Goal: Transaction & Acquisition: Book appointment/travel/reservation

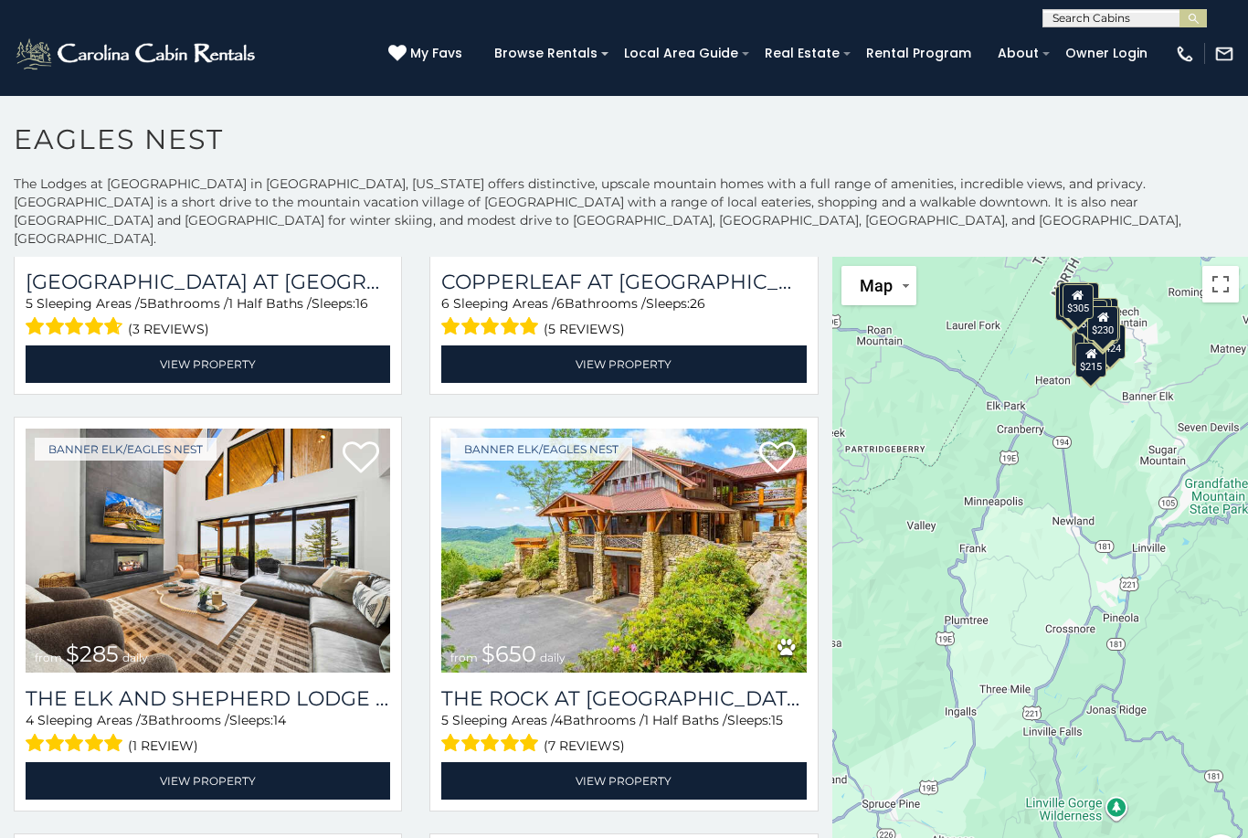
scroll to position [303, 0]
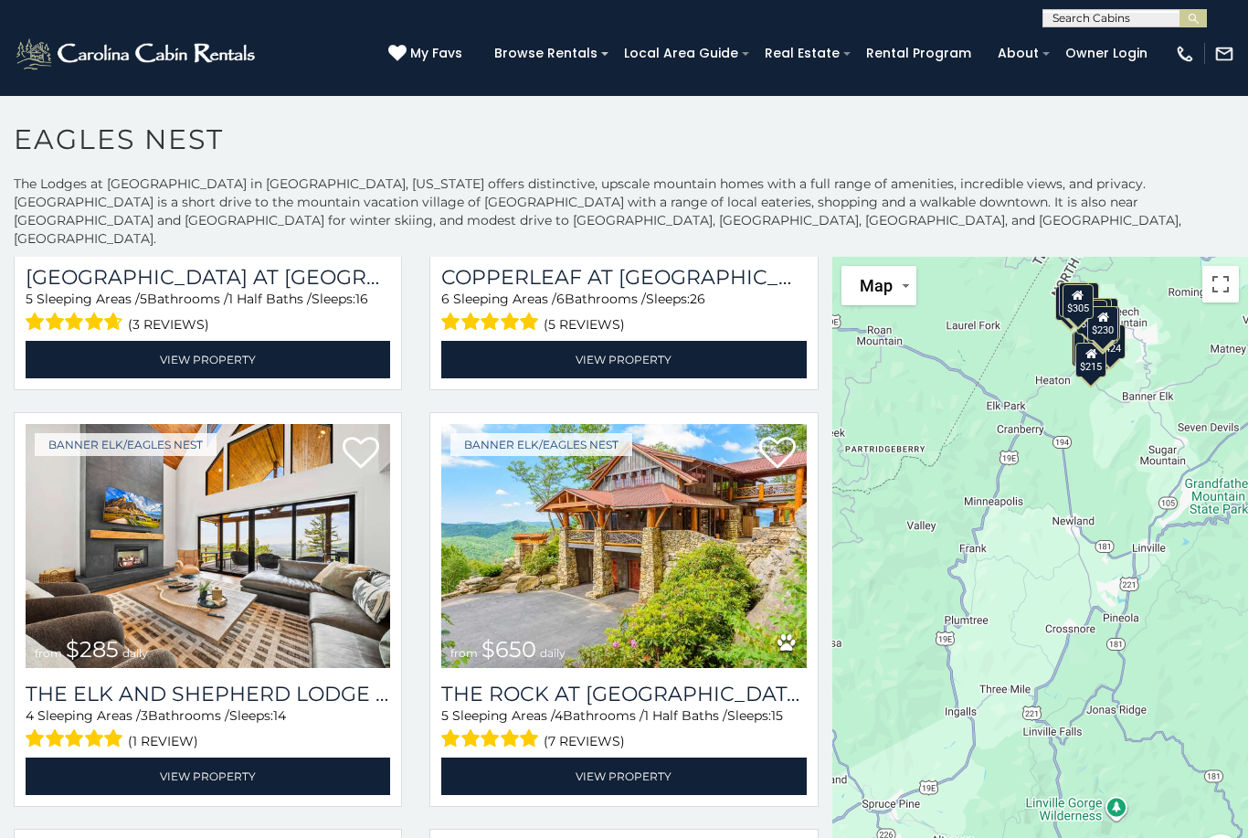
click at [650, 544] on img at bounding box center [623, 546] width 365 height 245
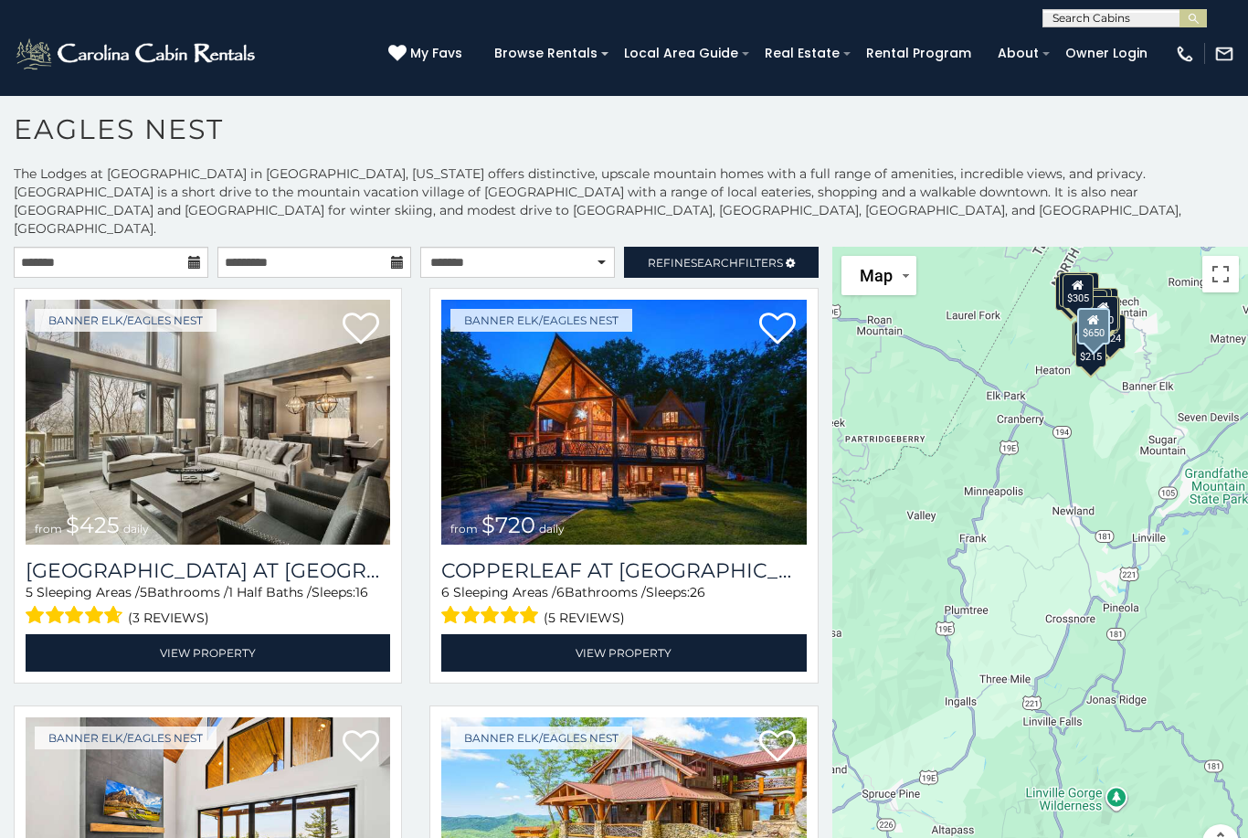
scroll to position [0, 0]
click at [936, 47] on link "Rental Program" at bounding box center [918, 53] width 123 height 28
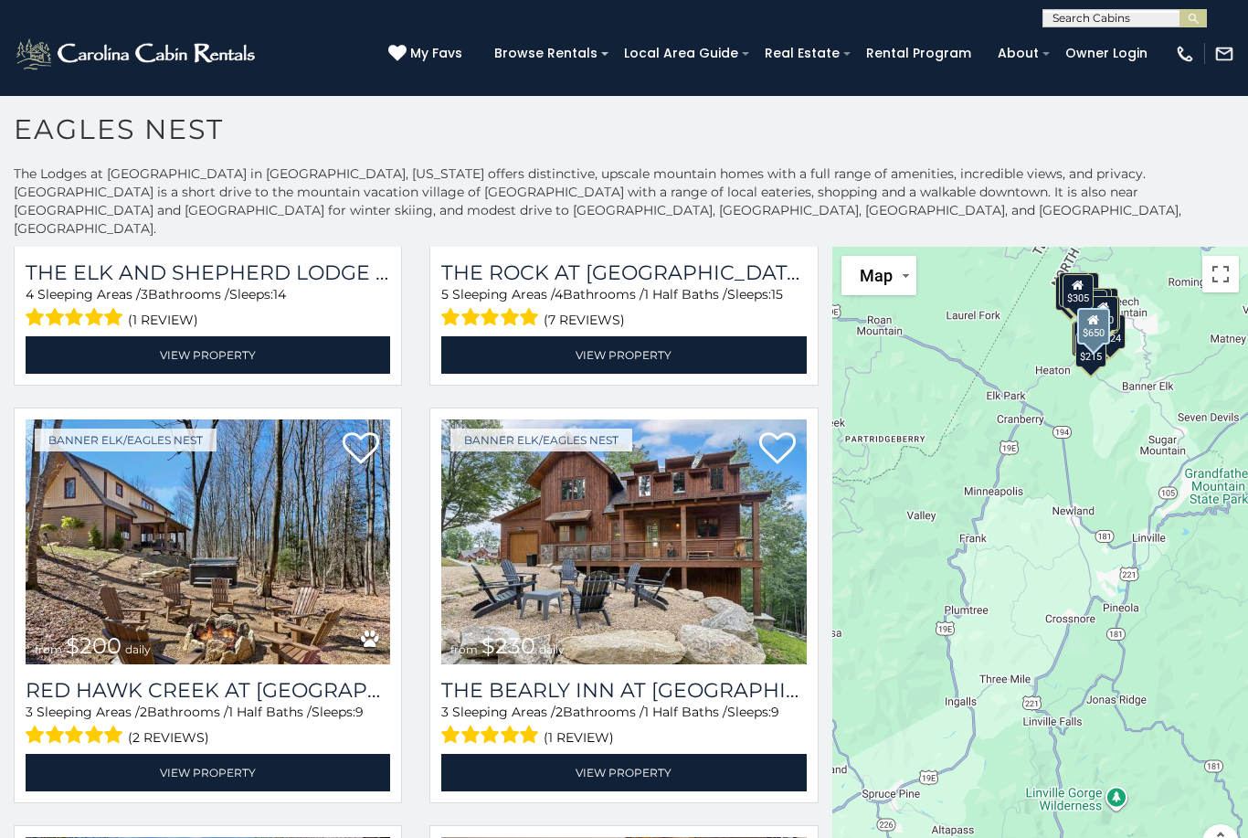
scroll to position [715, 0]
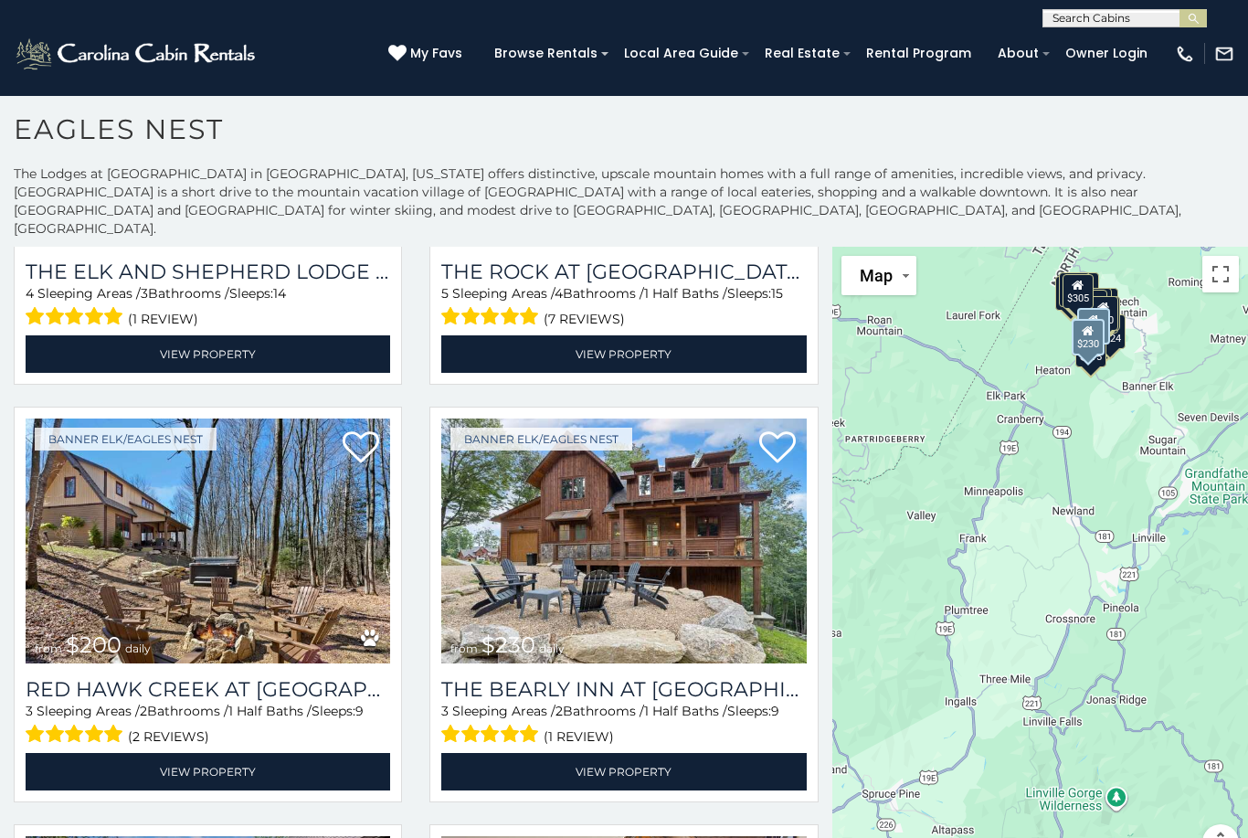
click at [701, 462] on img at bounding box center [623, 540] width 365 height 245
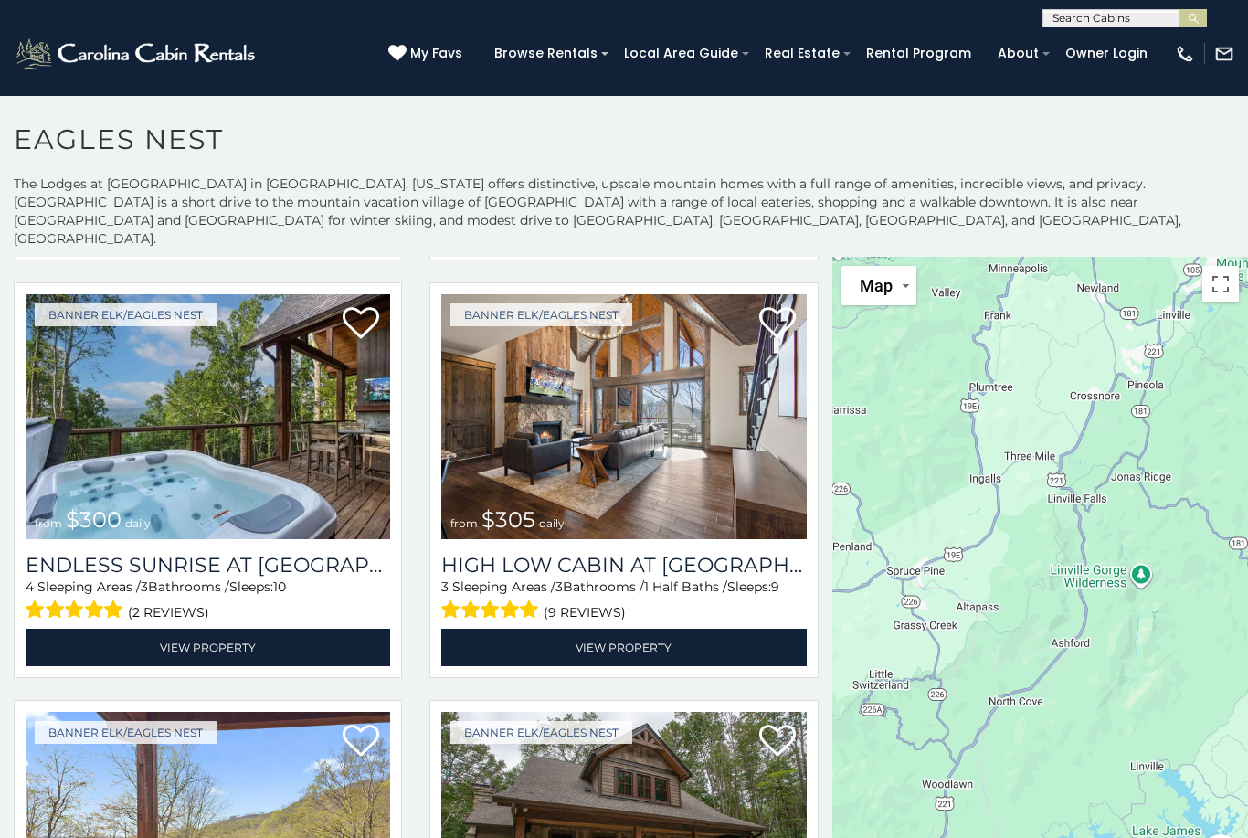
scroll to position [1283, 0]
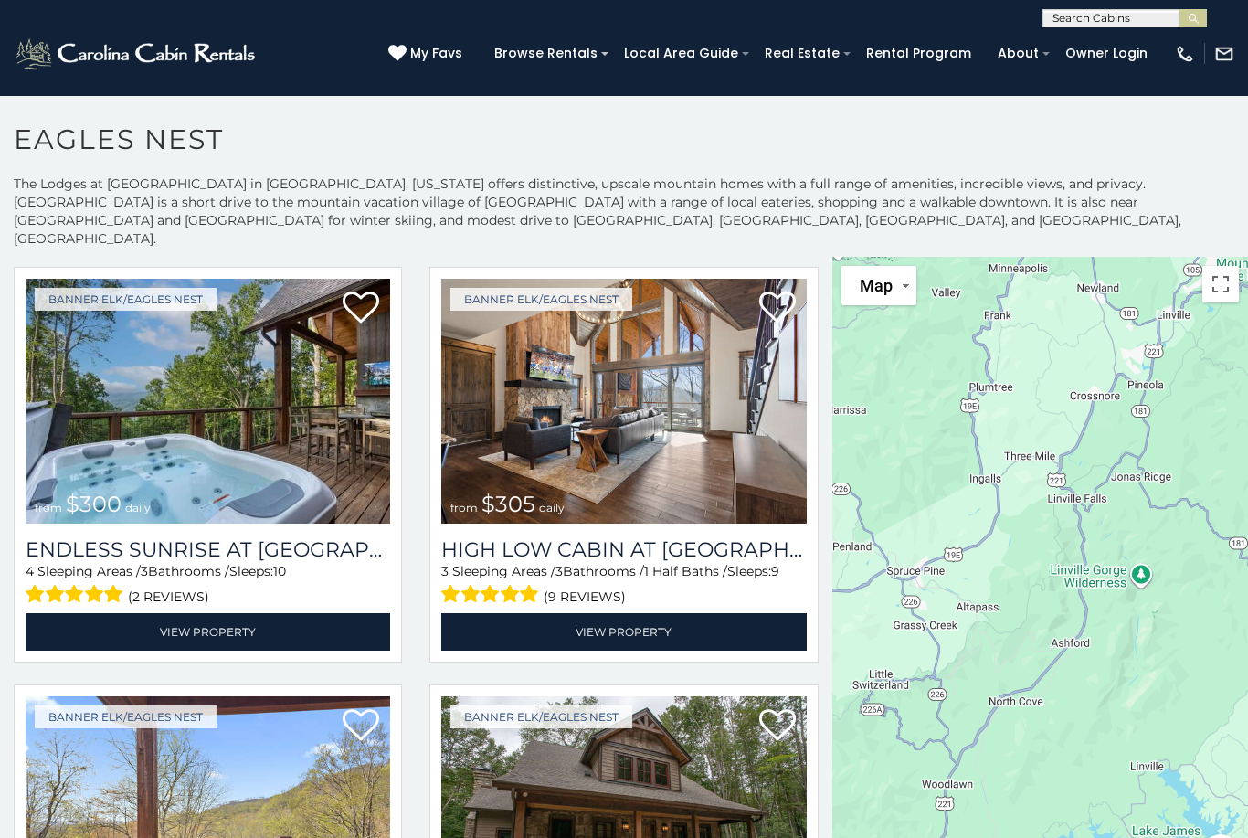
click at [744, 358] on img at bounding box center [623, 401] width 365 height 245
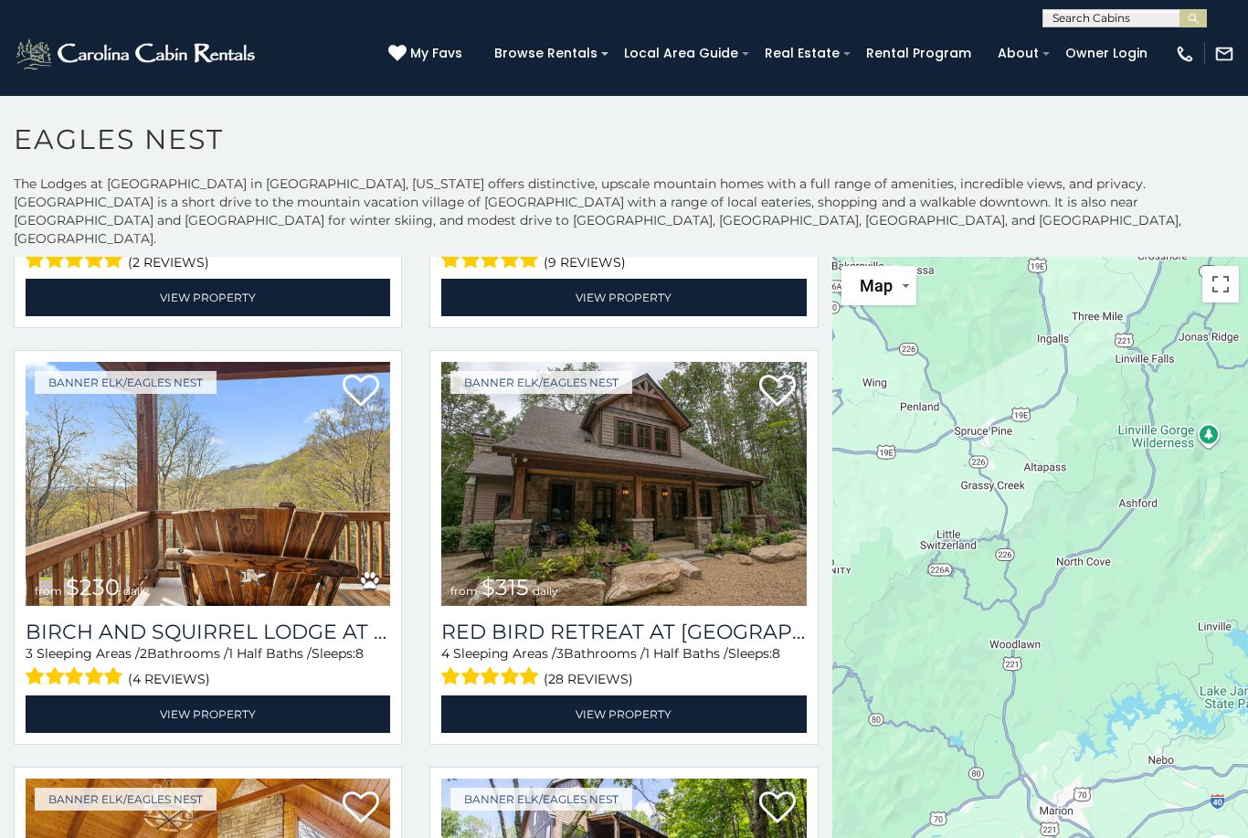
scroll to position [1730, 0]
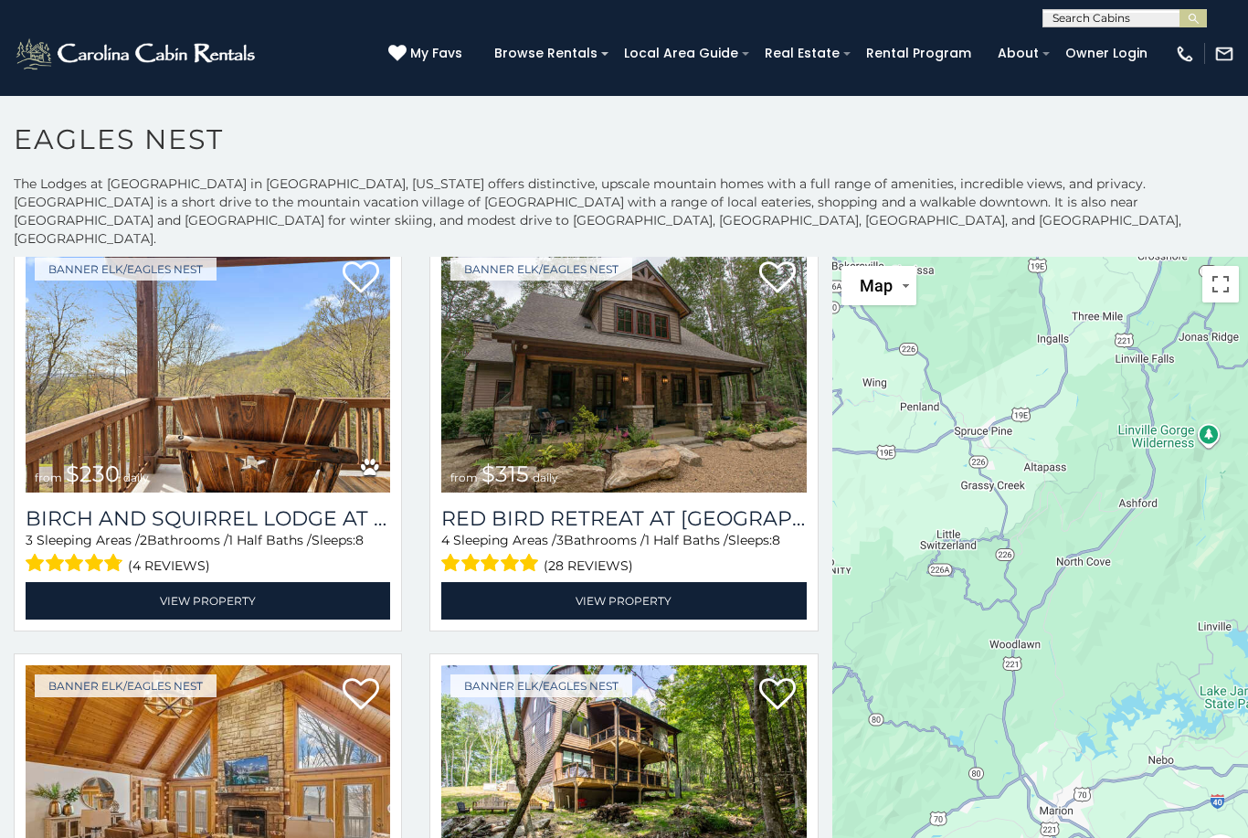
click at [706, 371] on img at bounding box center [623, 370] width 365 height 245
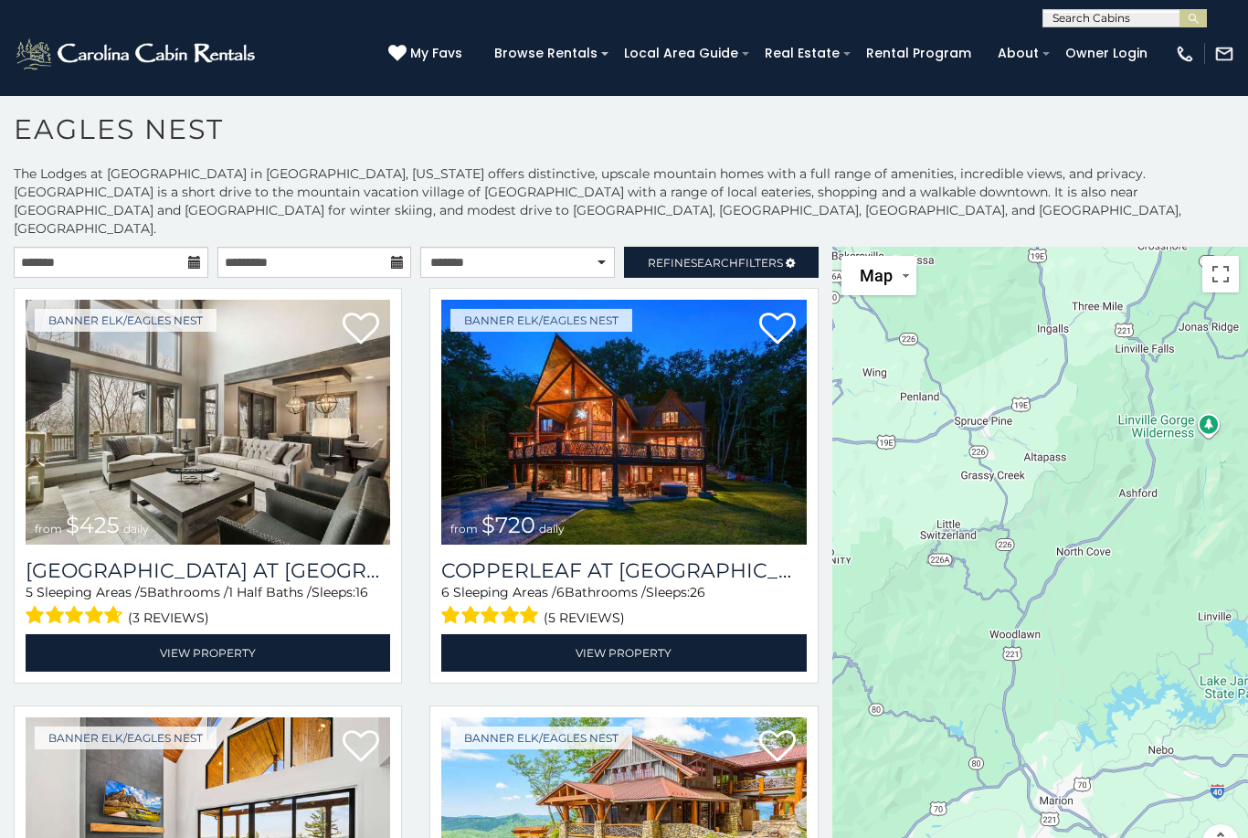
scroll to position [0, 0]
click at [166, 248] on input "text" at bounding box center [111, 262] width 195 height 31
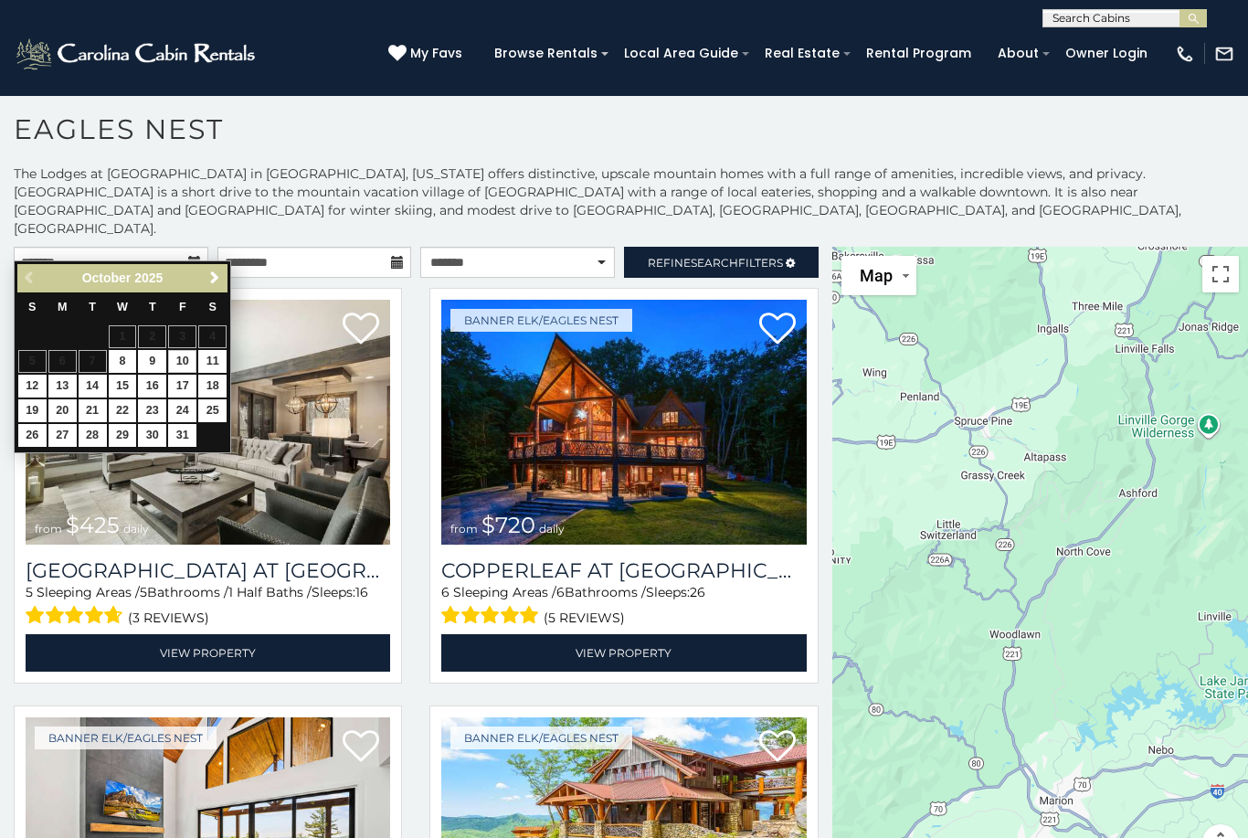
click at [192, 350] on link "10" at bounding box center [182, 361] width 28 height 23
type input "**********"
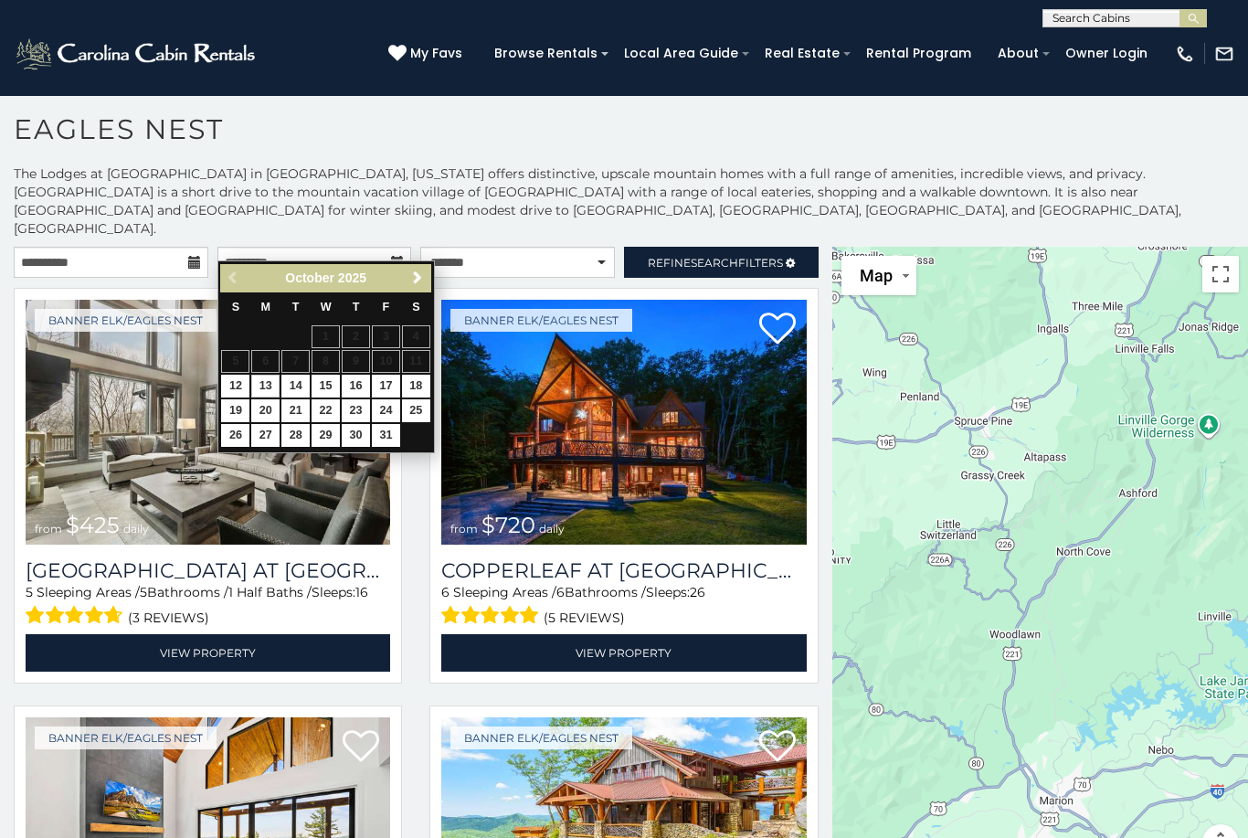
click at [268, 375] on link "13" at bounding box center [265, 386] width 28 height 23
type input "**********"
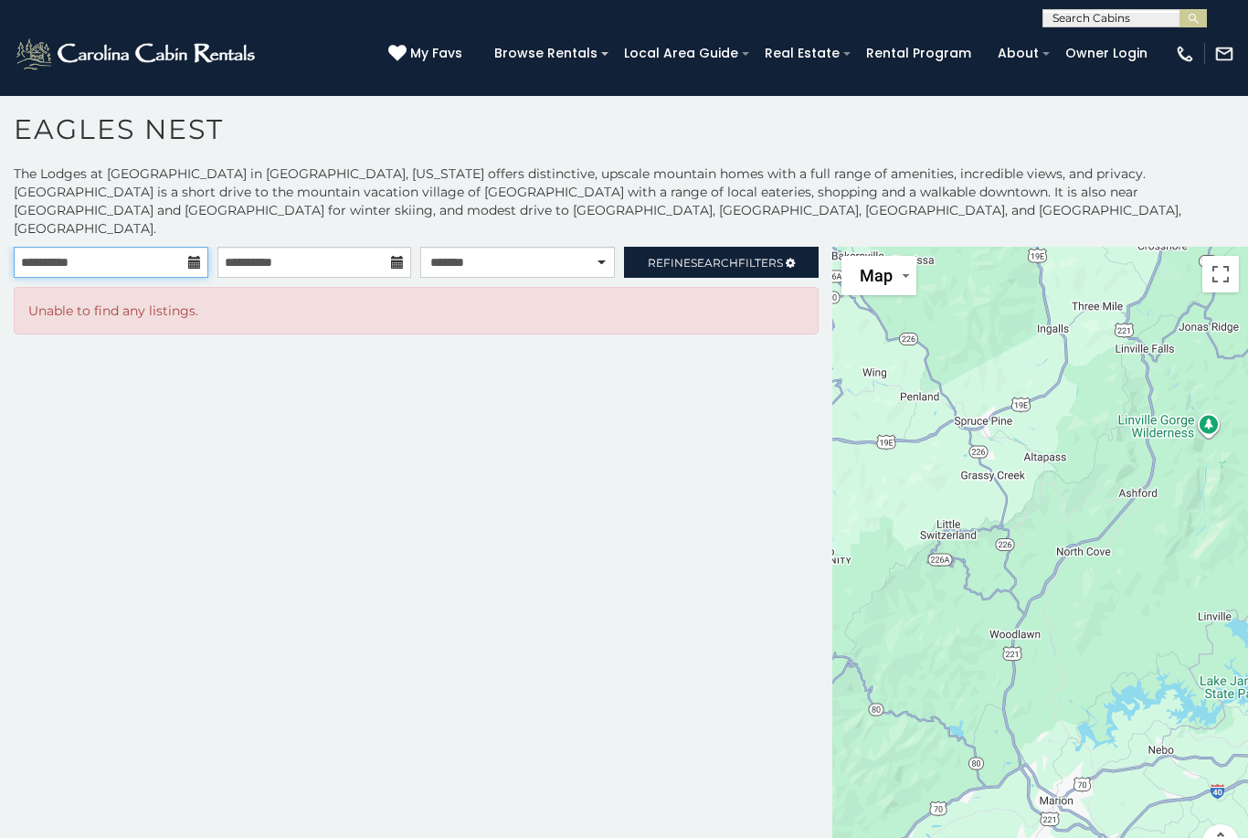
click at [192, 247] on input "**********" at bounding box center [111, 262] width 195 height 31
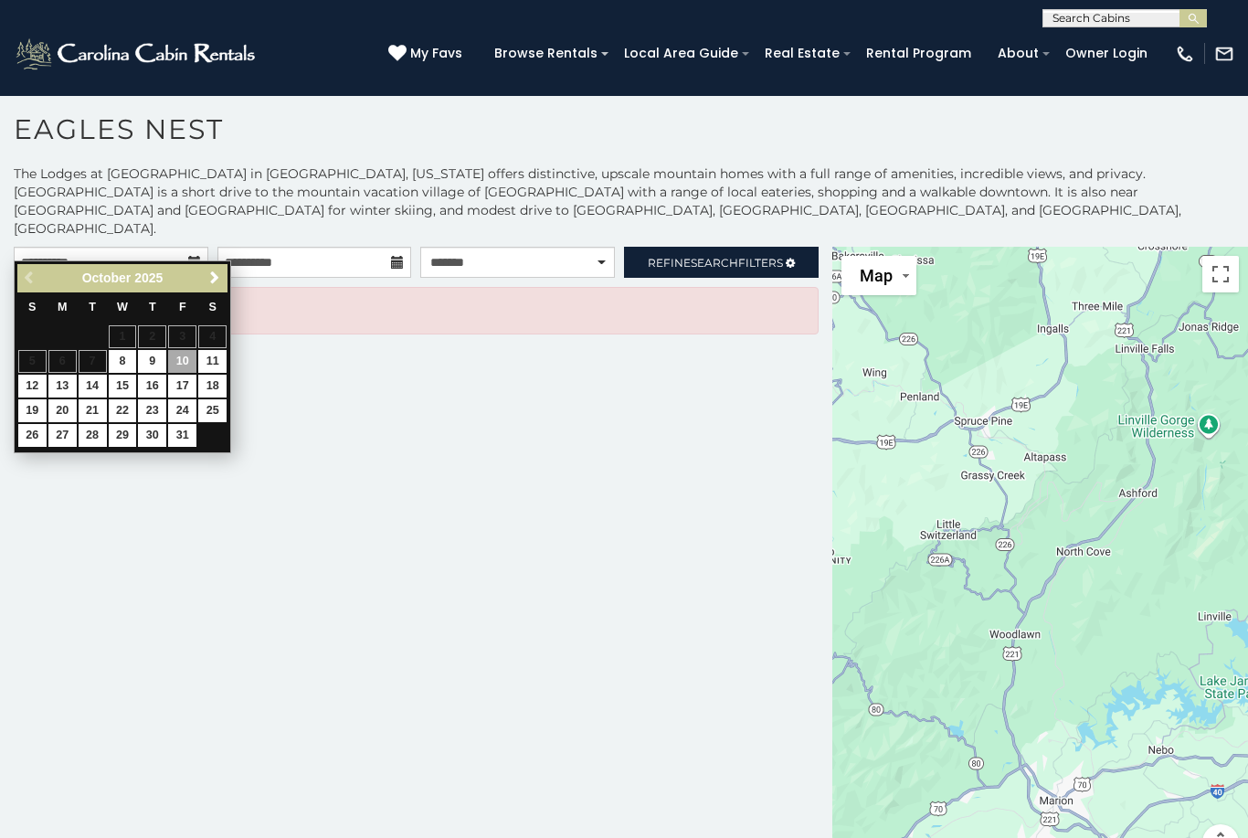
click at [224, 343] on table "S M T W T F S 1 2 3 4 5 6 7 8 9 10 11 12 13 14 15 16 17 18 19 20 21 22 23 24 25…" at bounding box center [122, 370] width 210 height 156
click at [225, 361] on link "11" at bounding box center [212, 361] width 28 height 23
type input "**********"
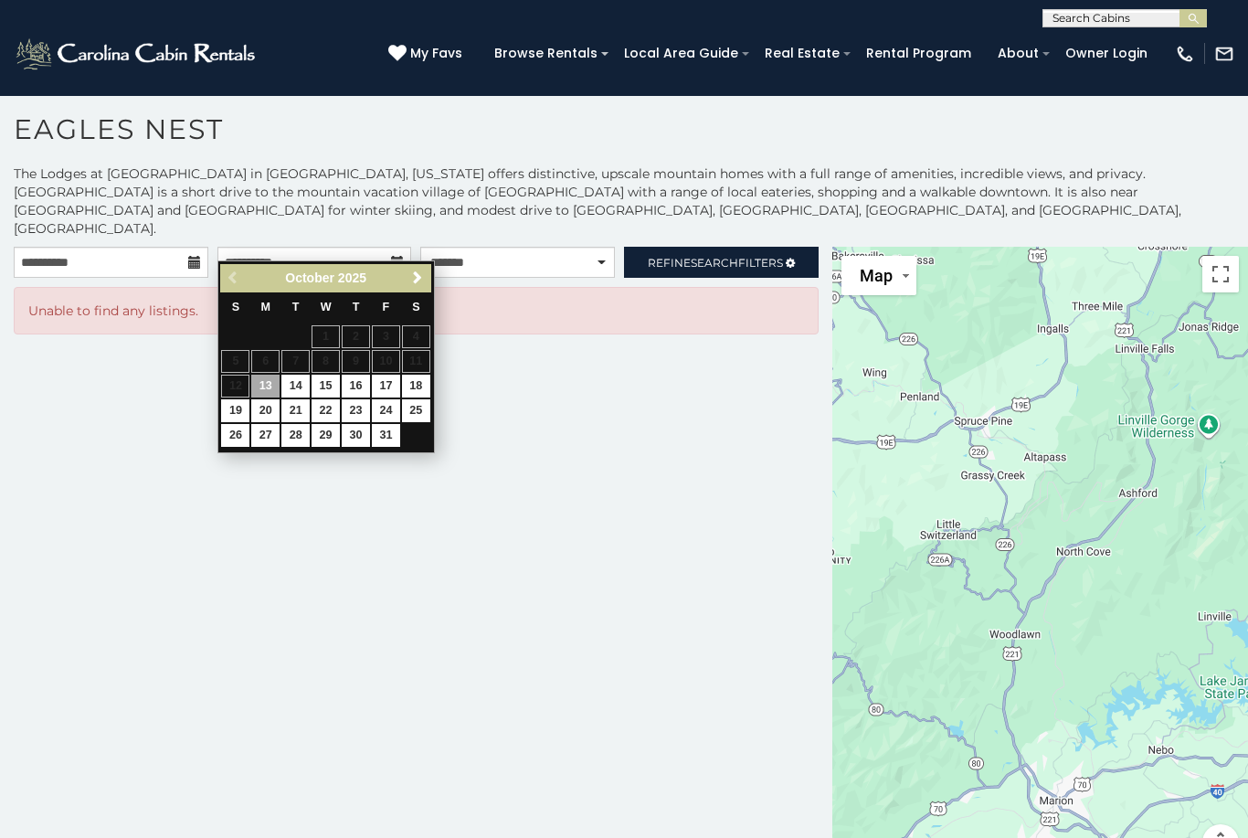
click at [272, 375] on link "13" at bounding box center [265, 386] width 28 height 23
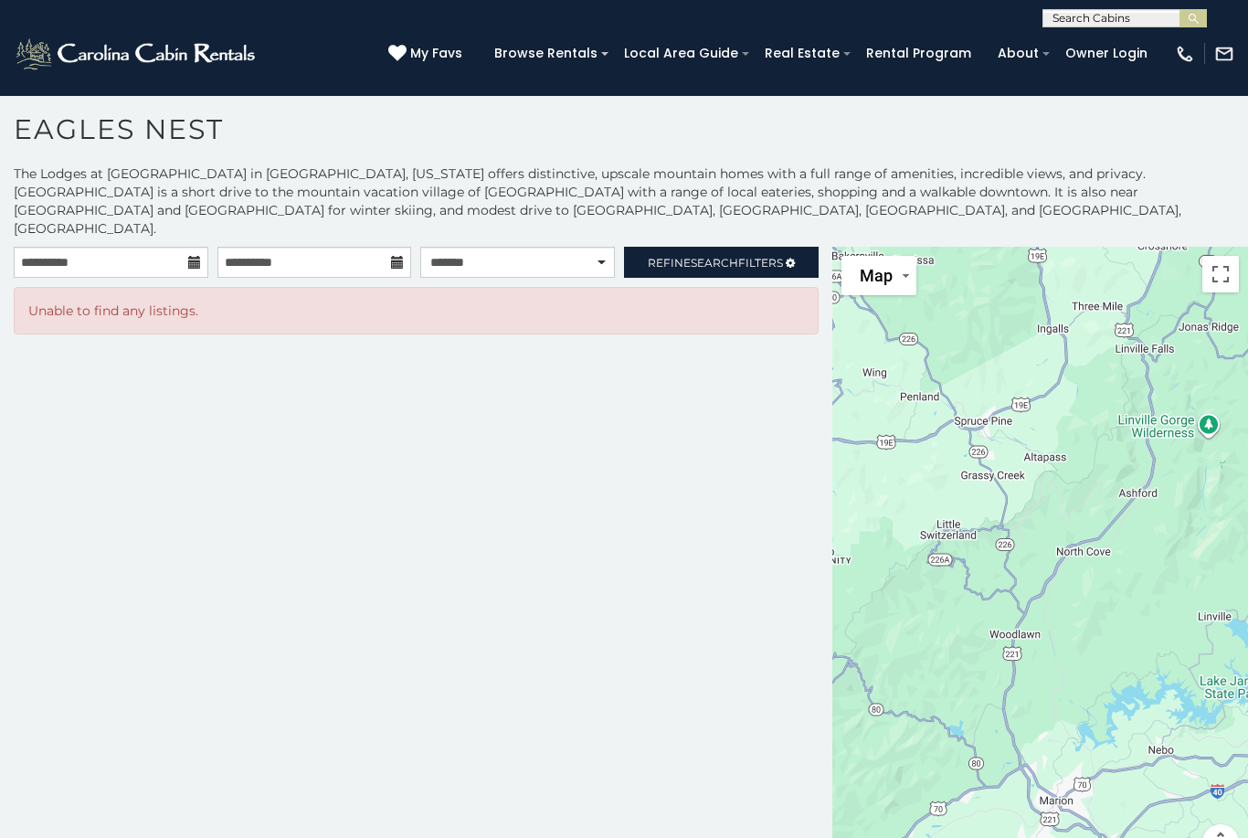
click at [749, 256] on span "Refine Search Filters" at bounding box center [715, 263] width 135 height 14
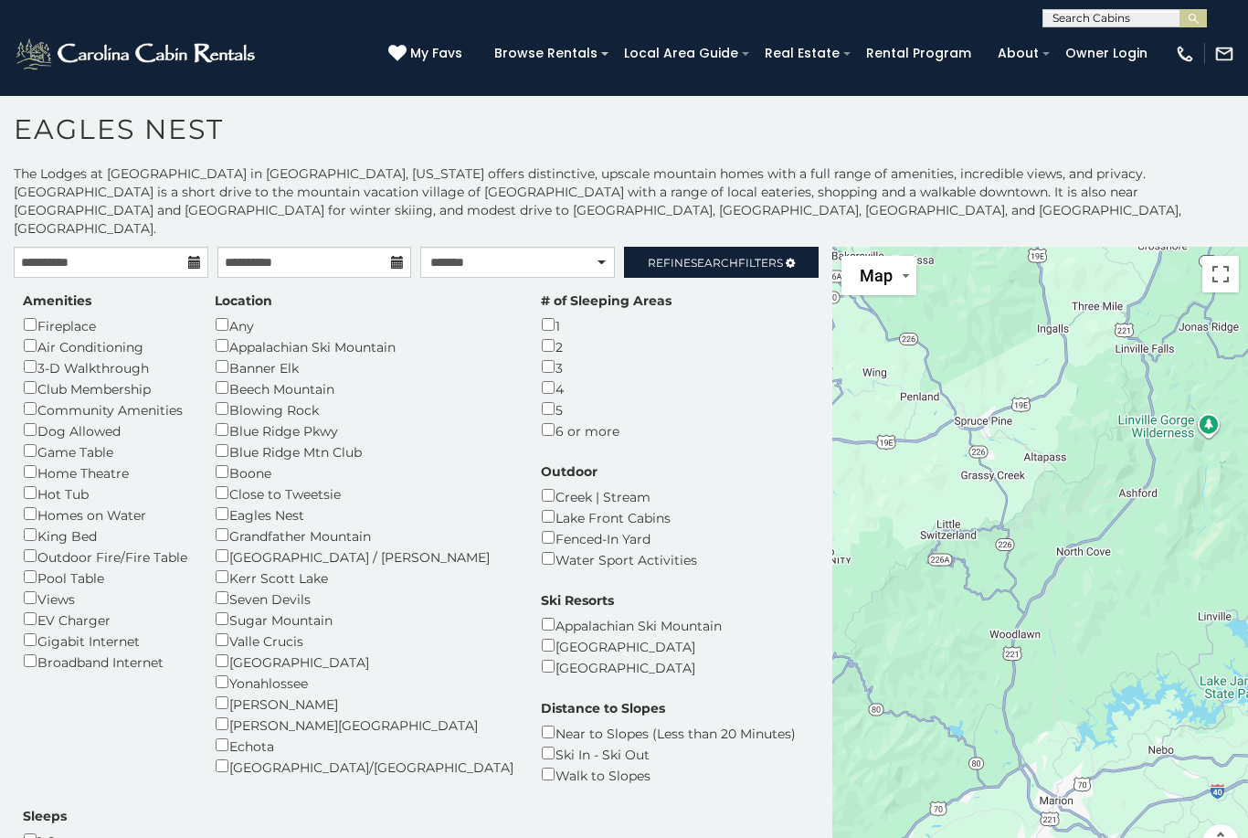
click at [238, 314] on div "Any" at bounding box center [364, 324] width 299 height 21
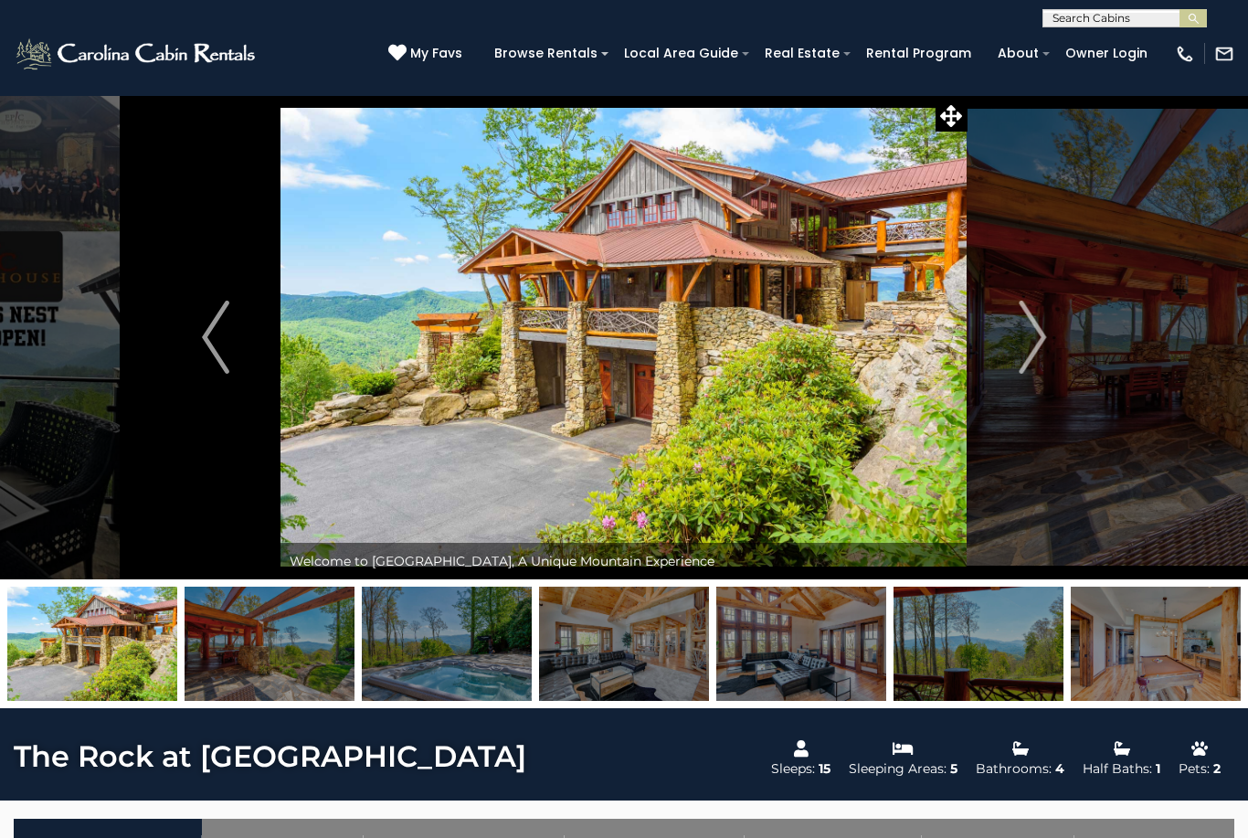
click at [1041, 354] on img "Next" at bounding box center [1032, 337] width 27 height 73
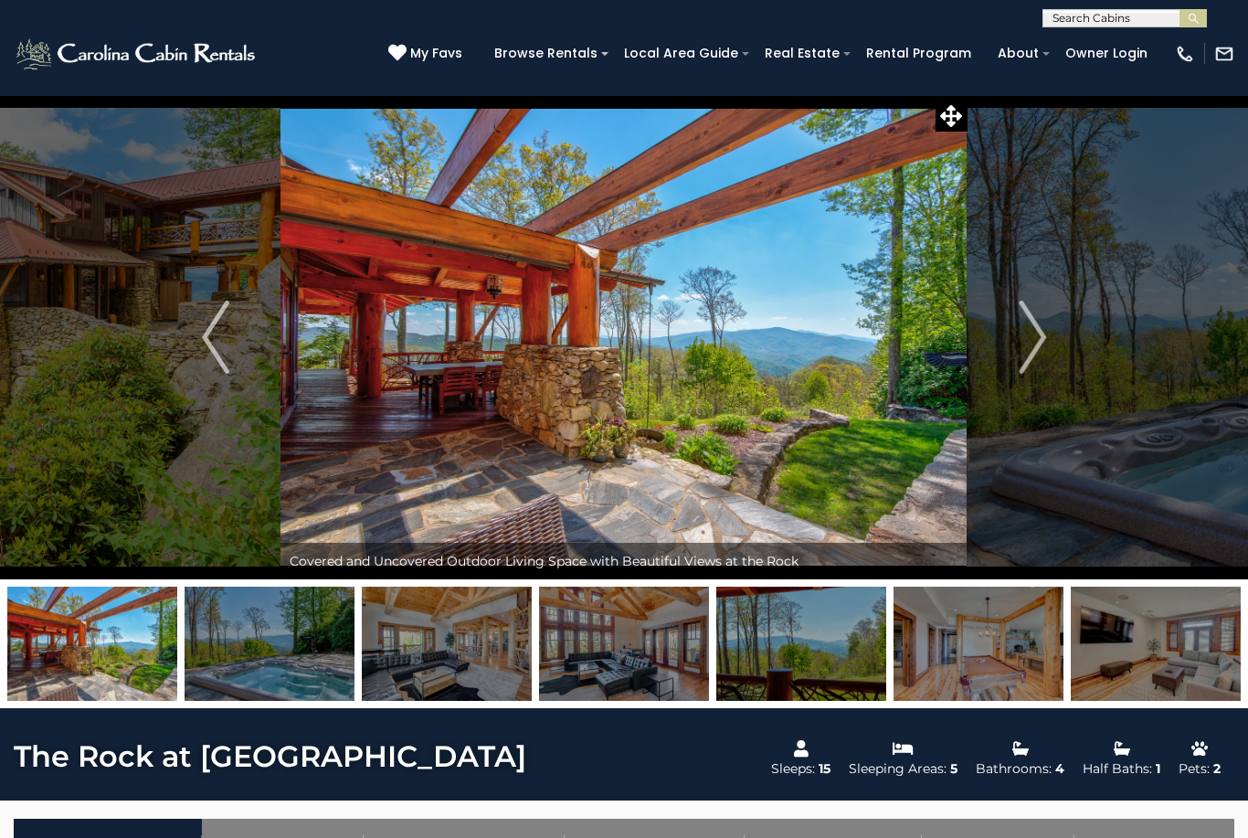
click at [1041, 349] on img "Next" at bounding box center [1032, 337] width 27 height 73
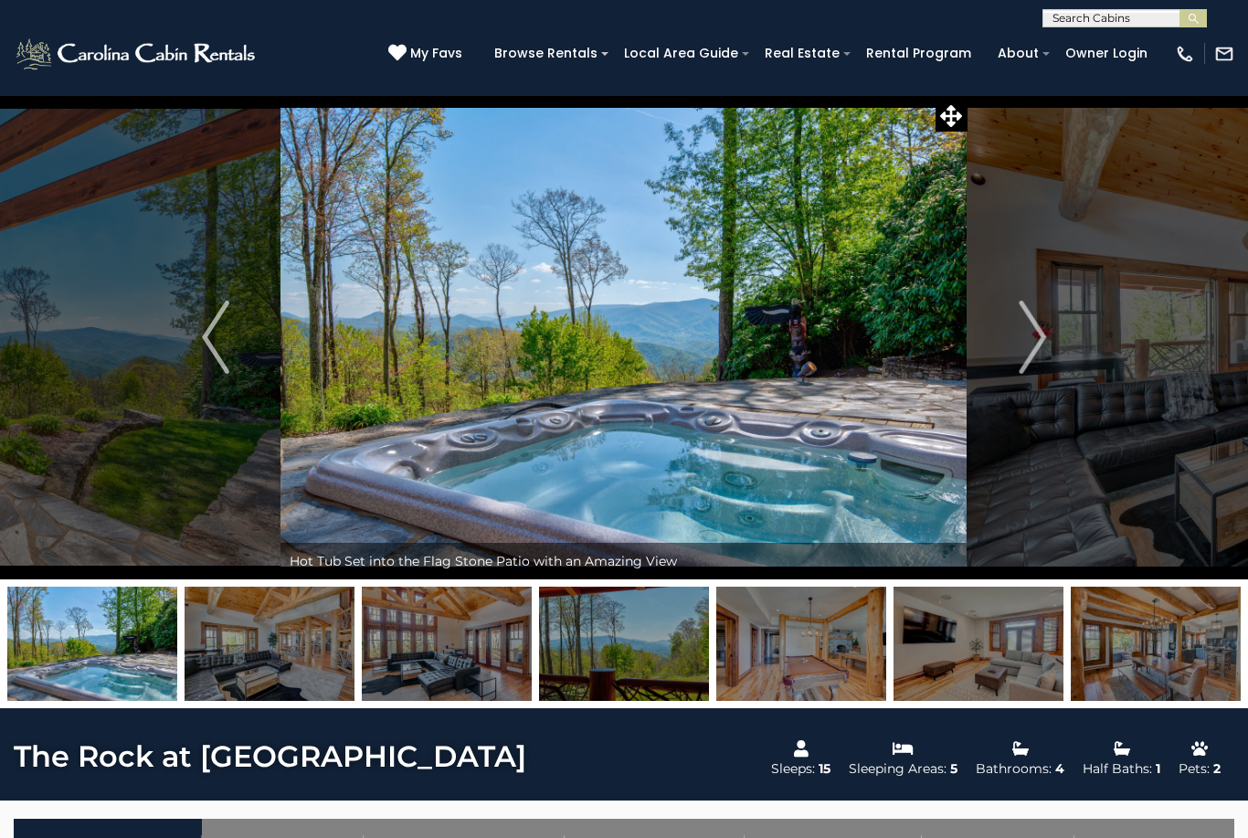
click at [1047, 329] on button "Next" at bounding box center [1032, 337] width 130 height 484
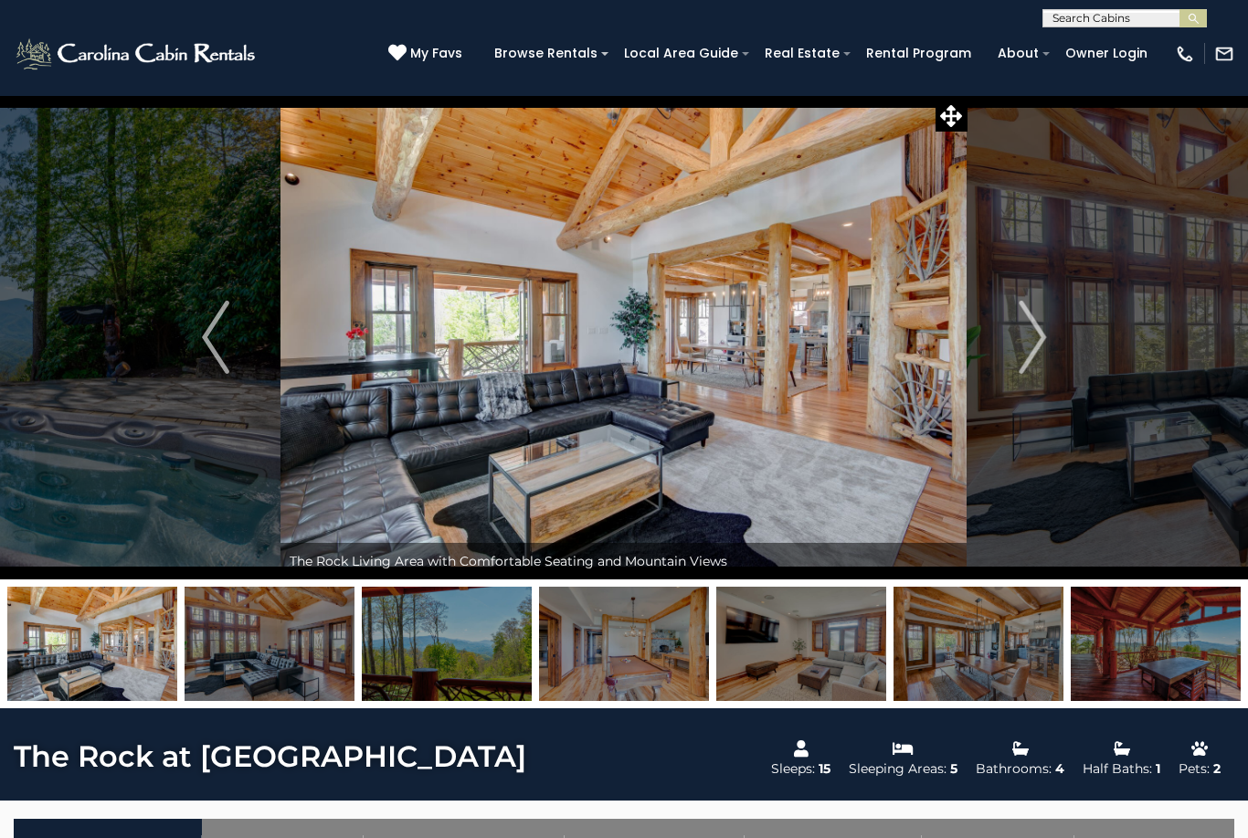
click at [1052, 344] on button "Next" at bounding box center [1032, 337] width 130 height 484
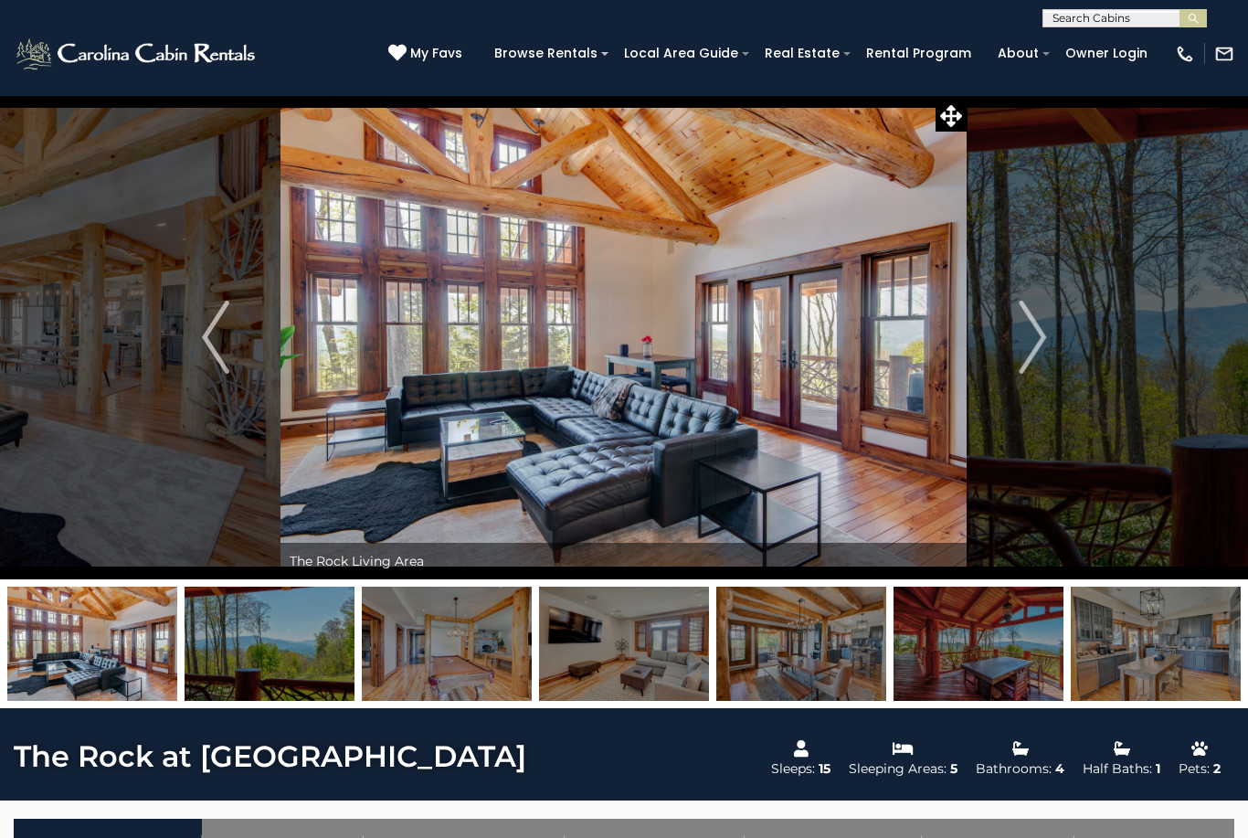
click at [1052, 337] on button "Next" at bounding box center [1032, 337] width 130 height 484
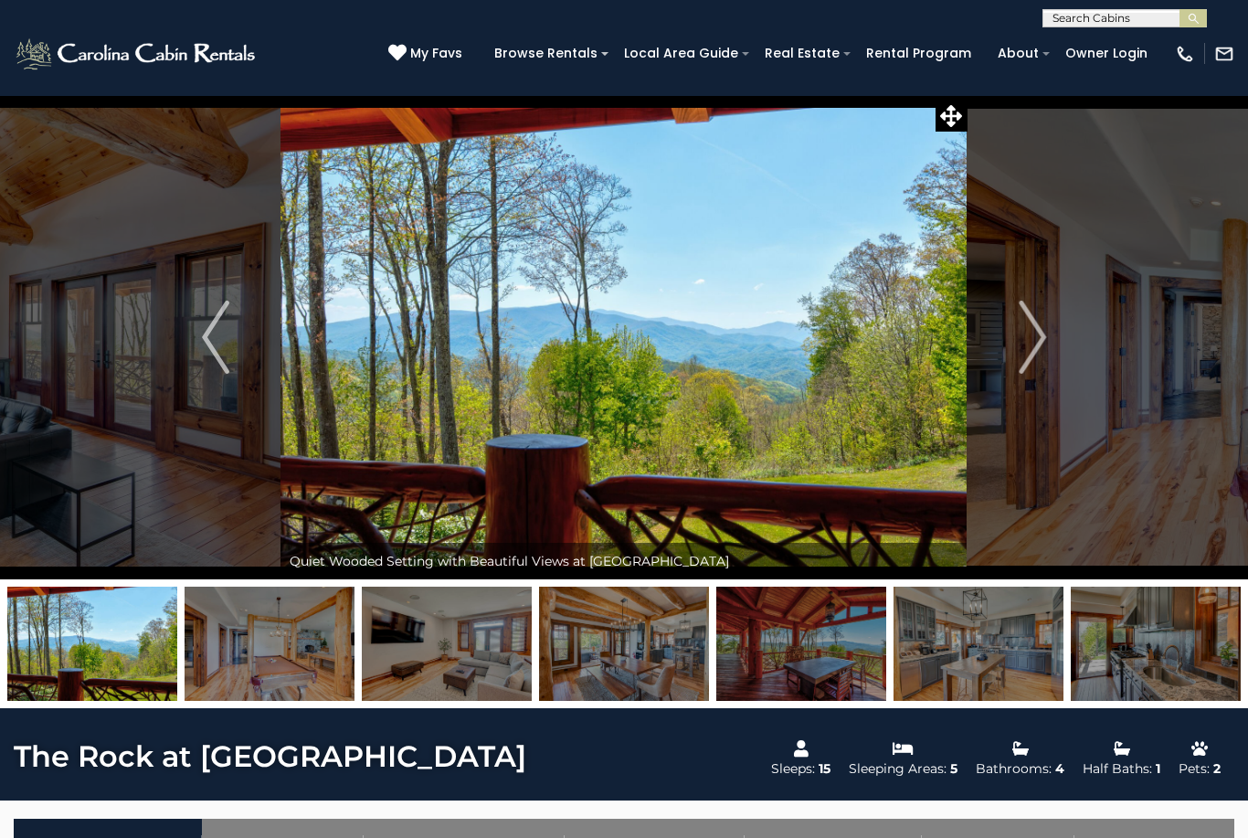
click at [1046, 343] on img "Next" at bounding box center [1032, 337] width 27 height 73
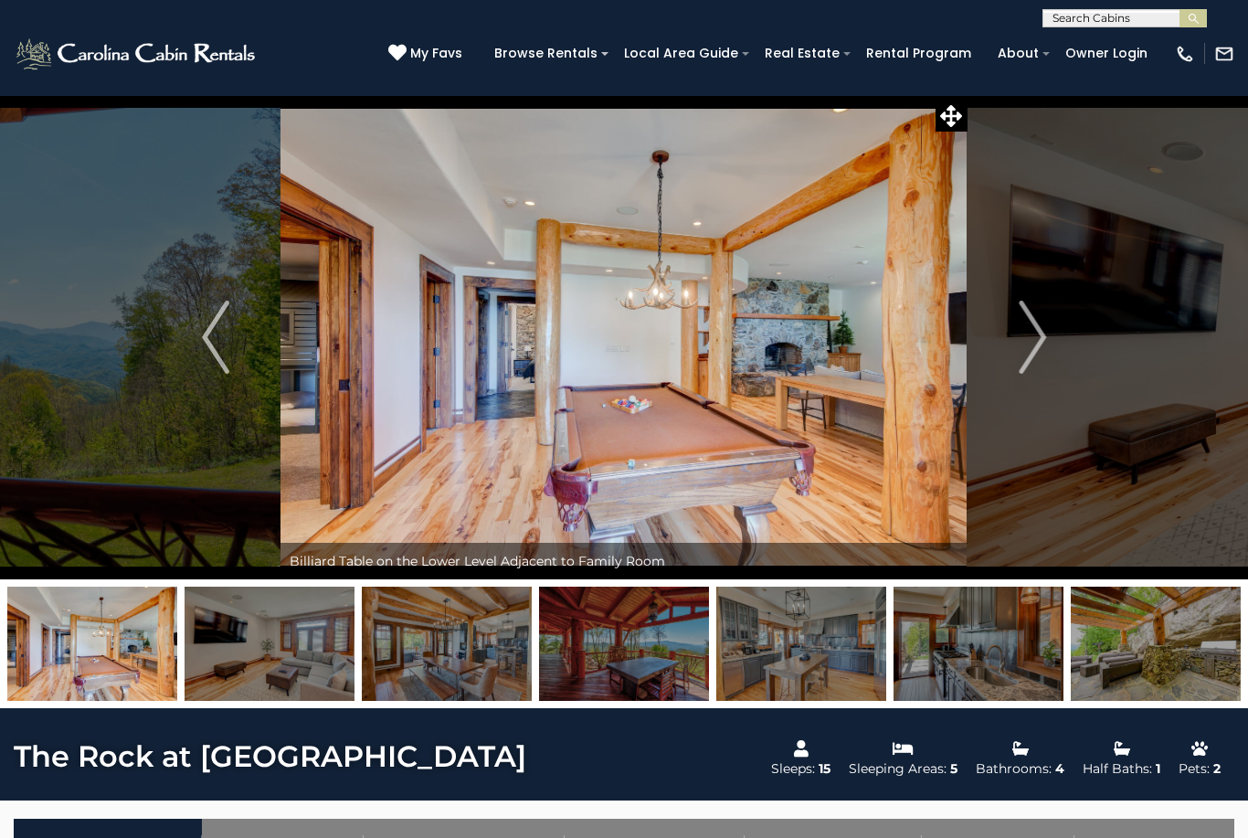
click at [1042, 332] on img "Next" at bounding box center [1032, 337] width 27 height 73
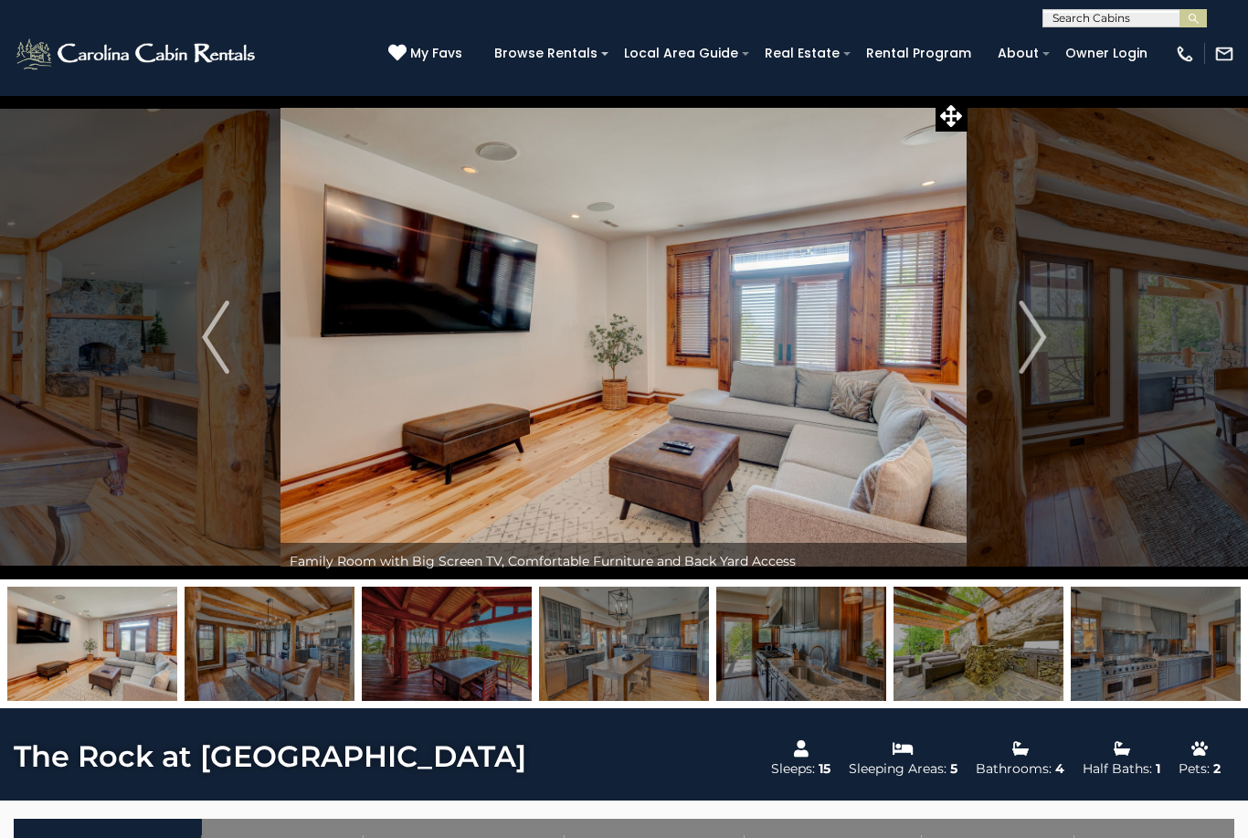
click at [1048, 334] on button "Next" at bounding box center [1032, 337] width 130 height 484
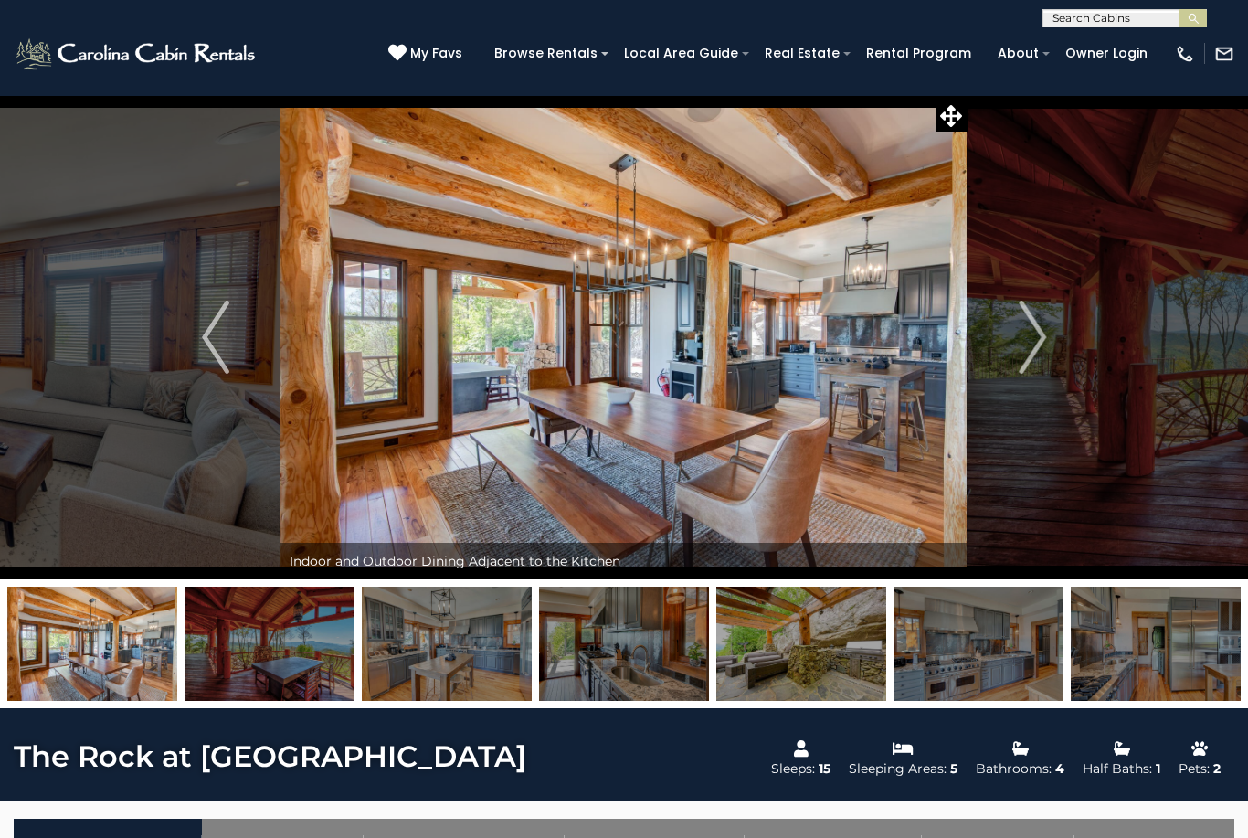
click at [1032, 340] on img "Next" at bounding box center [1032, 337] width 27 height 73
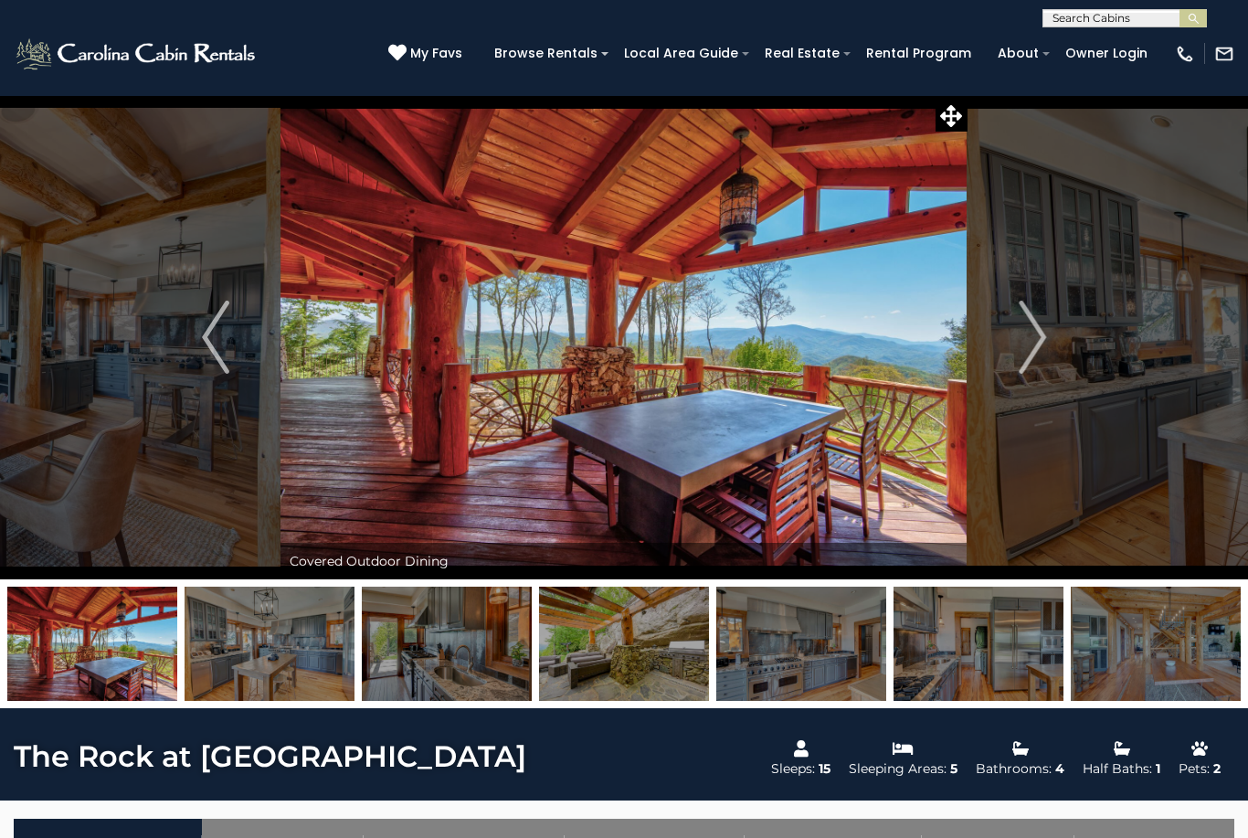
click at [1043, 334] on img "Next" at bounding box center [1032, 337] width 27 height 73
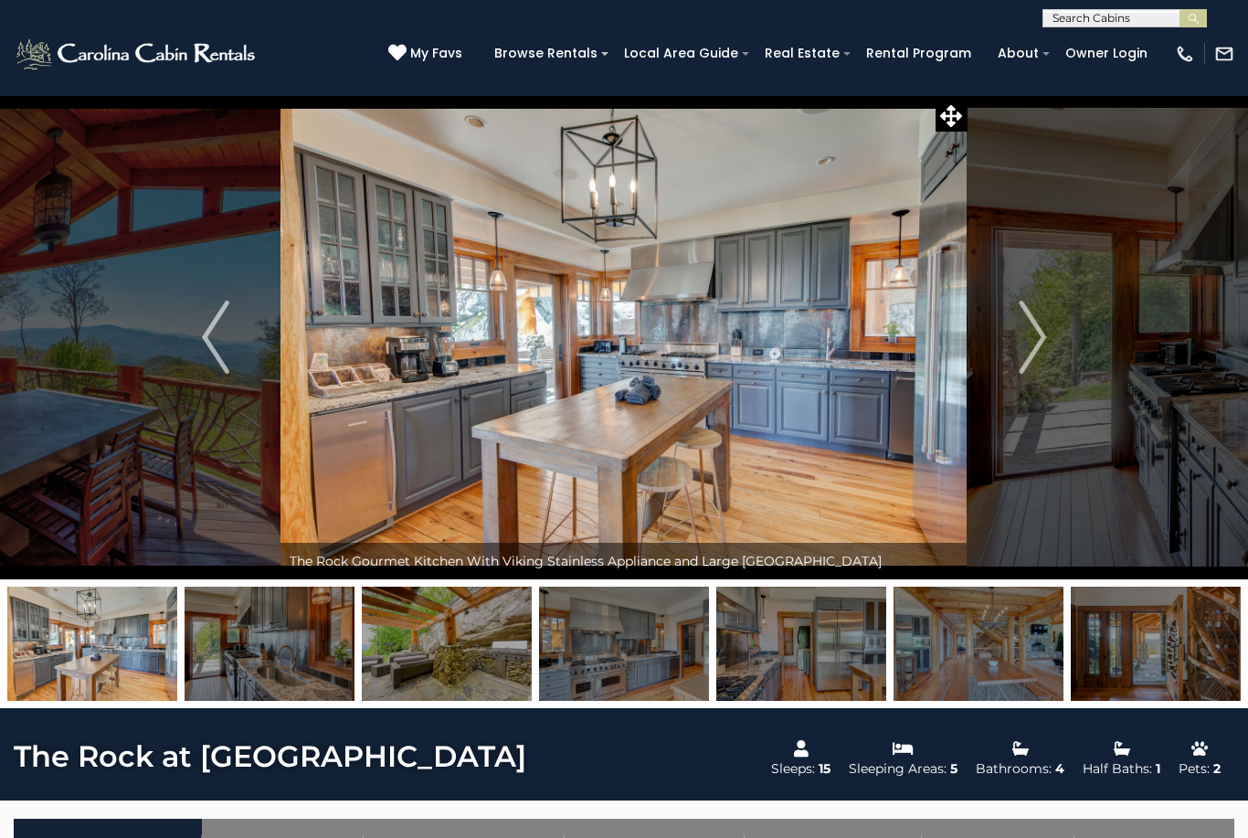
click at [1032, 332] on img "Next" at bounding box center [1032, 337] width 27 height 73
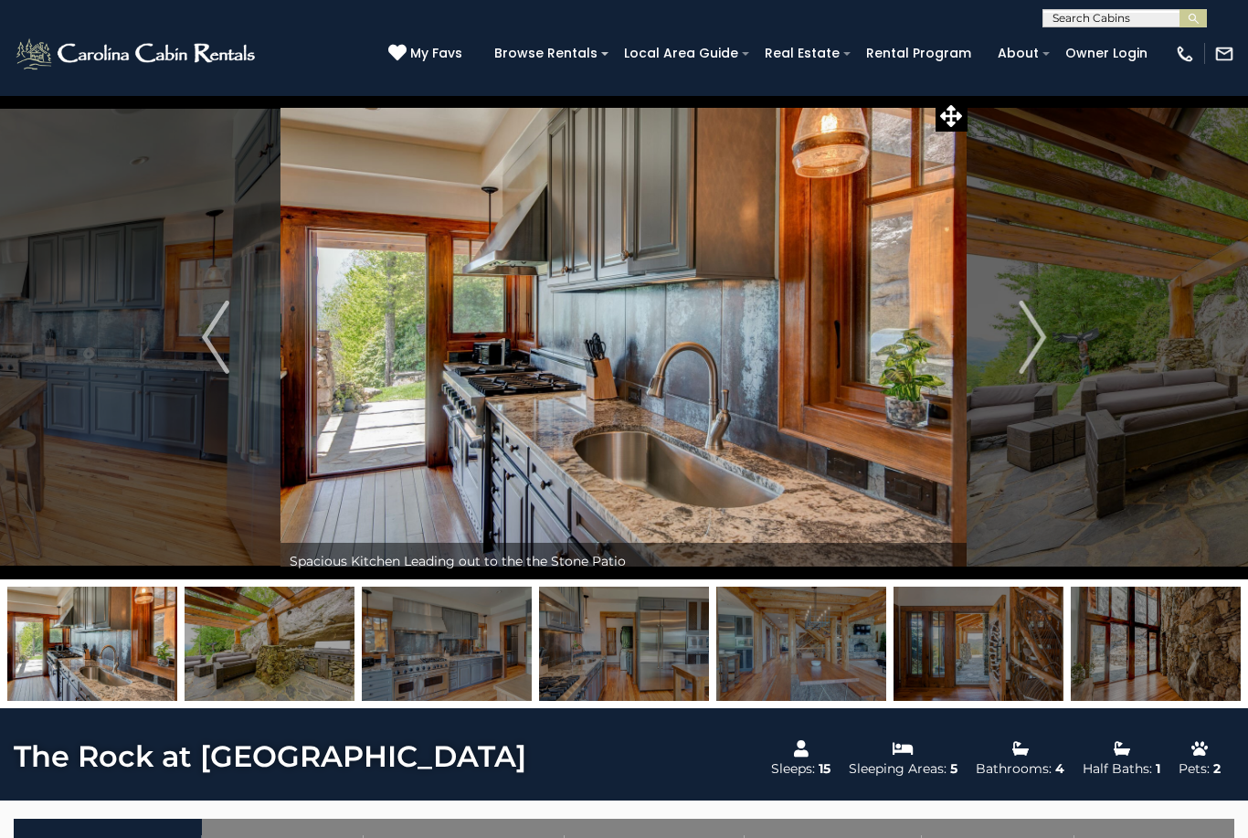
click at [1037, 333] on img "Next" at bounding box center [1032, 337] width 27 height 73
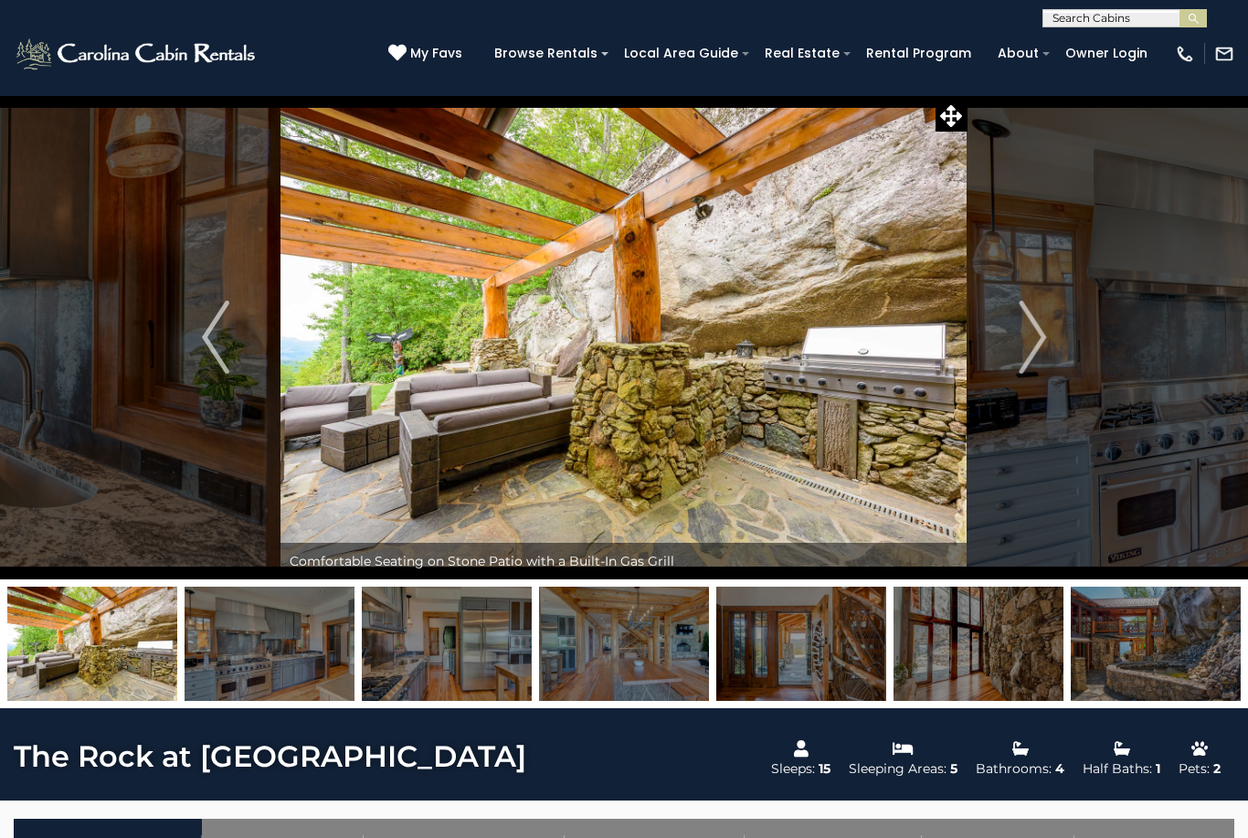
click at [1031, 333] on img "Next" at bounding box center [1032, 337] width 27 height 73
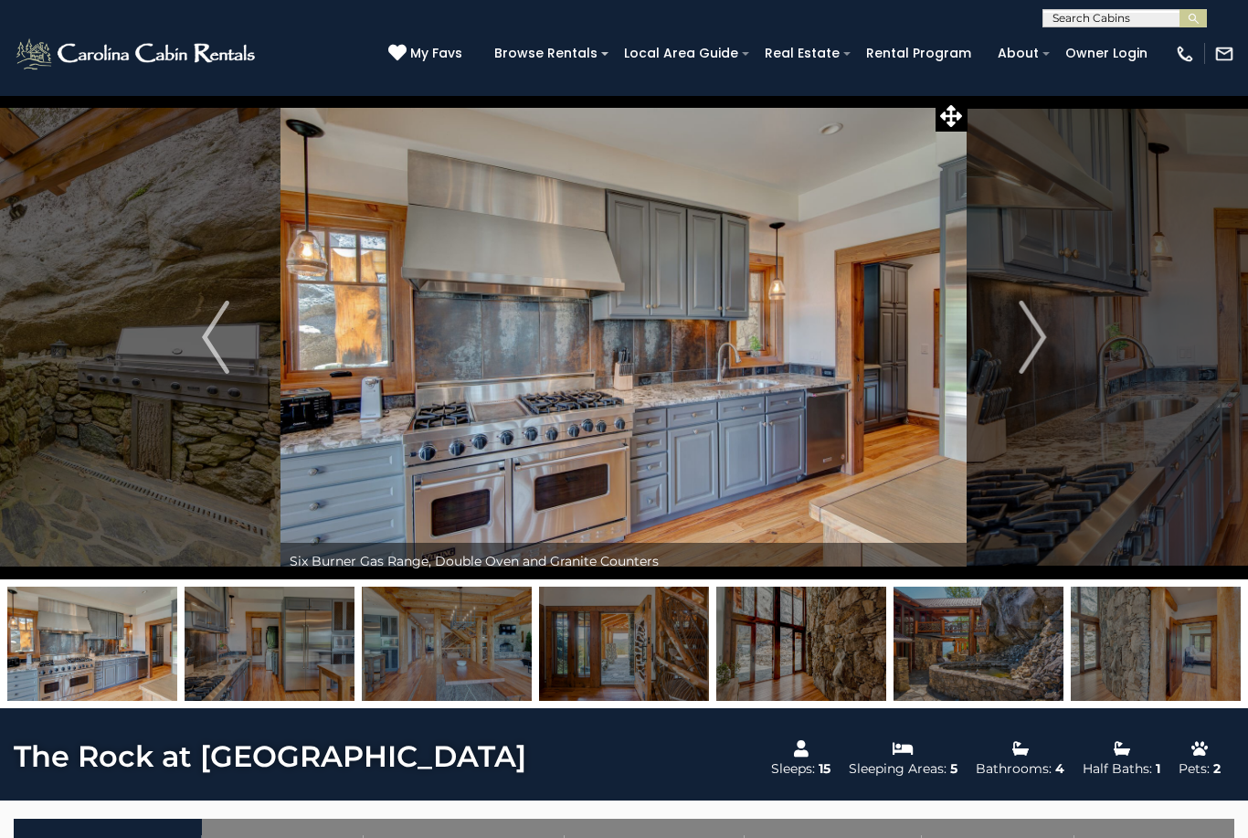
click at [1023, 329] on img "Next" at bounding box center [1032, 337] width 27 height 73
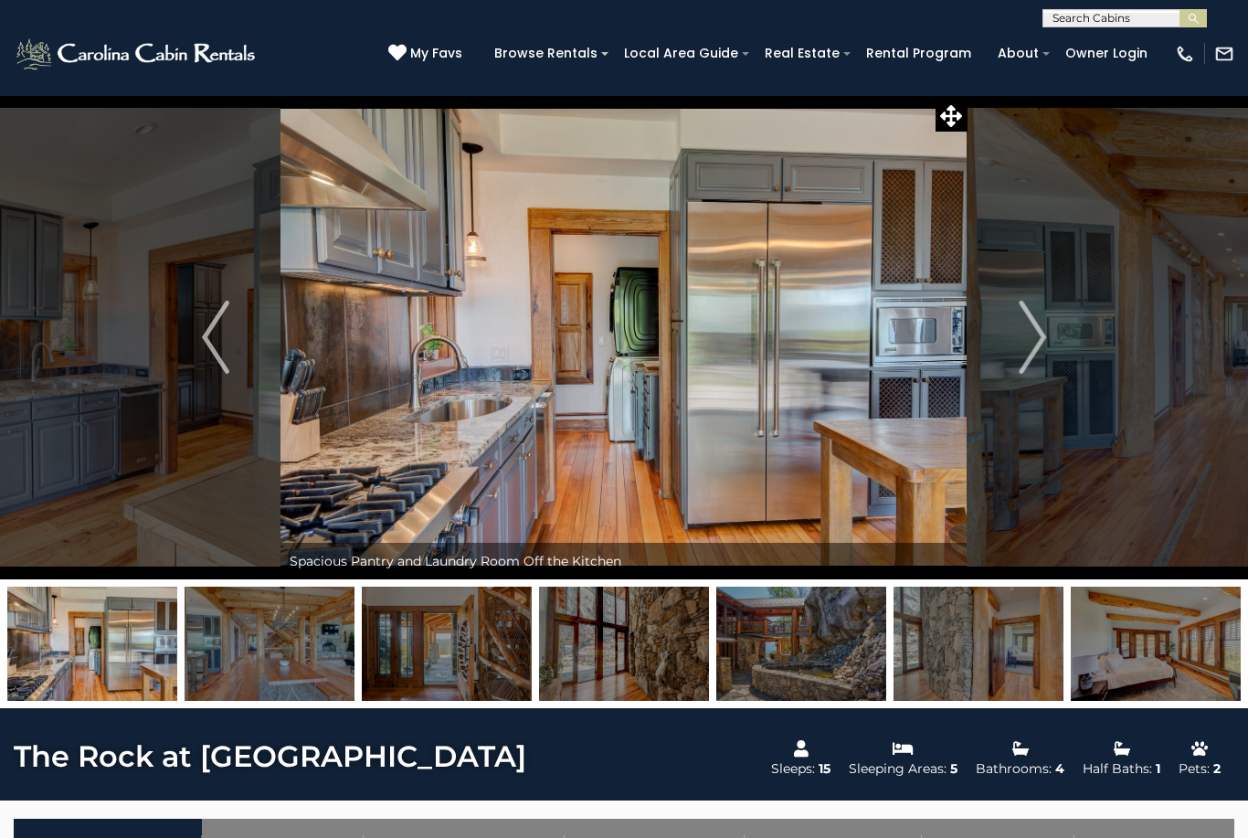
click at [1022, 333] on img "Next" at bounding box center [1032, 337] width 27 height 73
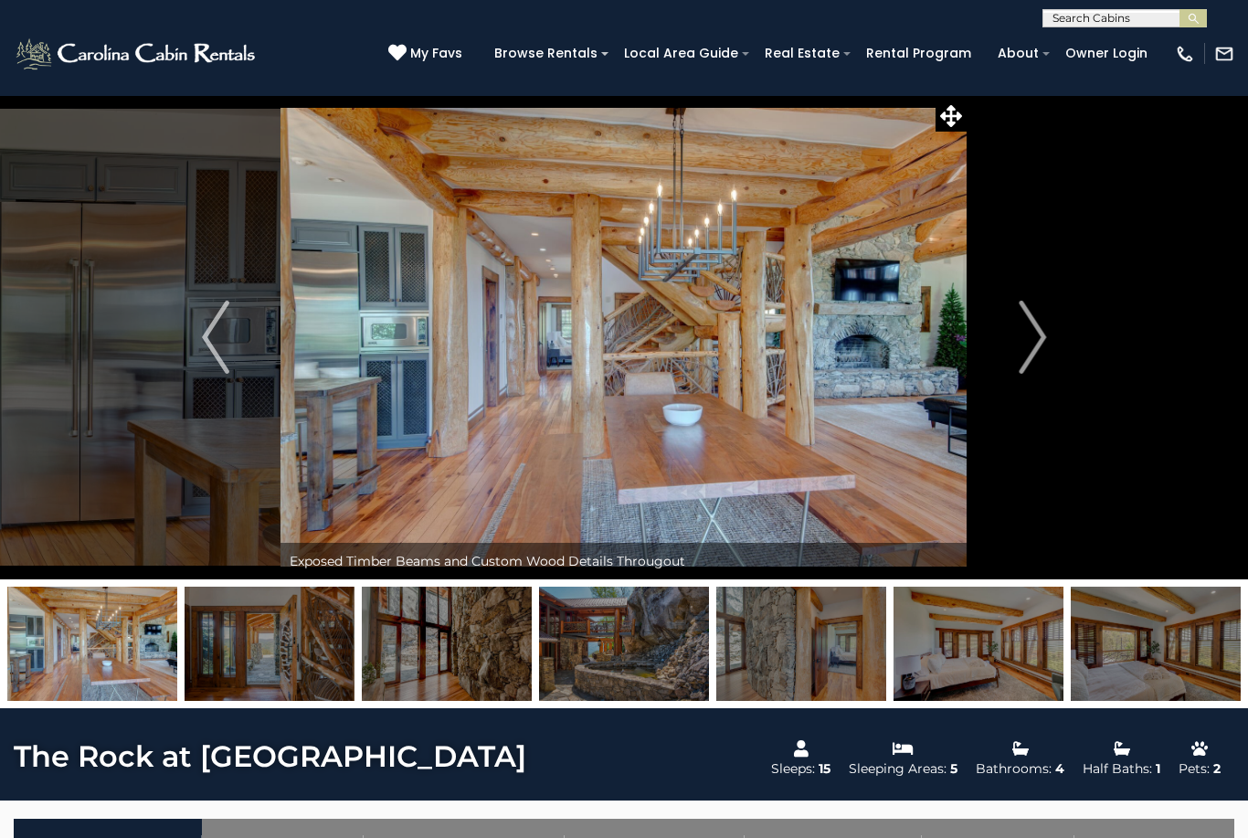
click at [1028, 333] on img "Next" at bounding box center [1032, 337] width 27 height 73
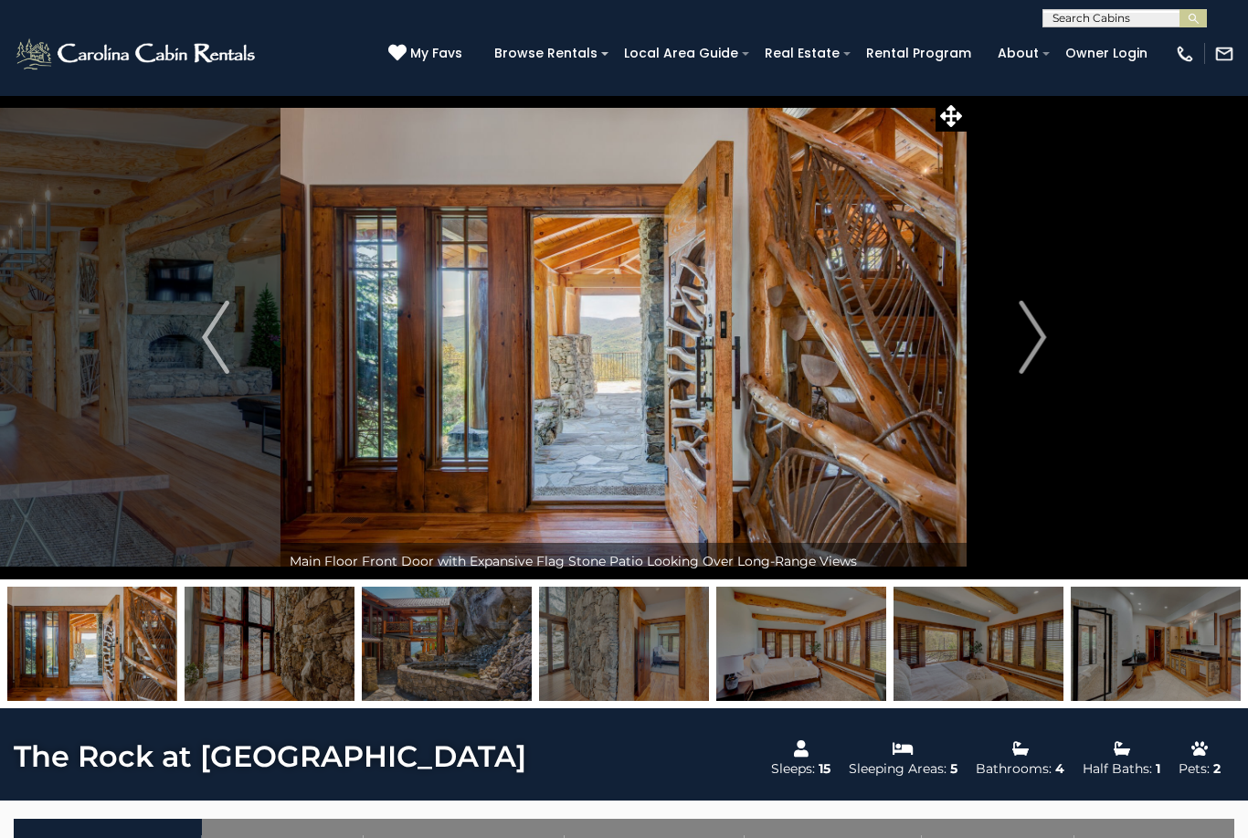
click at [1027, 336] on img "Next" at bounding box center [1032, 337] width 27 height 73
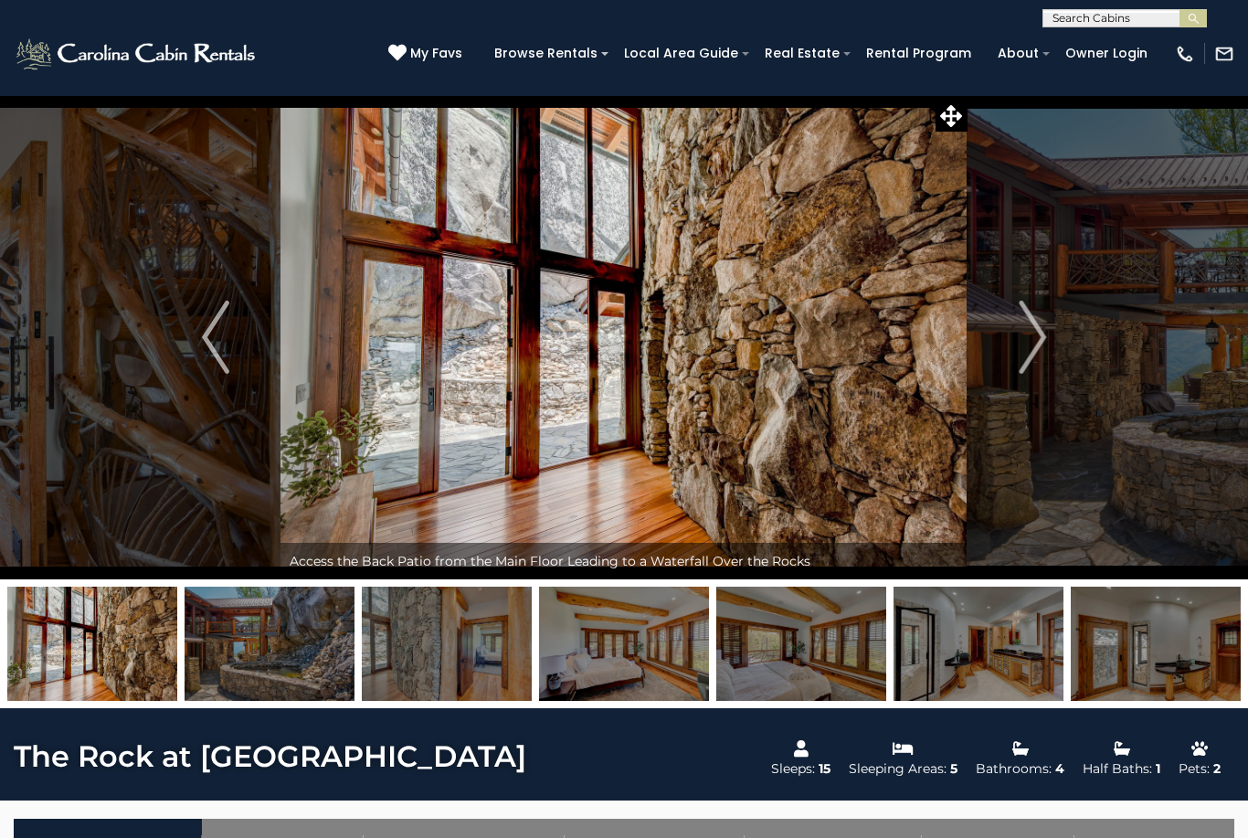
click at [1021, 336] on img "Next" at bounding box center [1032, 337] width 27 height 73
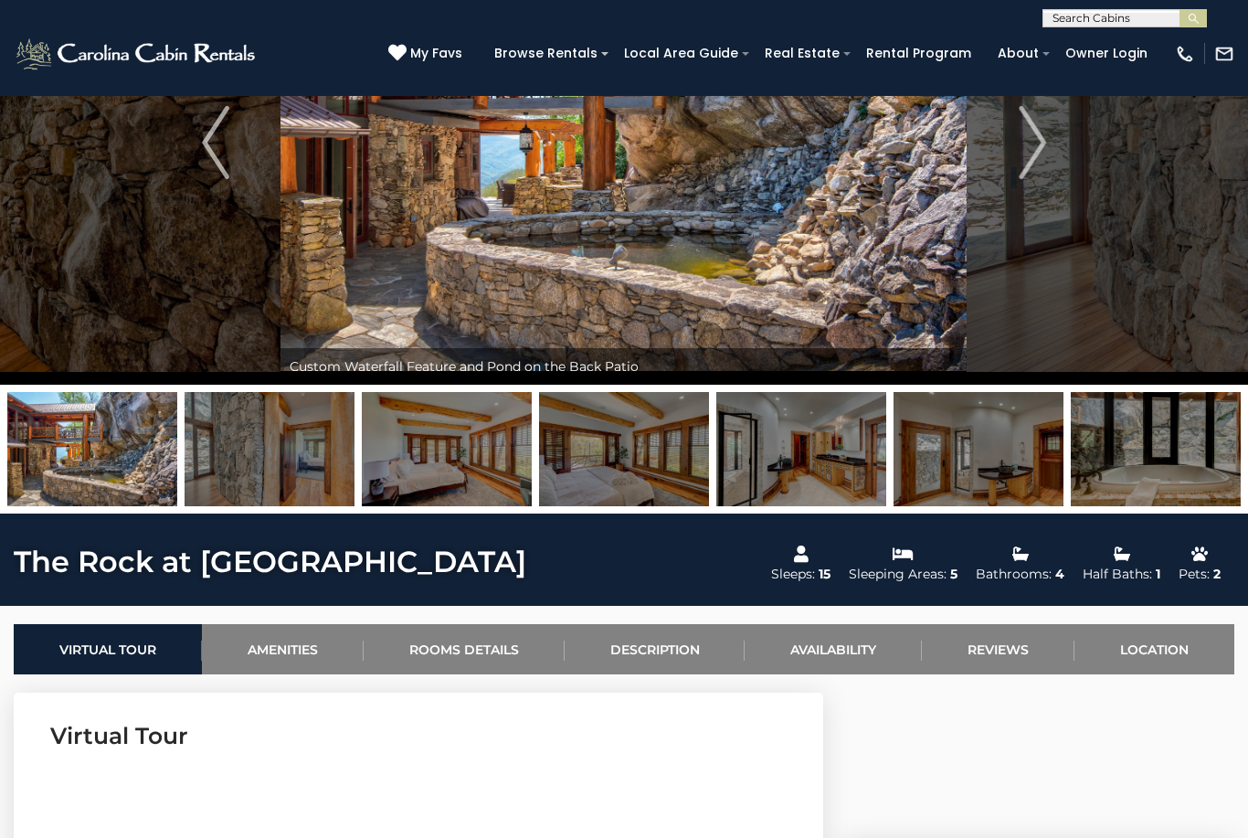
scroll to position [193, 0]
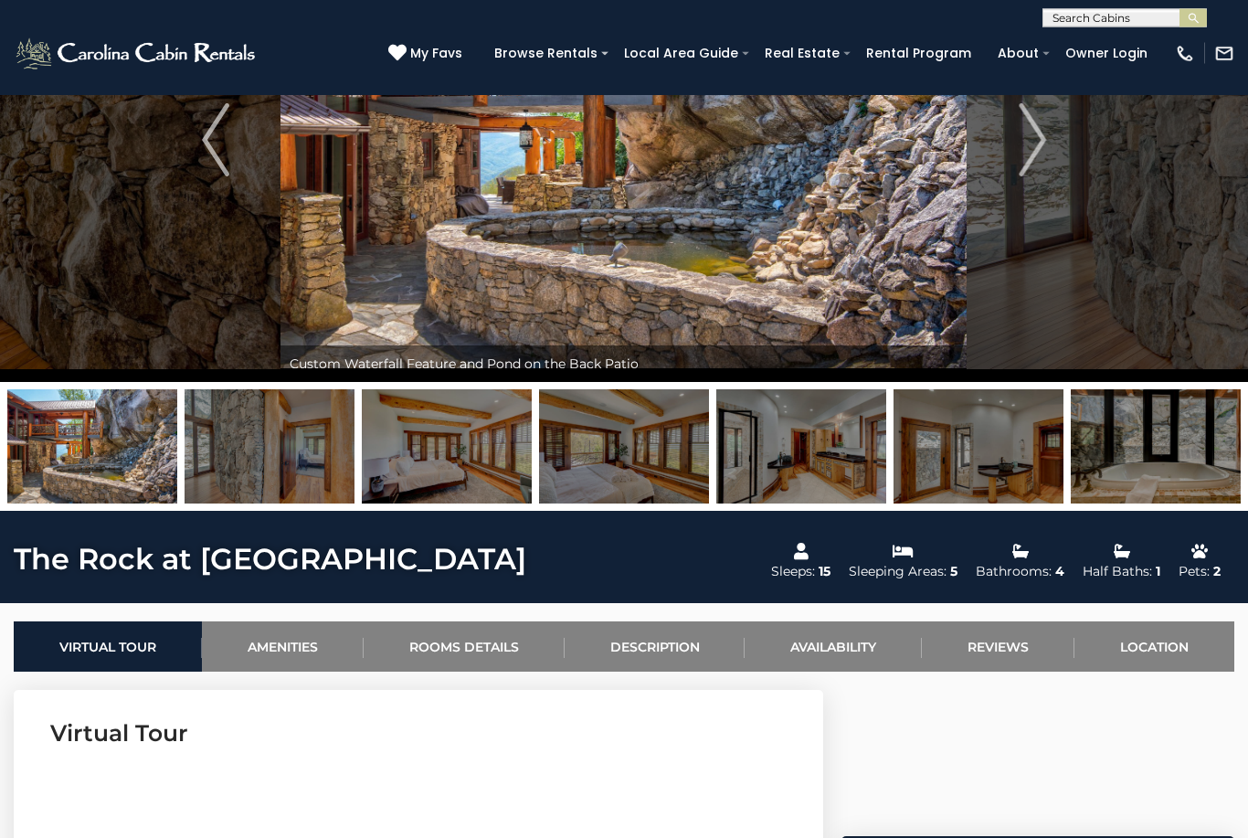
scroll to position [197, 0]
click at [1039, 121] on img "Next" at bounding box center [1032, 139] width 27 height 73
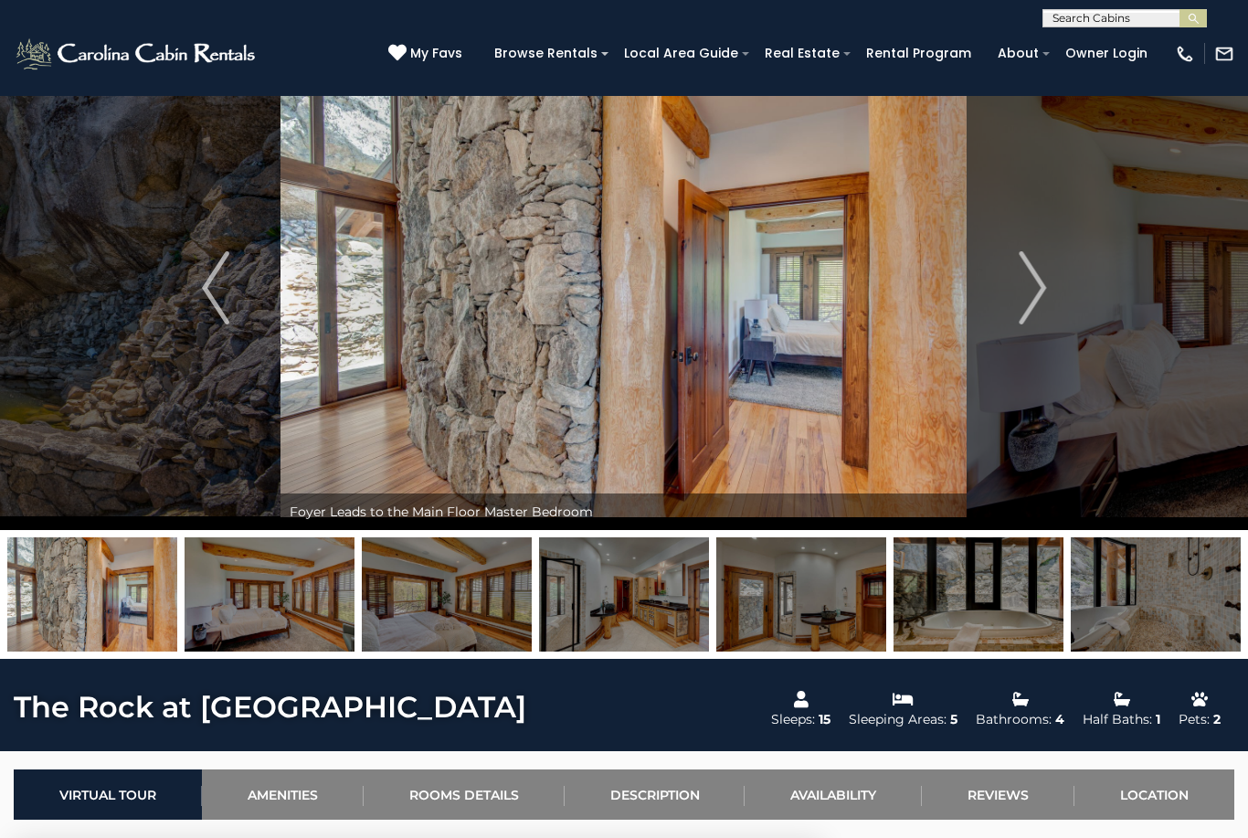
scroll to position [0, 0]
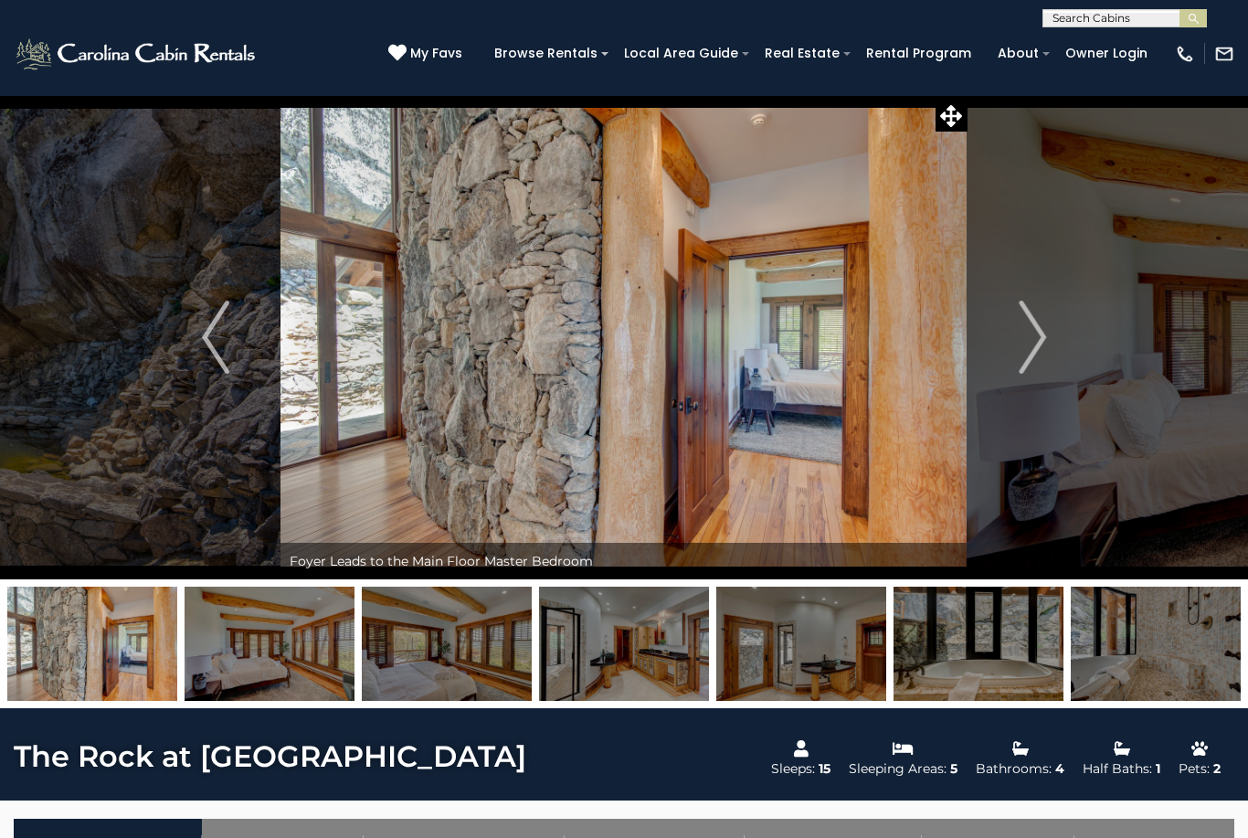
click at [1020, 349] on img "Next" at bounding box center [1032, 337] width 27 height 73
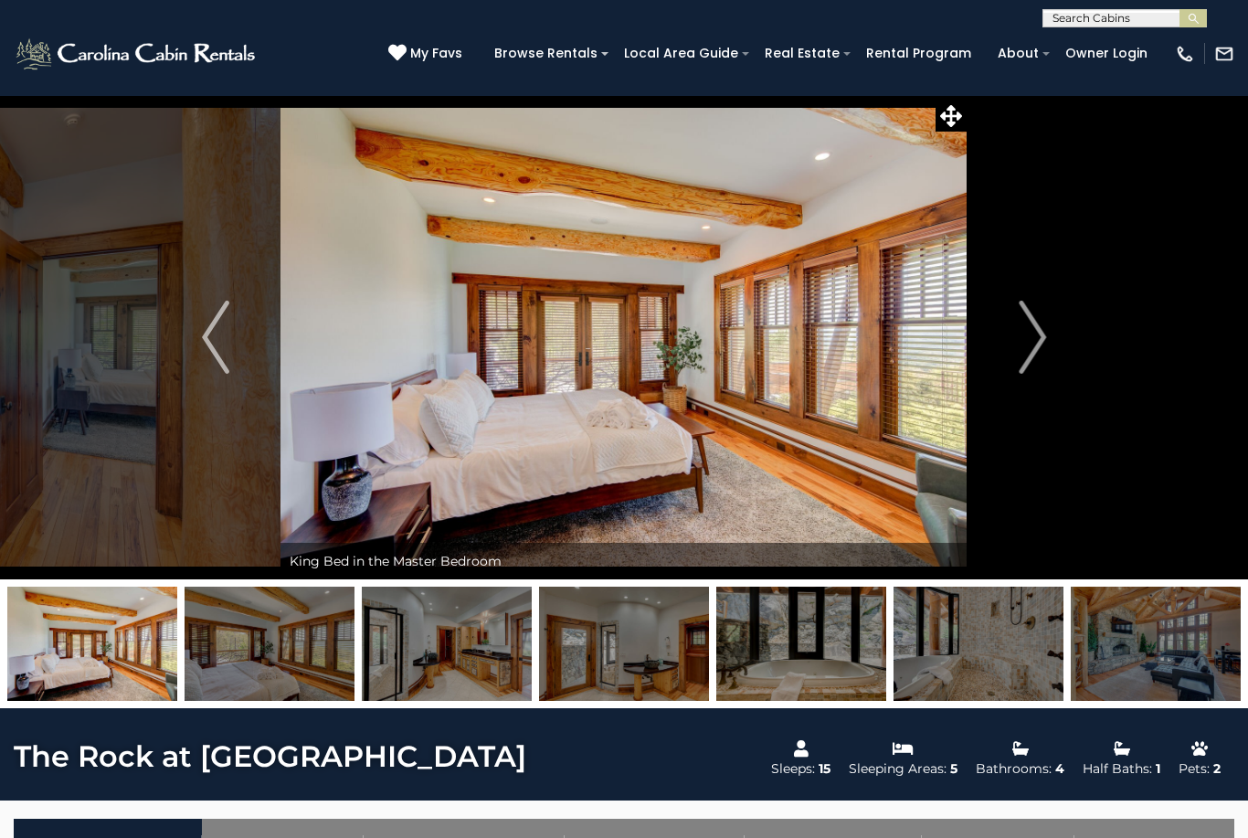
click at [1027, 367] on img "Next" at bounding box center [1032, 337] width 27 height 73
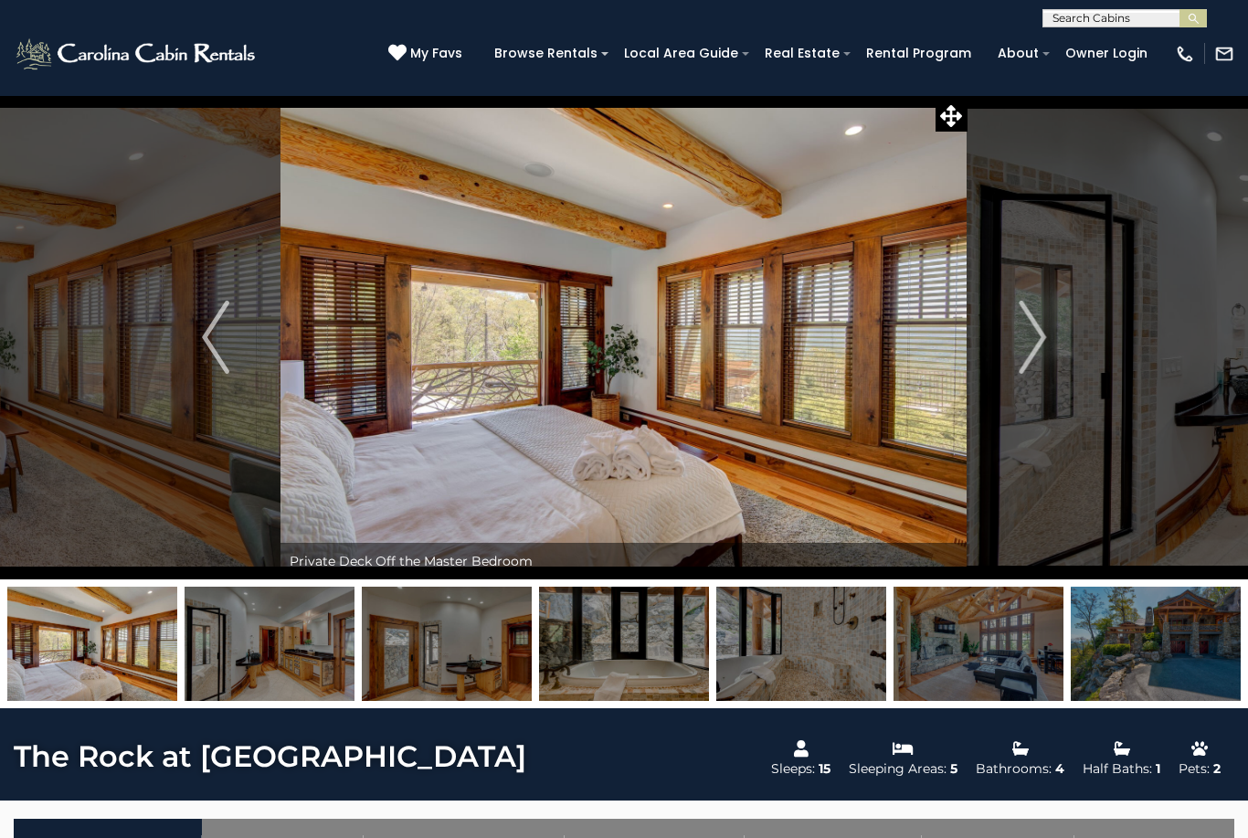
click at [1020, 365] on img "Next" at bounding box center [1032, 337] width 27 height 73
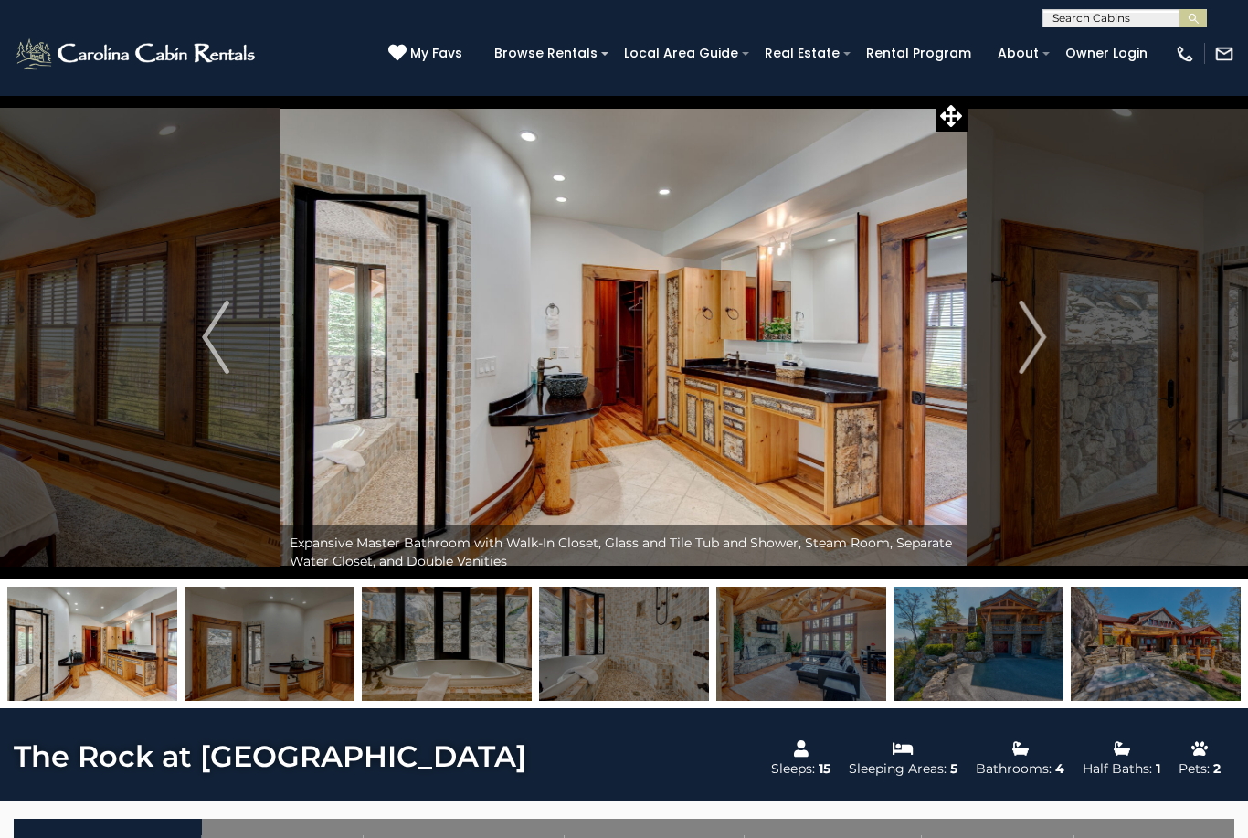
click at [1027, 358] on img "Next" at bounding box center [1032, 337] width 27 height 73
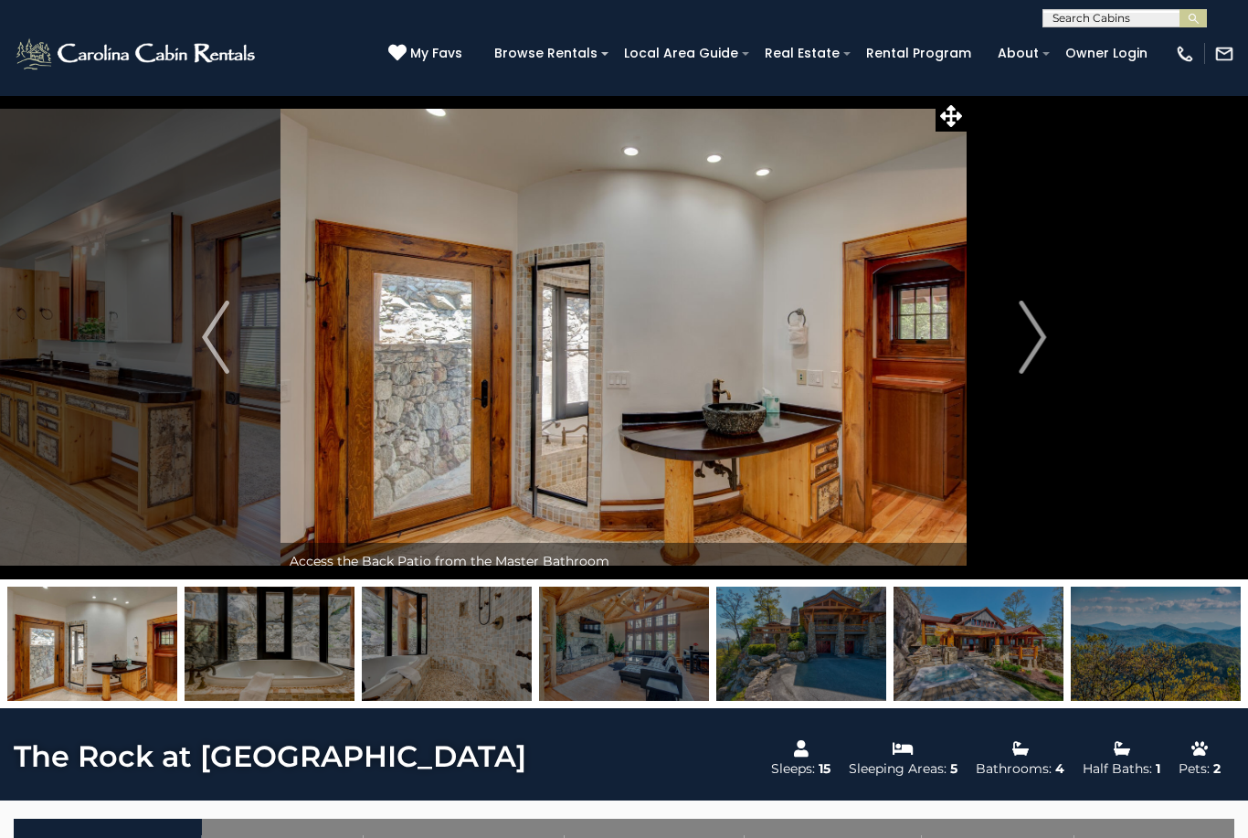
click at [1034, 346] on img "Next" at bounding box center [1032, 337] width 27 height 73
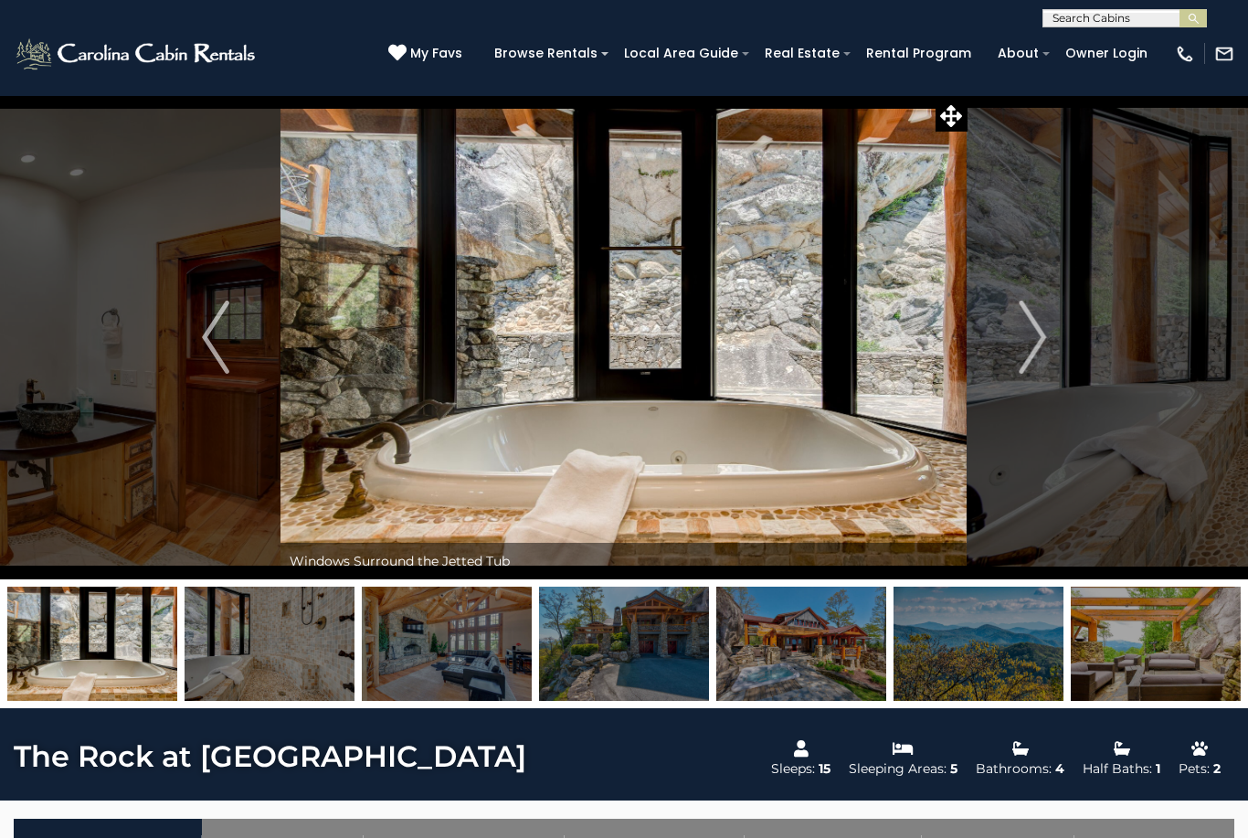
click at [1037, 354] on img "Next" at bounding box center [1032, 337] width 27 height 73
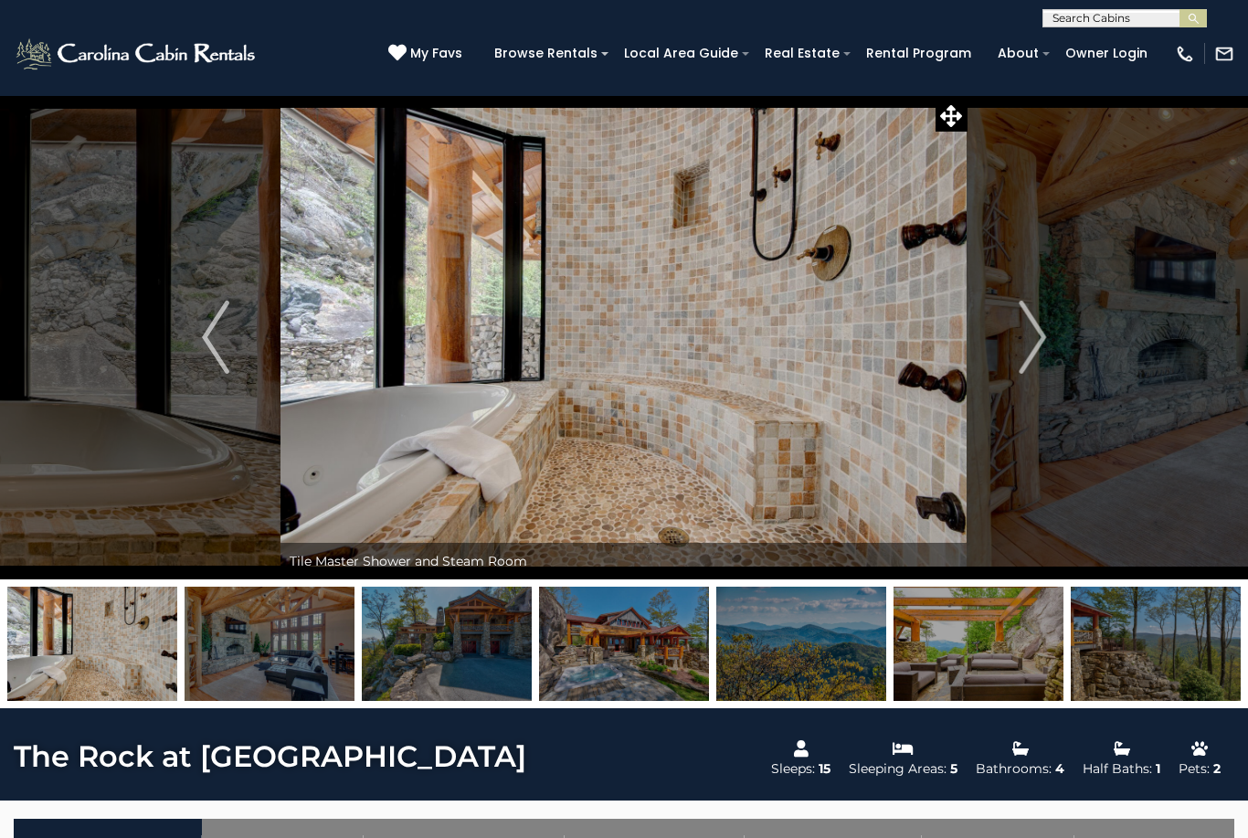
click at [1037, 344] on img "Next" at bounding box center [1032, 337] width 27 height 73
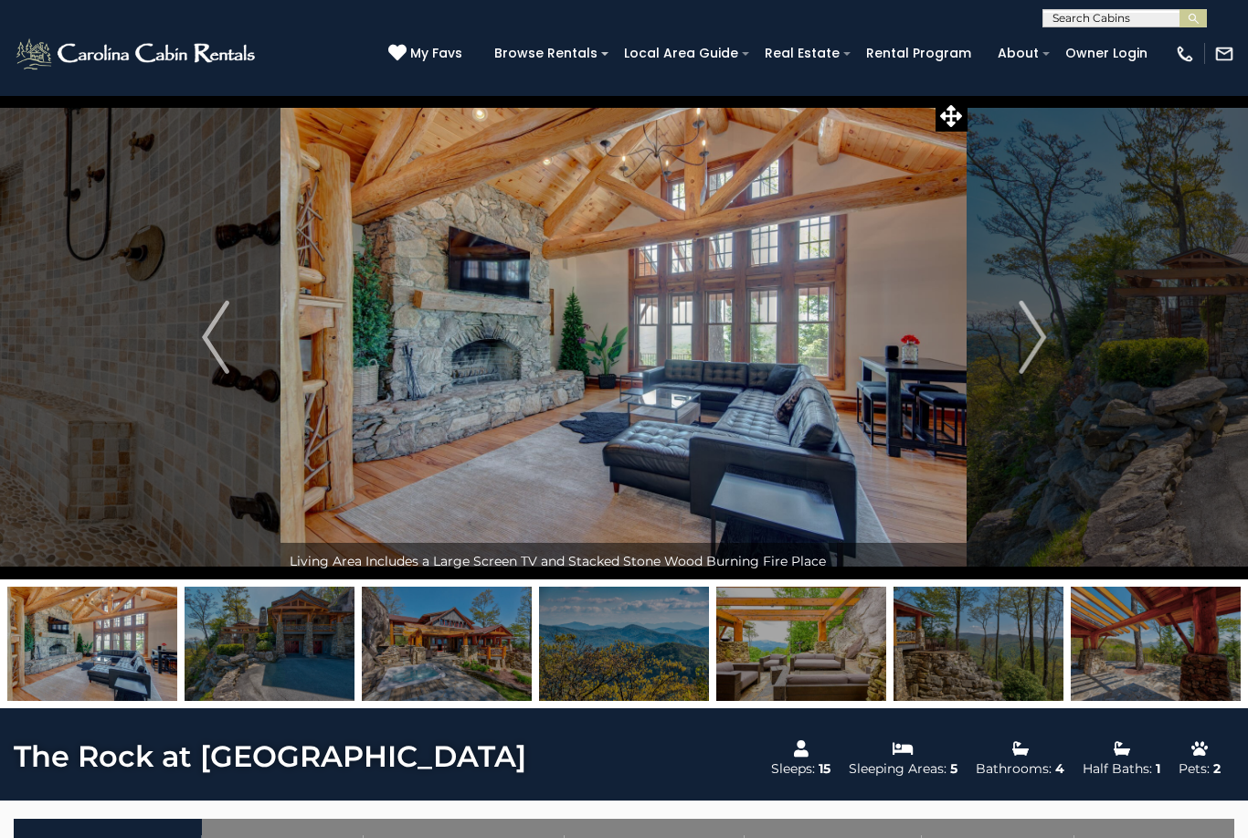
click at [1041, 347] on img "Next" at bounding box center [1032, 337] width 27 height 73
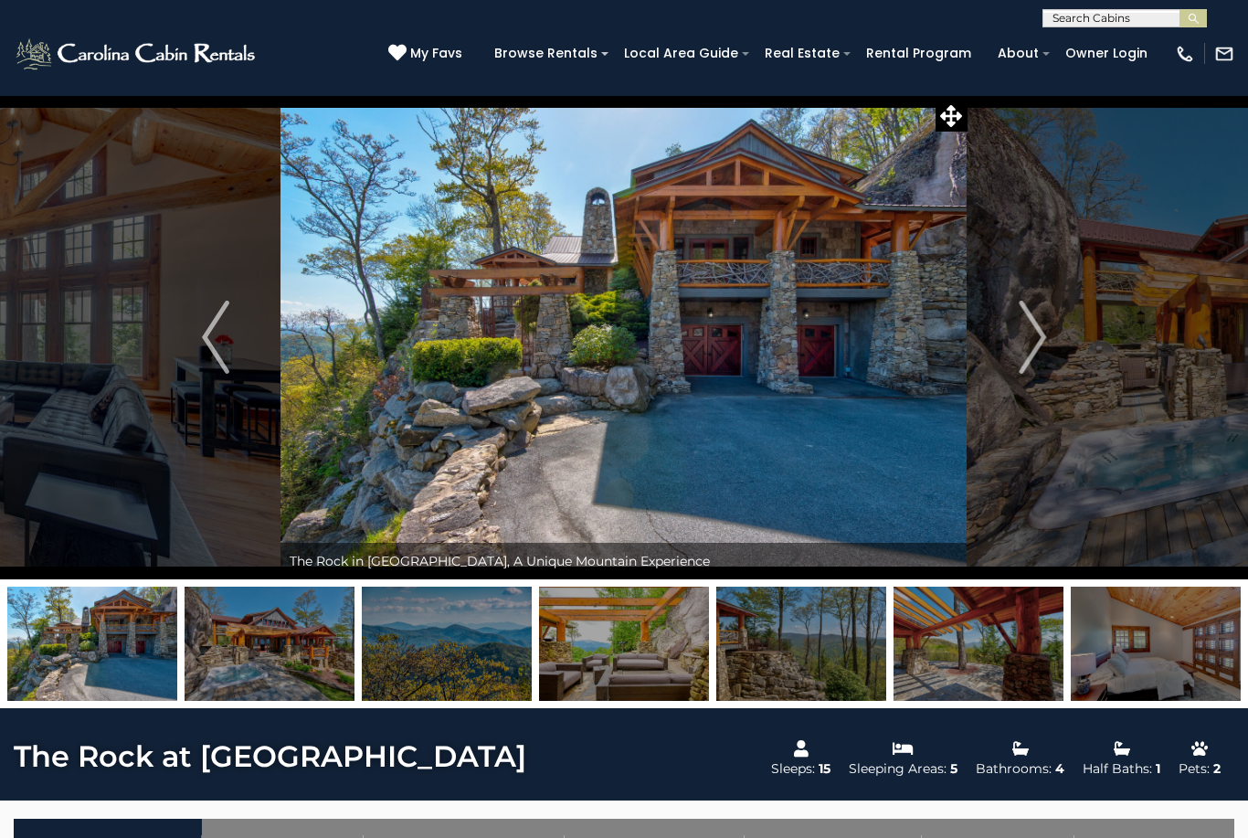
click at [1040, 341] on img "Next" at bounding box center [1032, 337] width 27 height 73
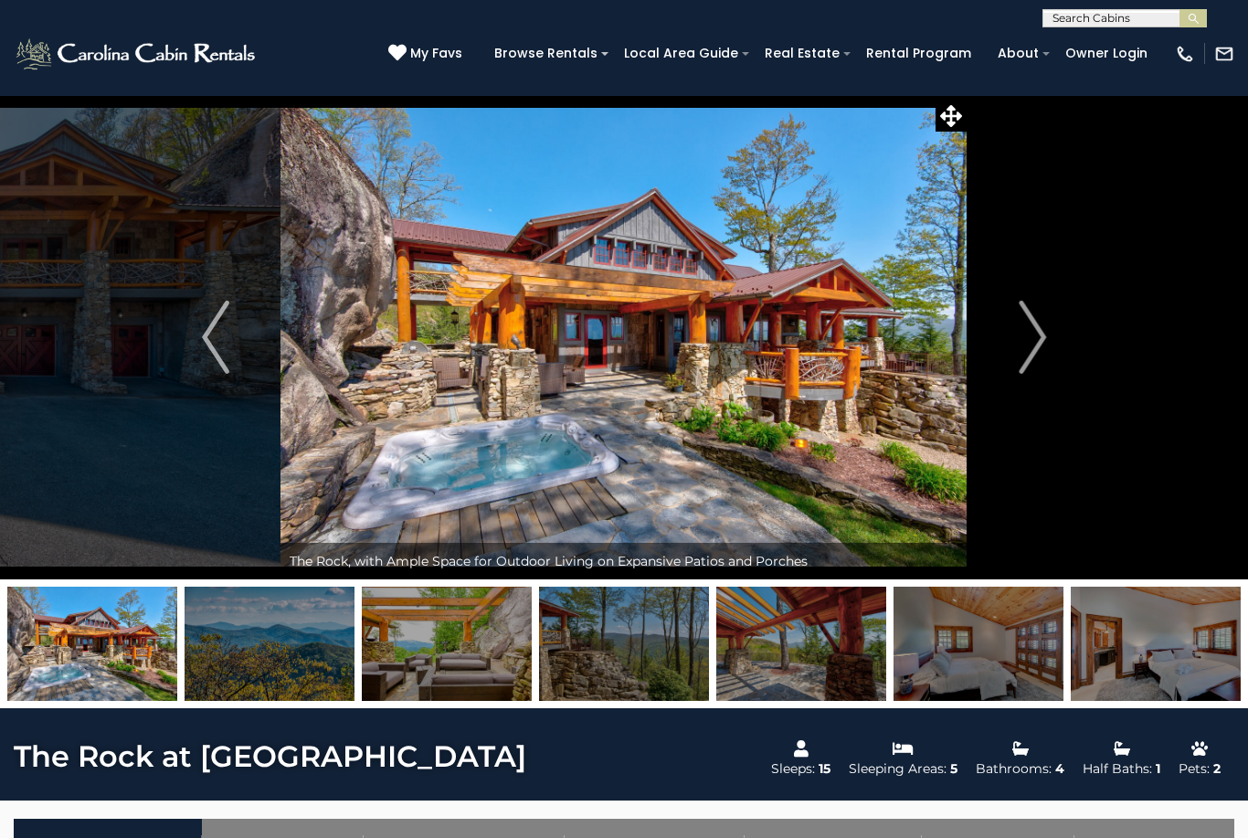
click at [1030, 349] on img "Next" at bounding box center [1032, 337] width 27 height 73
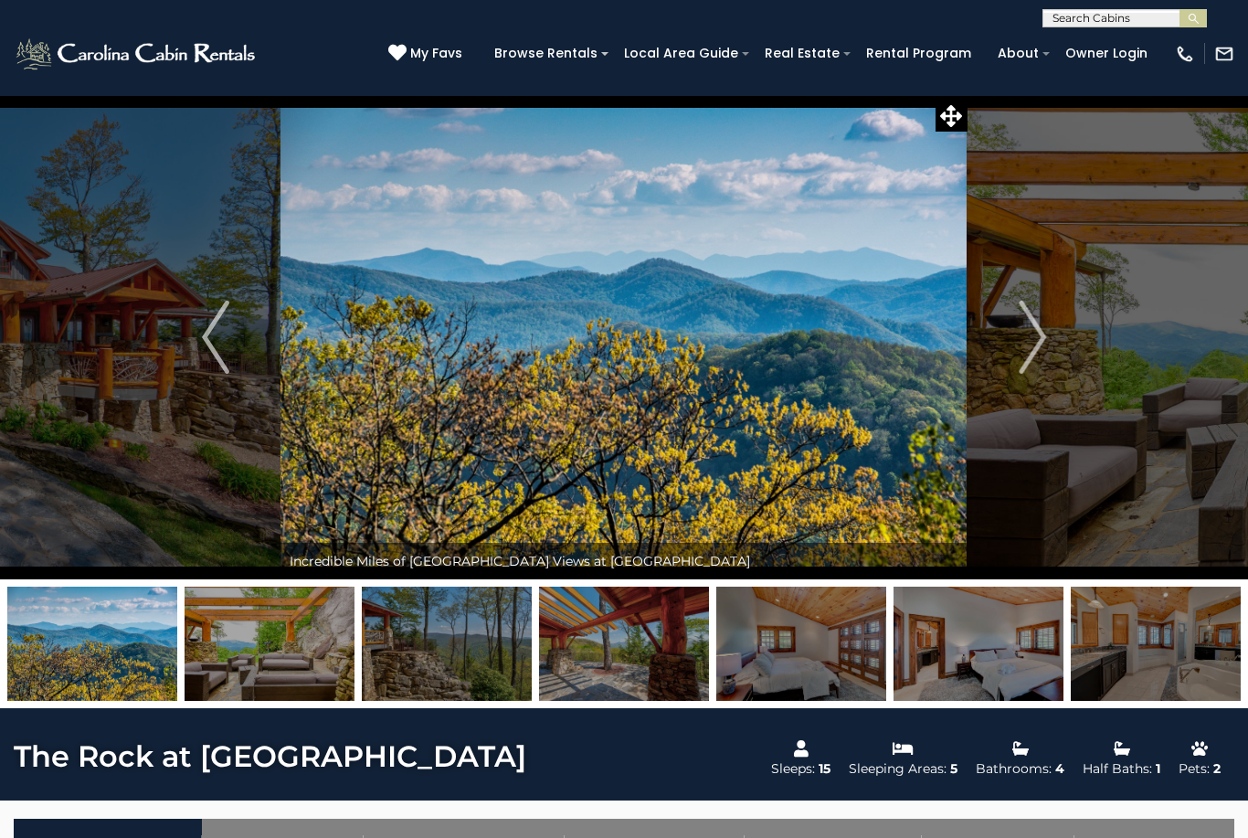
click at [1024, 353] on img "Next" at bounding box center [1032, 337] width 27 height 73
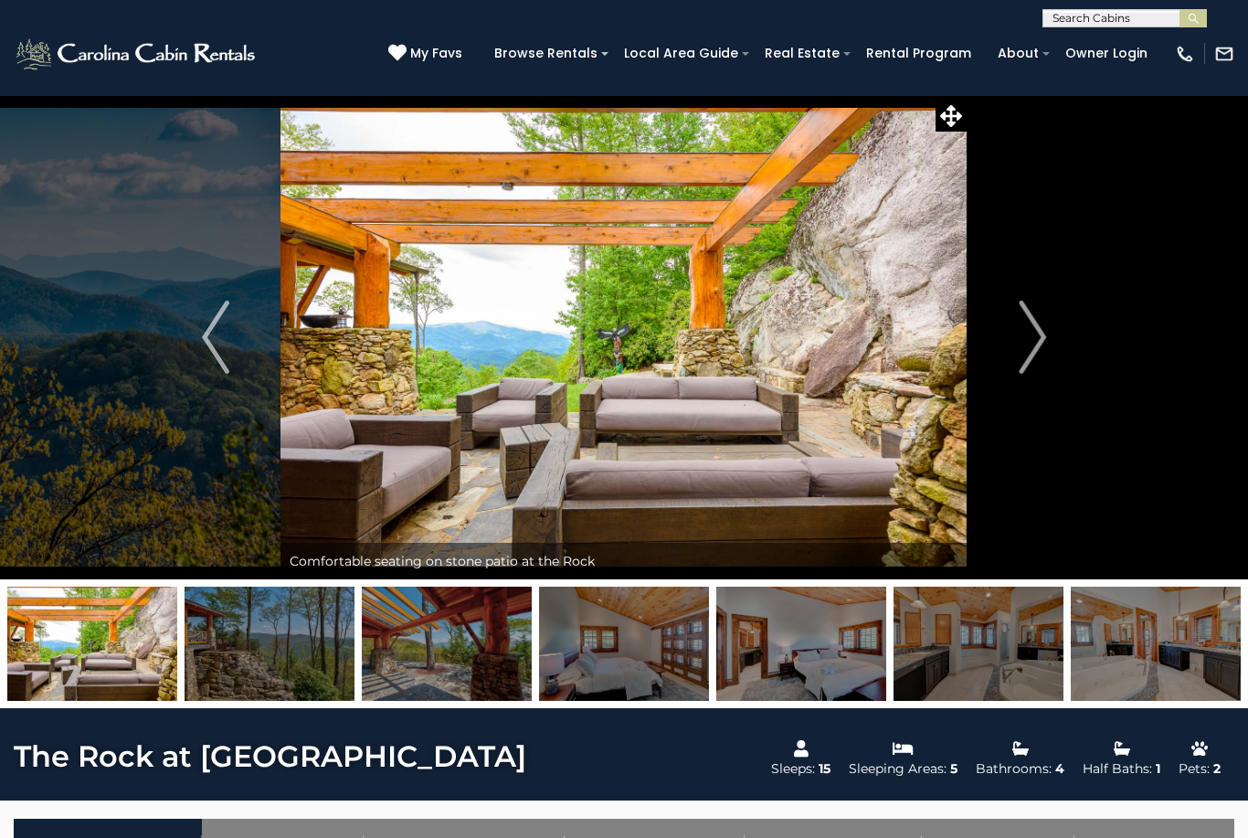
click at [1037, 341] on img "Next" at bounding box center [1032, 337] width 27 height 73
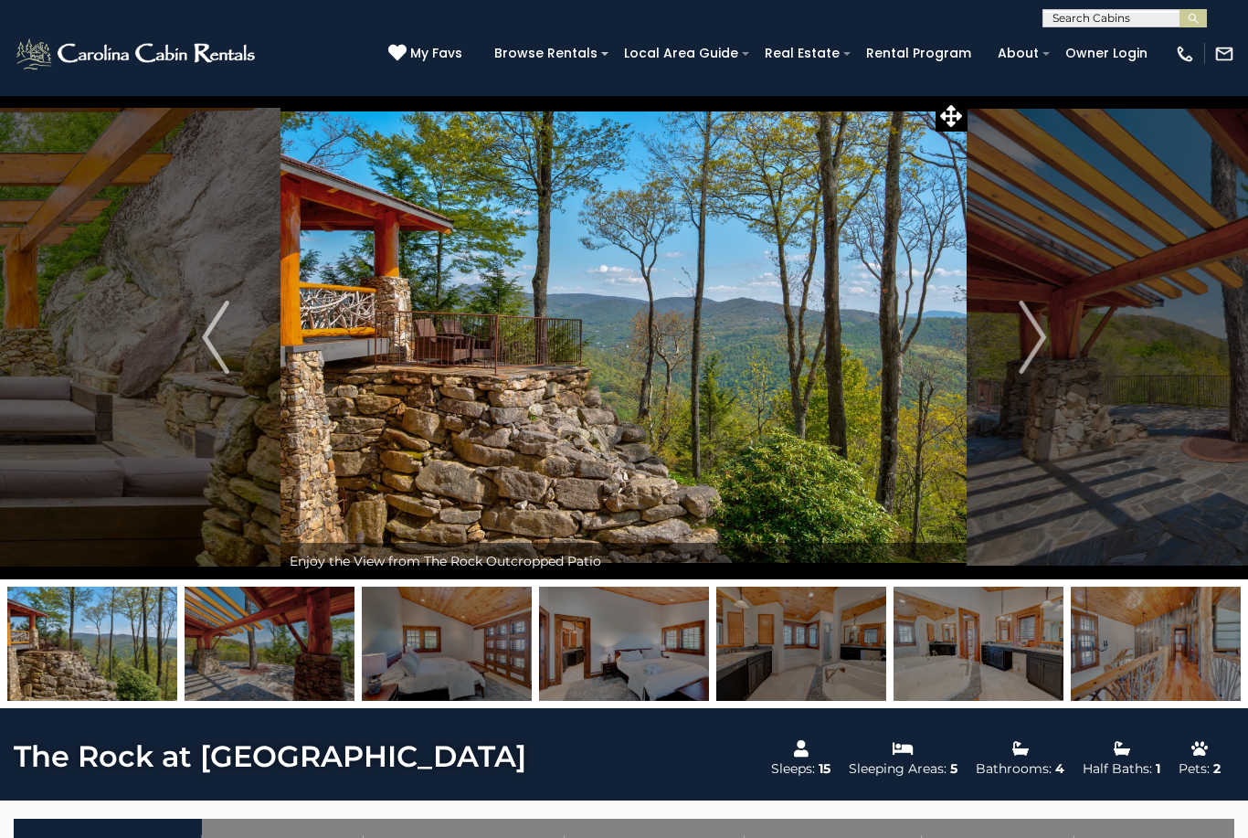
click at [1035, 343] on img "Next" at bounding box center [1032, 337] width 27 height 73
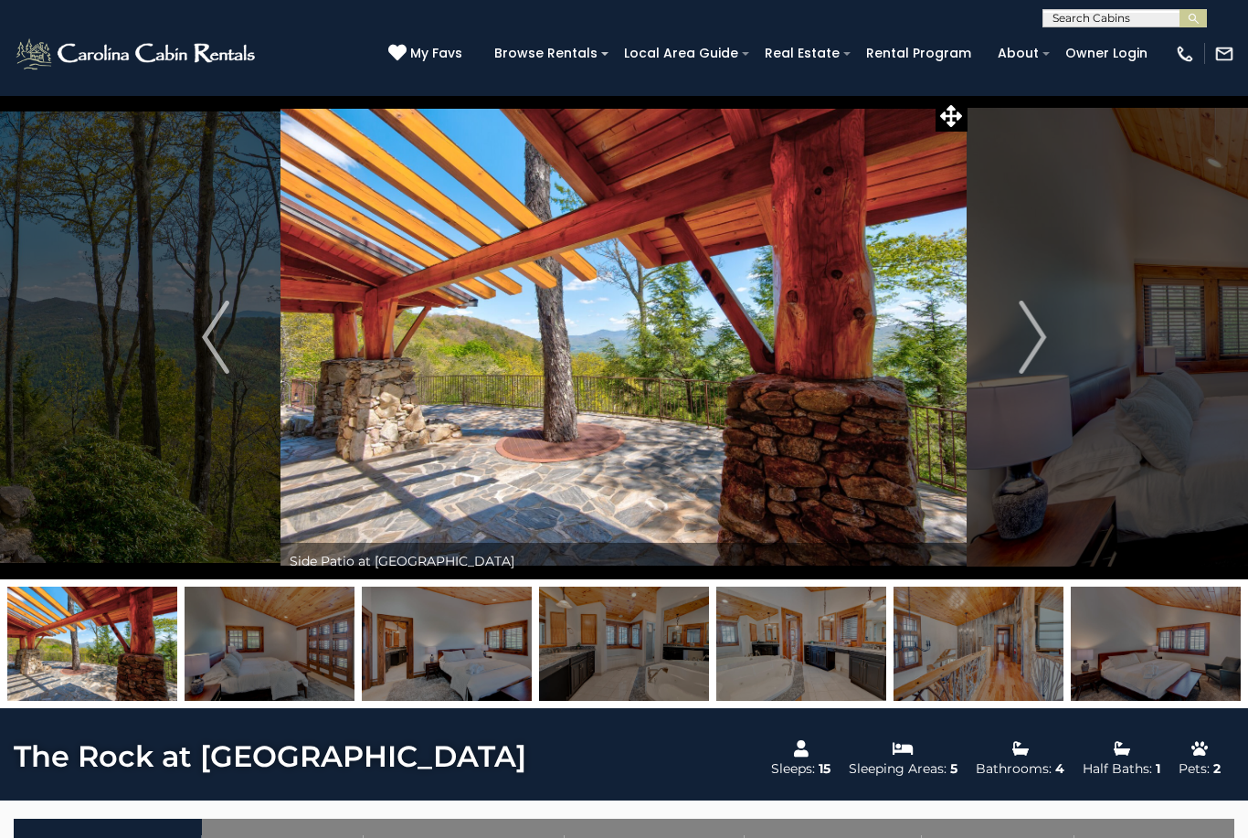
click at [1026, 355] on img "Next" at bounding box center [1032, 337] width 27 height 73
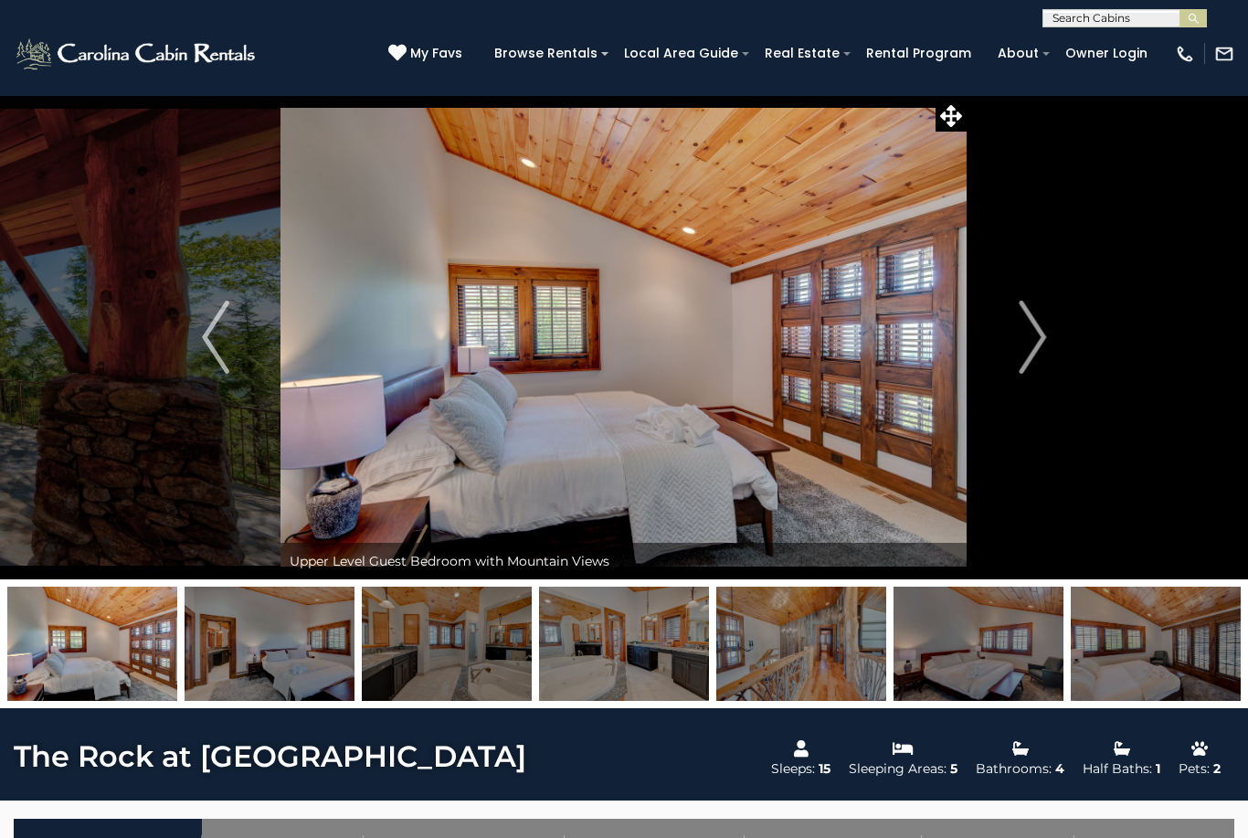
click at [1031, 348] on img "Next" at bounding box center [1032, 337] width 27 height 73
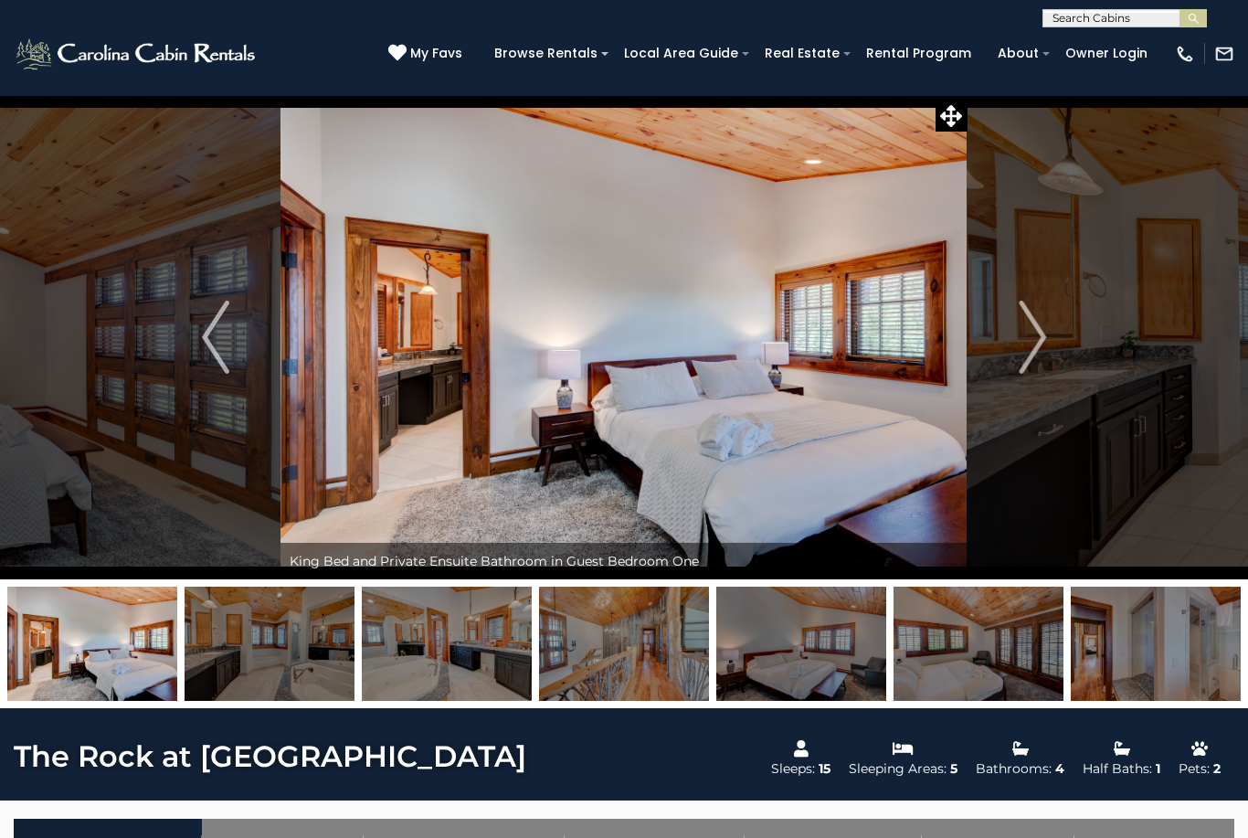
click at [1035, 346] on img "Next" at bounding box center [1032, 337] width 27 height 73
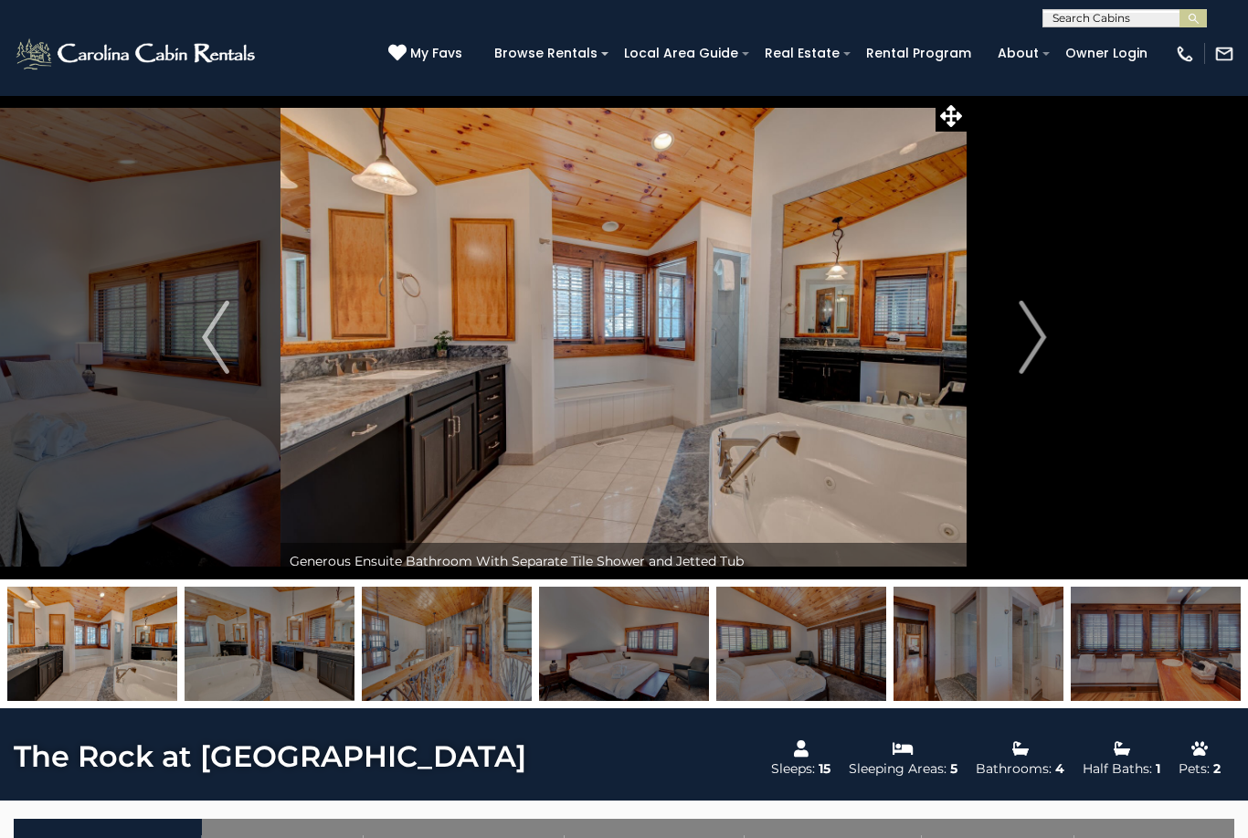
click at [1031, 347] on img "Next" at bounding box center [1032, 337] width 27 height 73
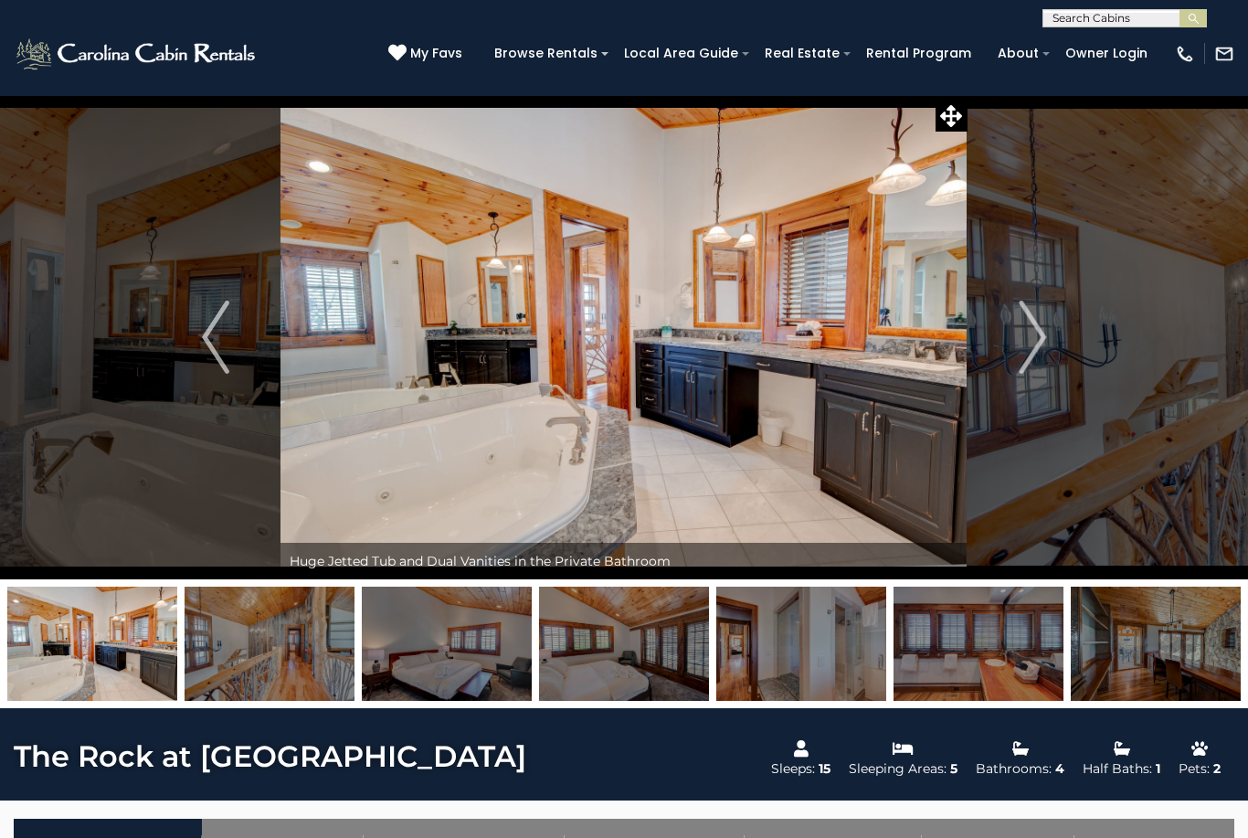
click at [1026, 354] on img "Next" at bounding box center [1032, 337] width 27 height 73
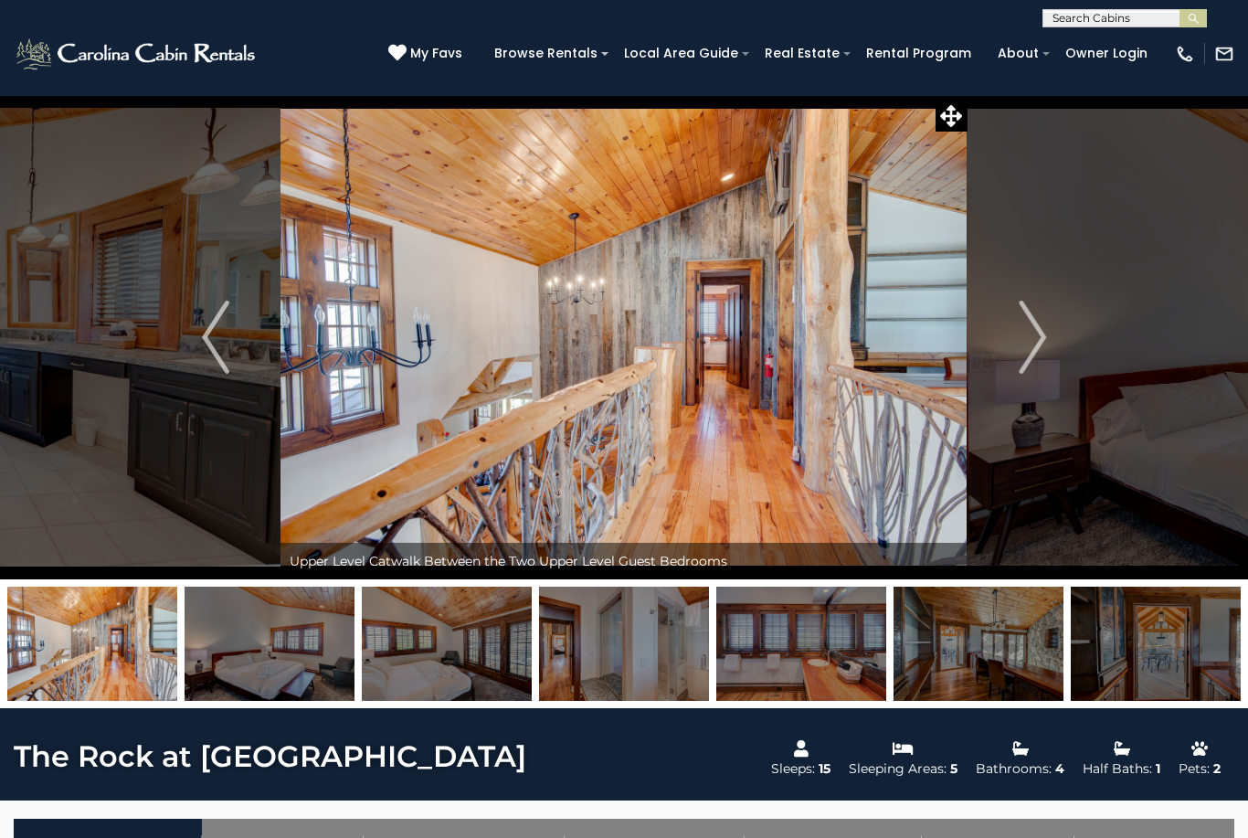
click at [1022, 354] on img "Next" at bounding box center [1032, 337] width 27 height 73
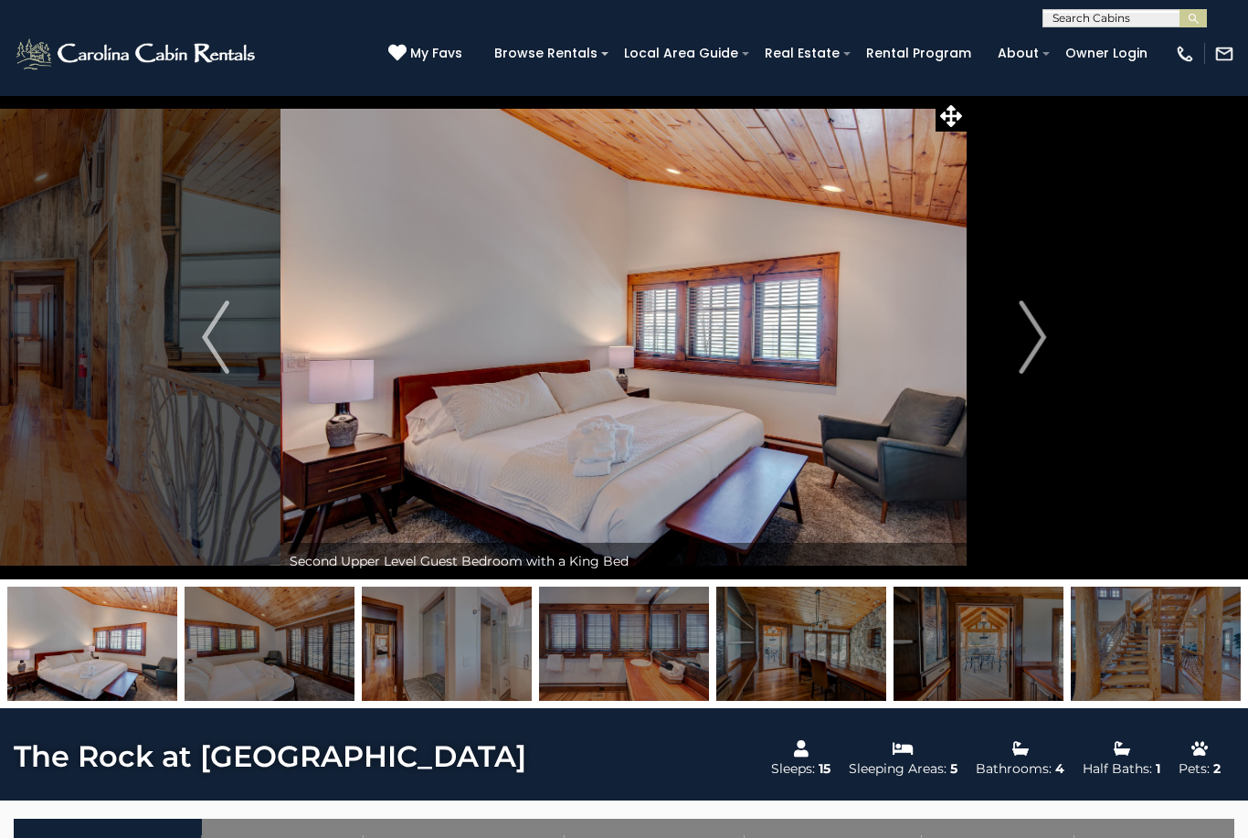
click at [1035, 346] on img "Next" at bounding box center [1032, 337] width 27 height 73
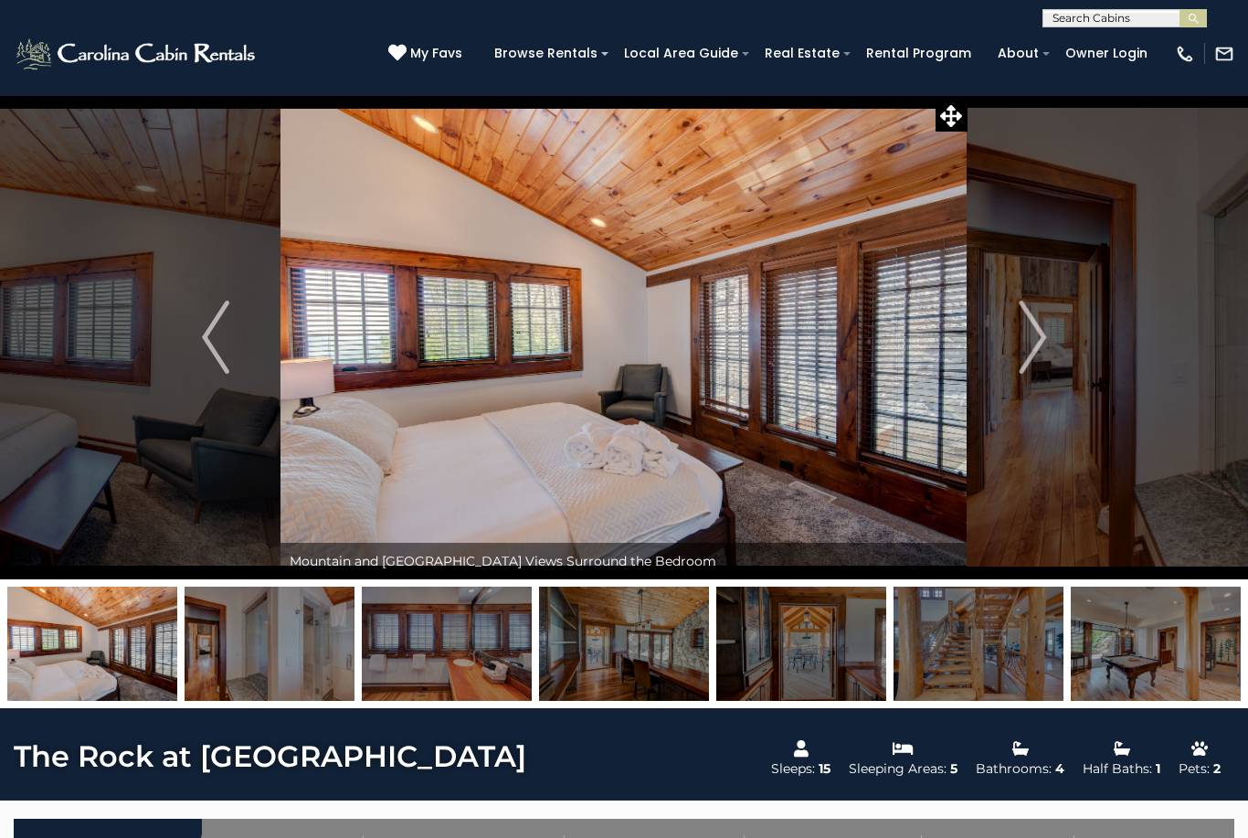
click at [1024, 353] on img "Next" at bounding box center [1032, 337] width 27 height 73
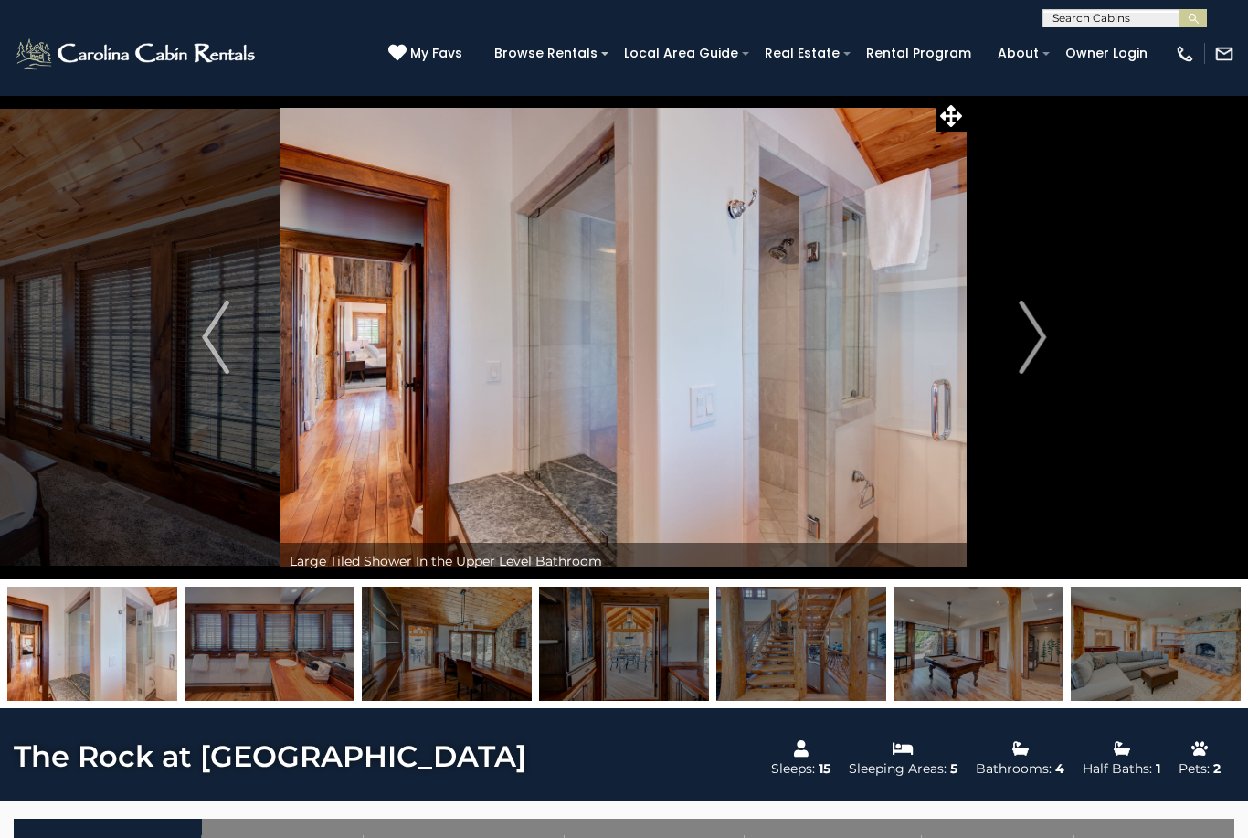
click at [1027, 347] on img "Next" at bounding box center [1032, 337] width 27 height 73
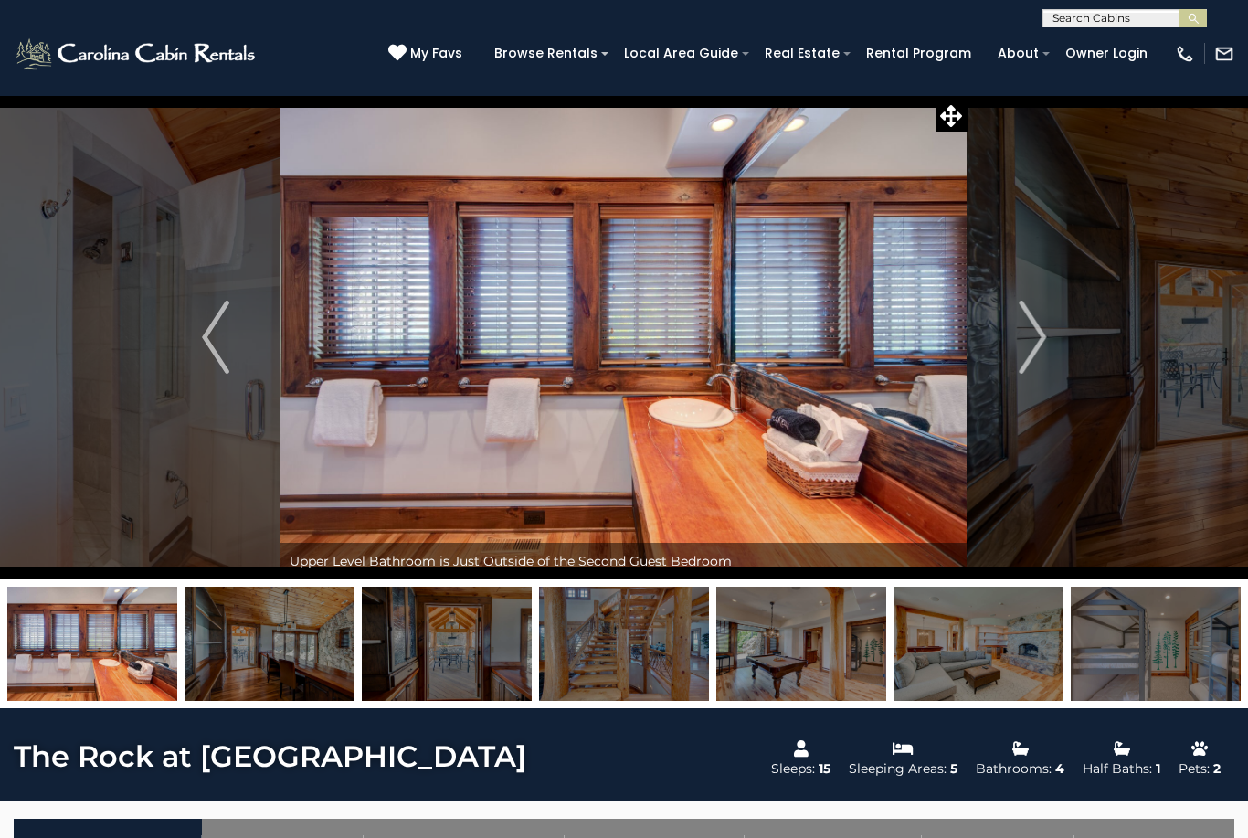
click at [1020, 354] on img "Next" at bounding box center [1032, 337] width 27 height 73
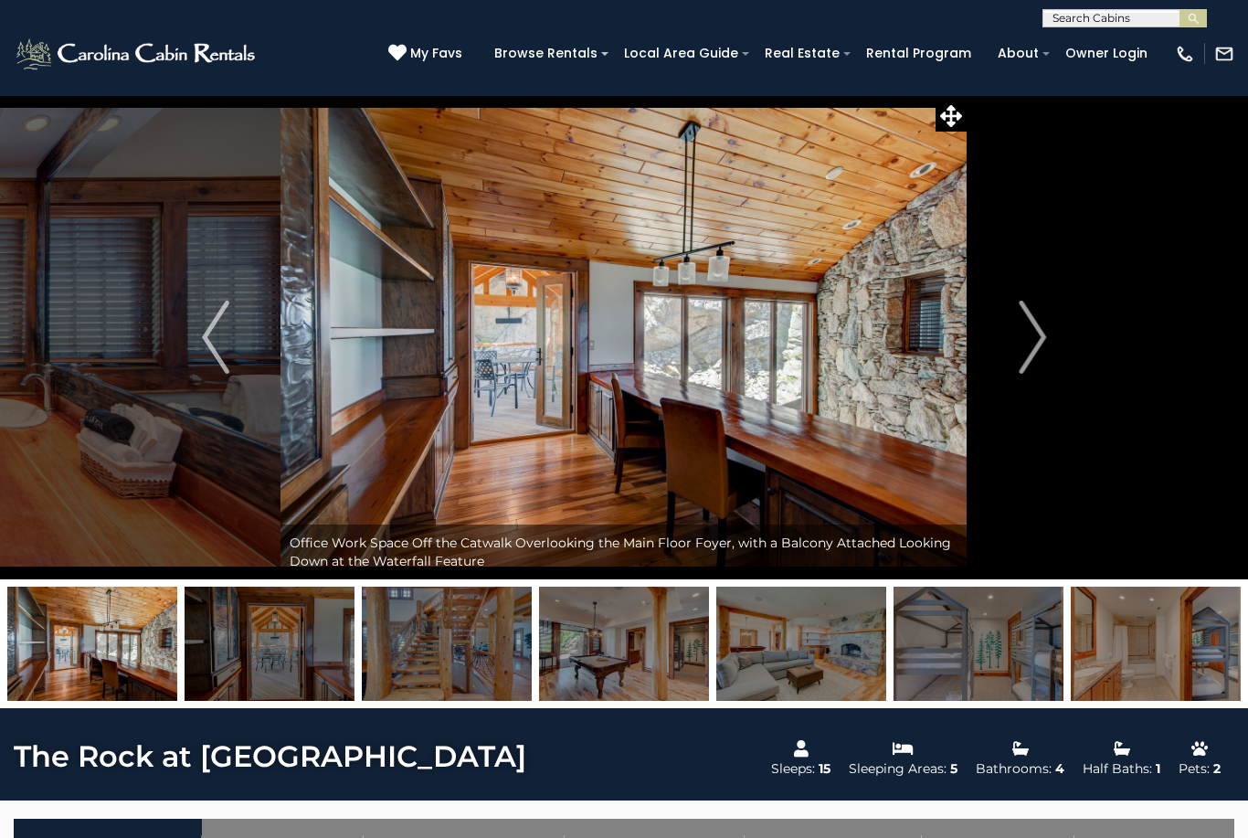
click at [1018, 353] on button "Next" at bounding box center [1032, 337] width 130 height 484
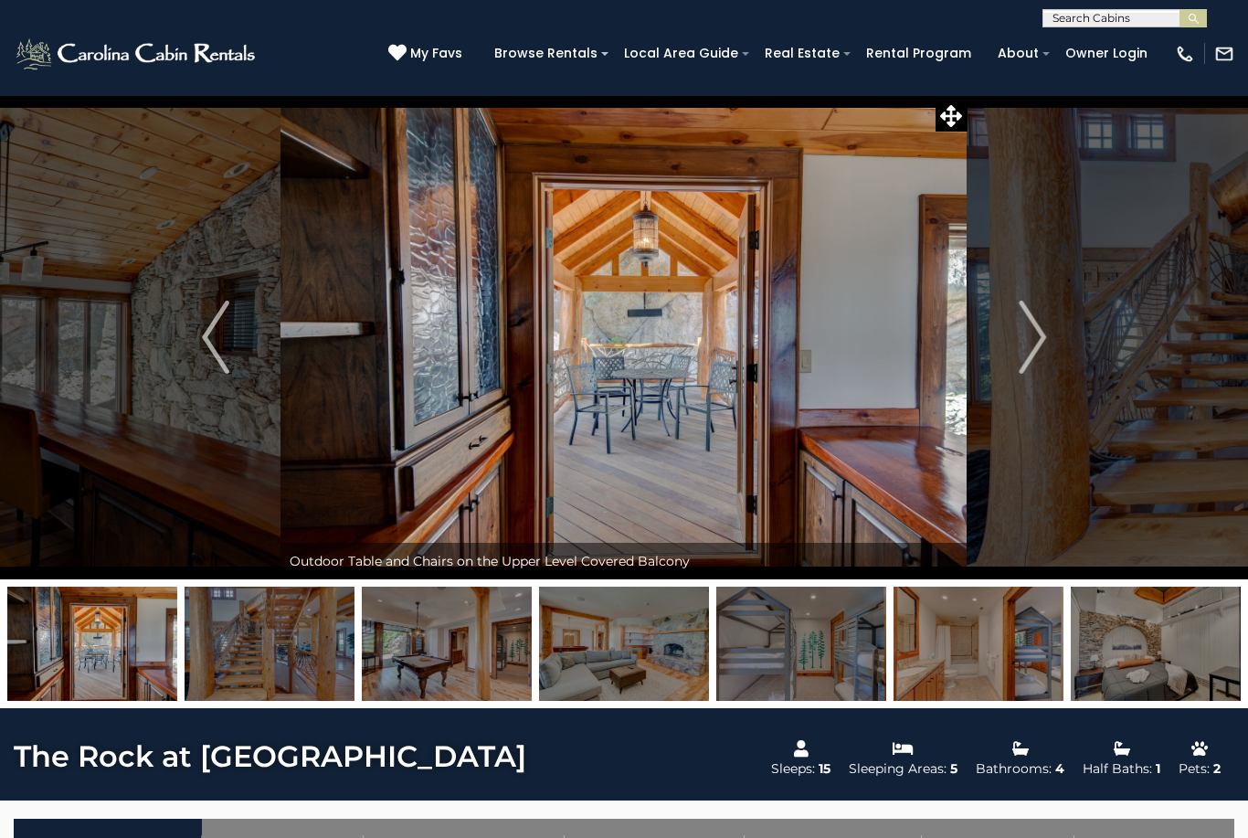
click at [1022, 354] on img "Next" at bounding box center [1032, 337] width 27 height 73
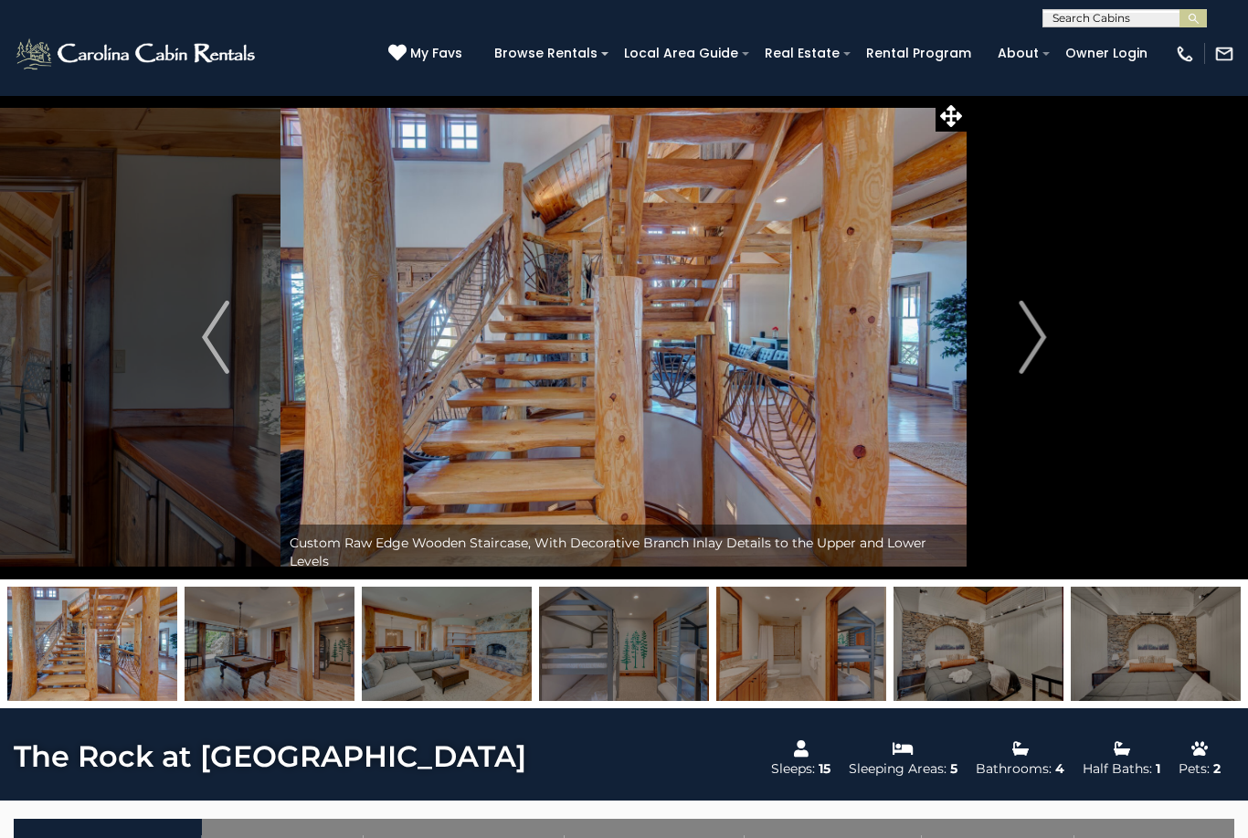
click at [1027, 344] on img "Next" at bounding box center [1032, 337] width 27 height 73
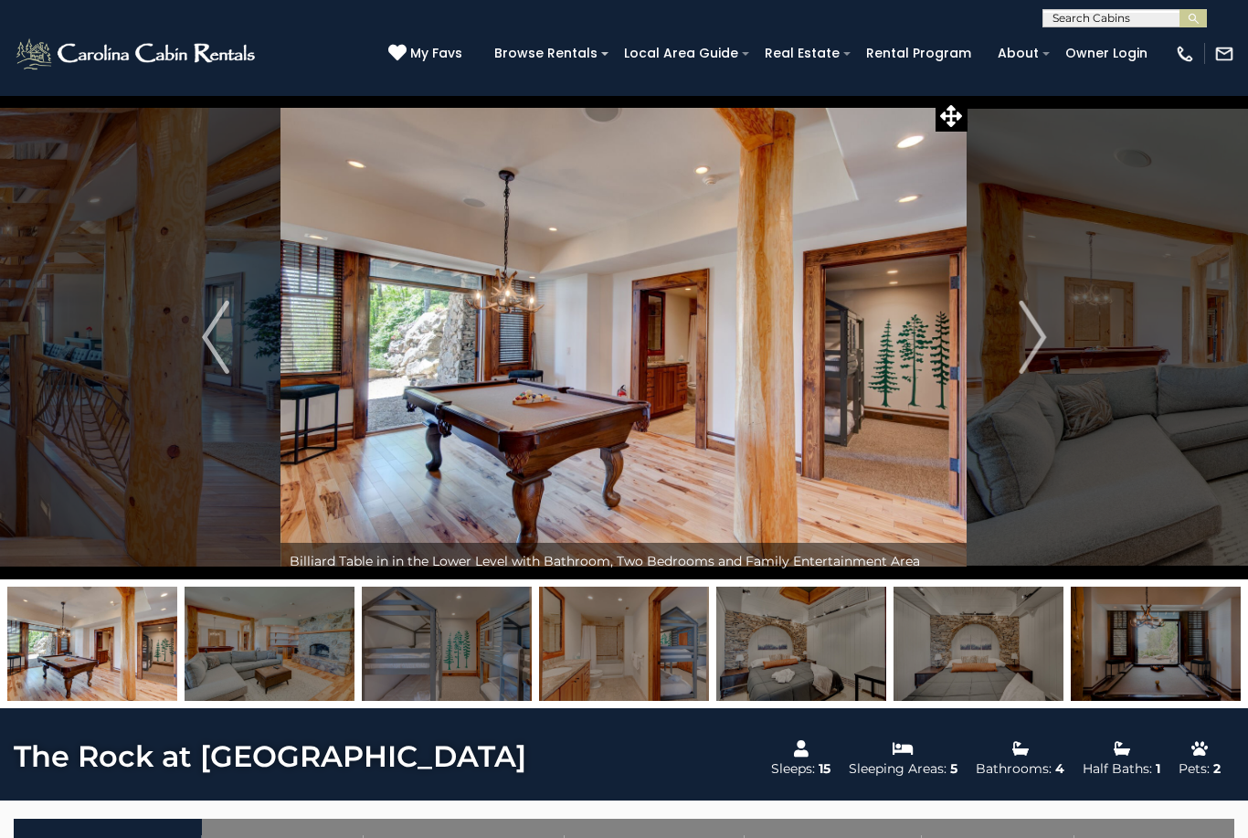
click at [1033, 344] on img "Next" at bounding box center [1032, 337] width 27 height 73
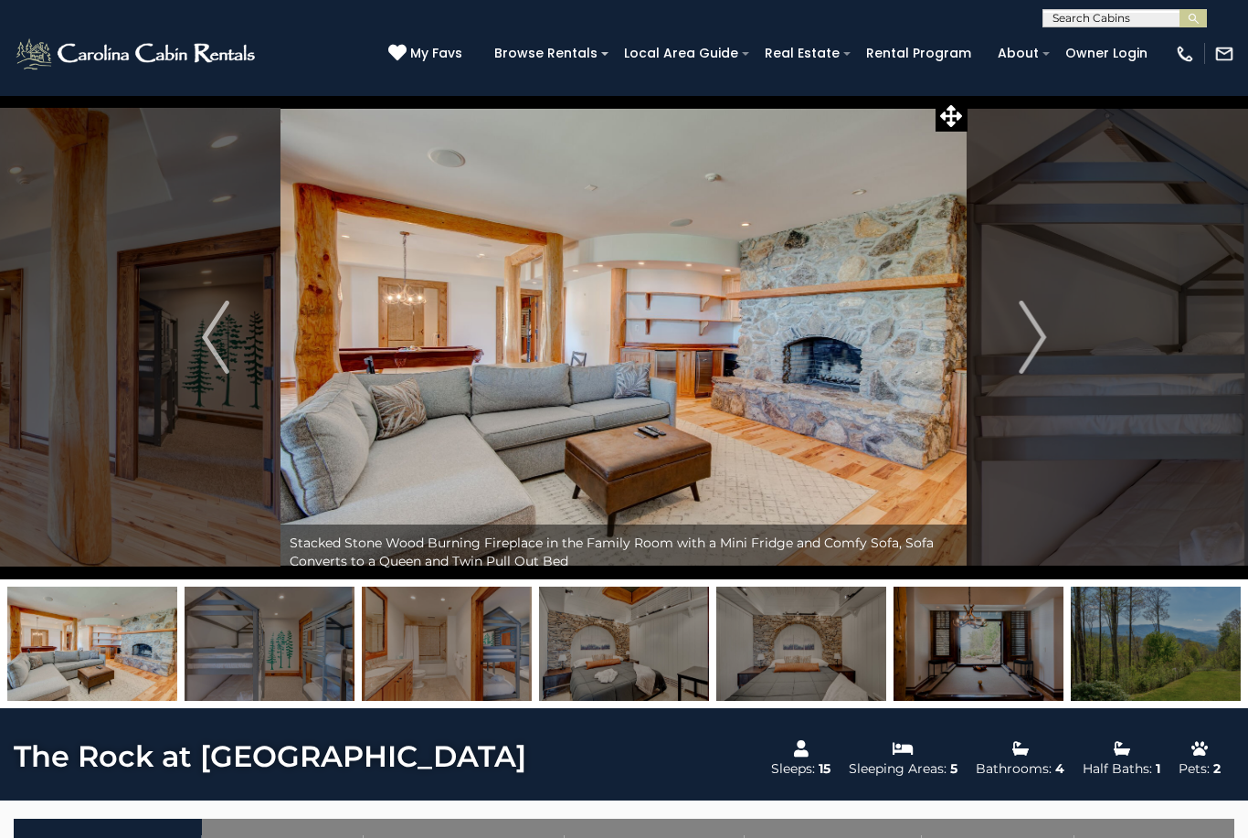
click at [1035, 341] on img "Next" at bounding box center [1032, 337] width 27 height 73
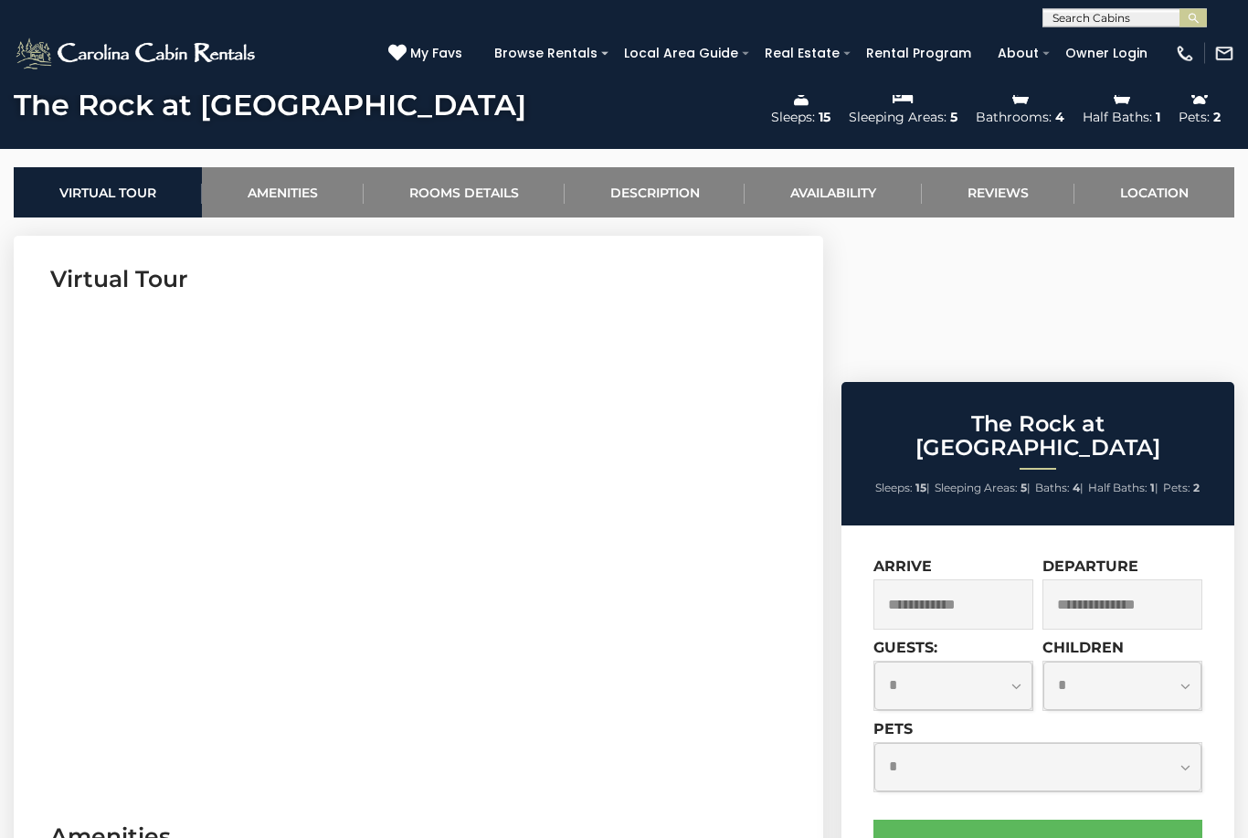
scroll to position [649, 0]
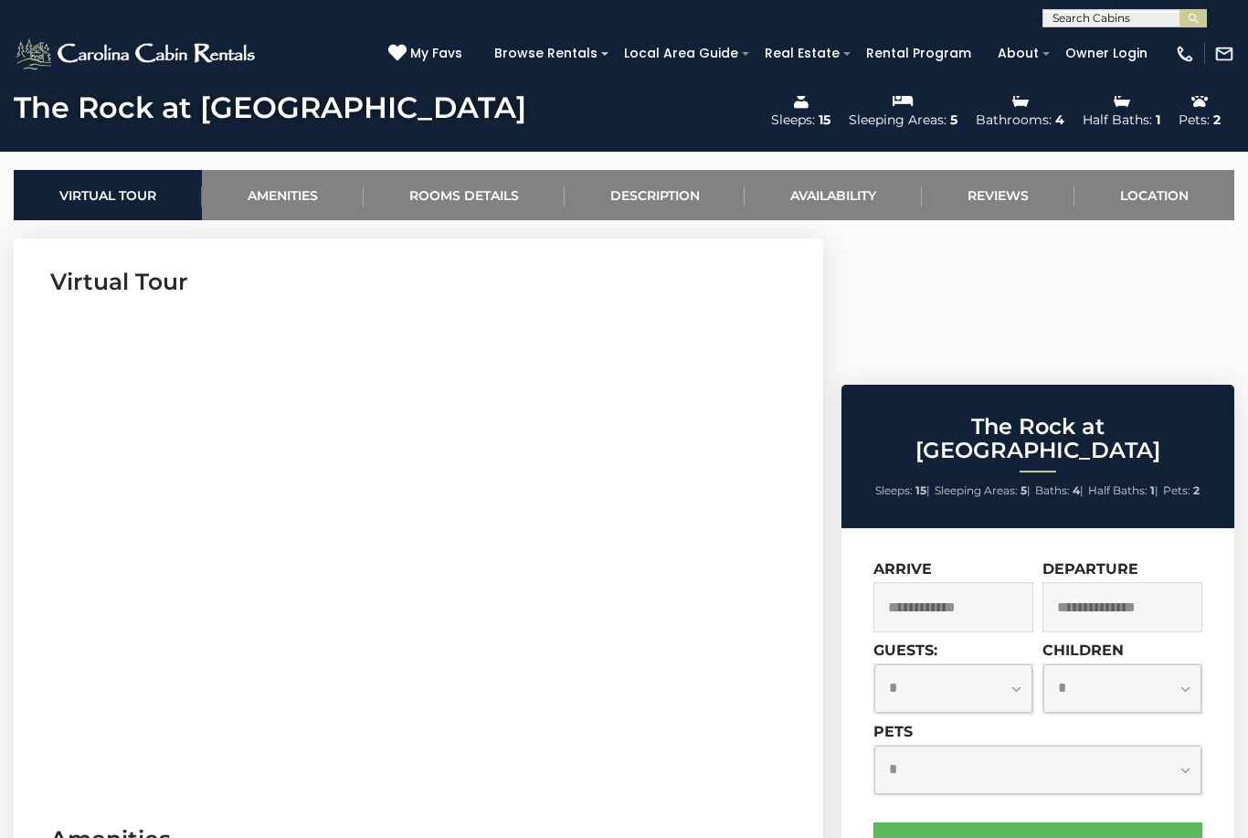
click at [986, 582] on input "text" at bounding box center [953, 607] width 160 height 50
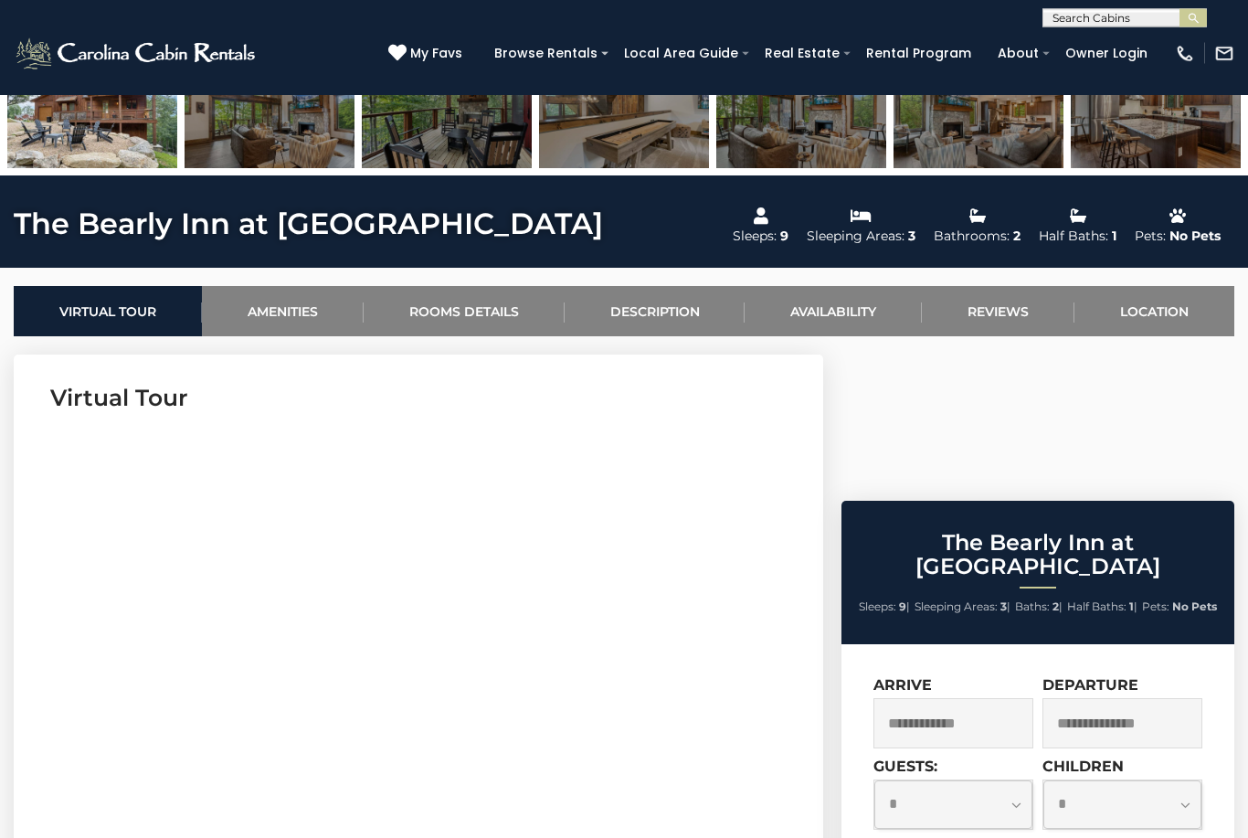
scroll to position [534, 0]
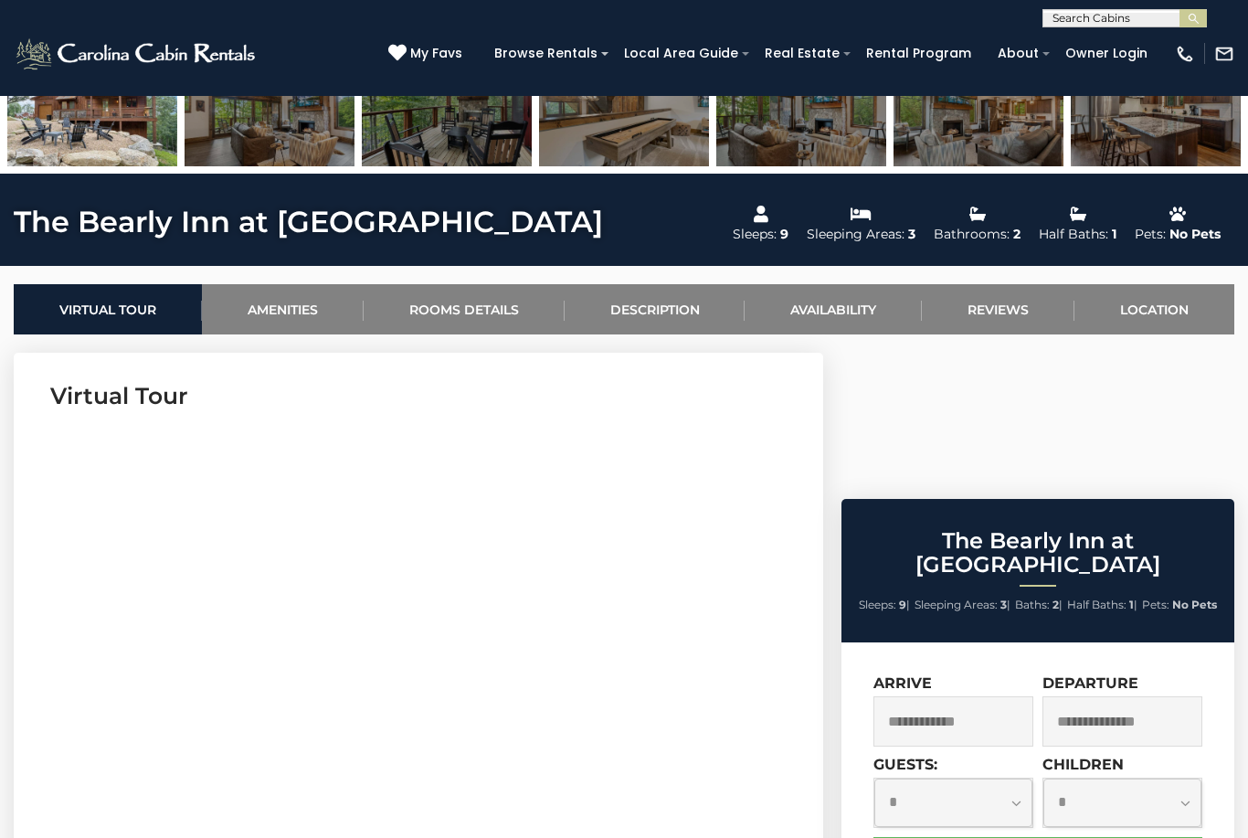
click at [990, 696] on input "text" at bounding box center [953, 721] width 160 height 50
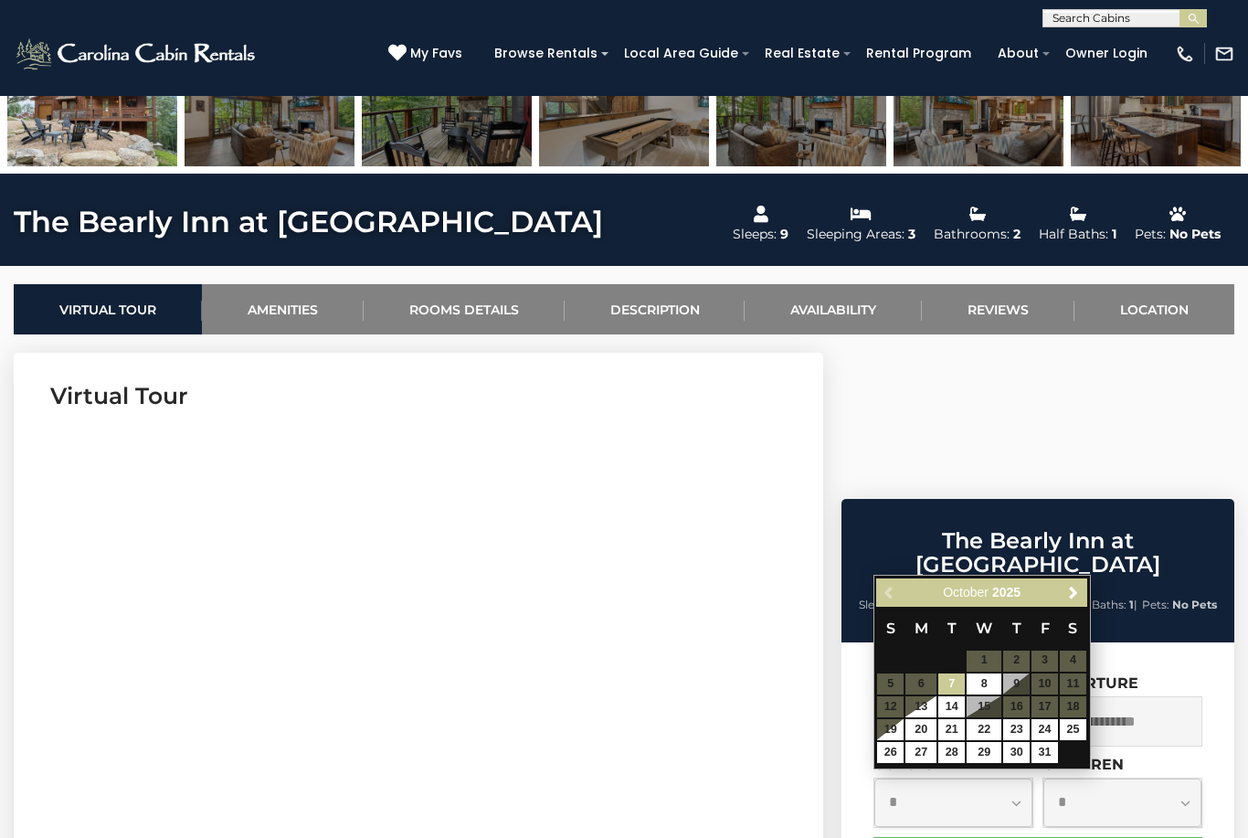
click at [1030, 673] on table "S M T W T F S 1 2 3 4 5 6 7 8 9 10 11 12 13 14 15 16 17 18 19 20 21 22 23 24 25…" at bounding box center [981, 685] width 210 height 157
click at [1046, 674] on label "Departure" at bounding box center [1090, 682] width 96 height 17
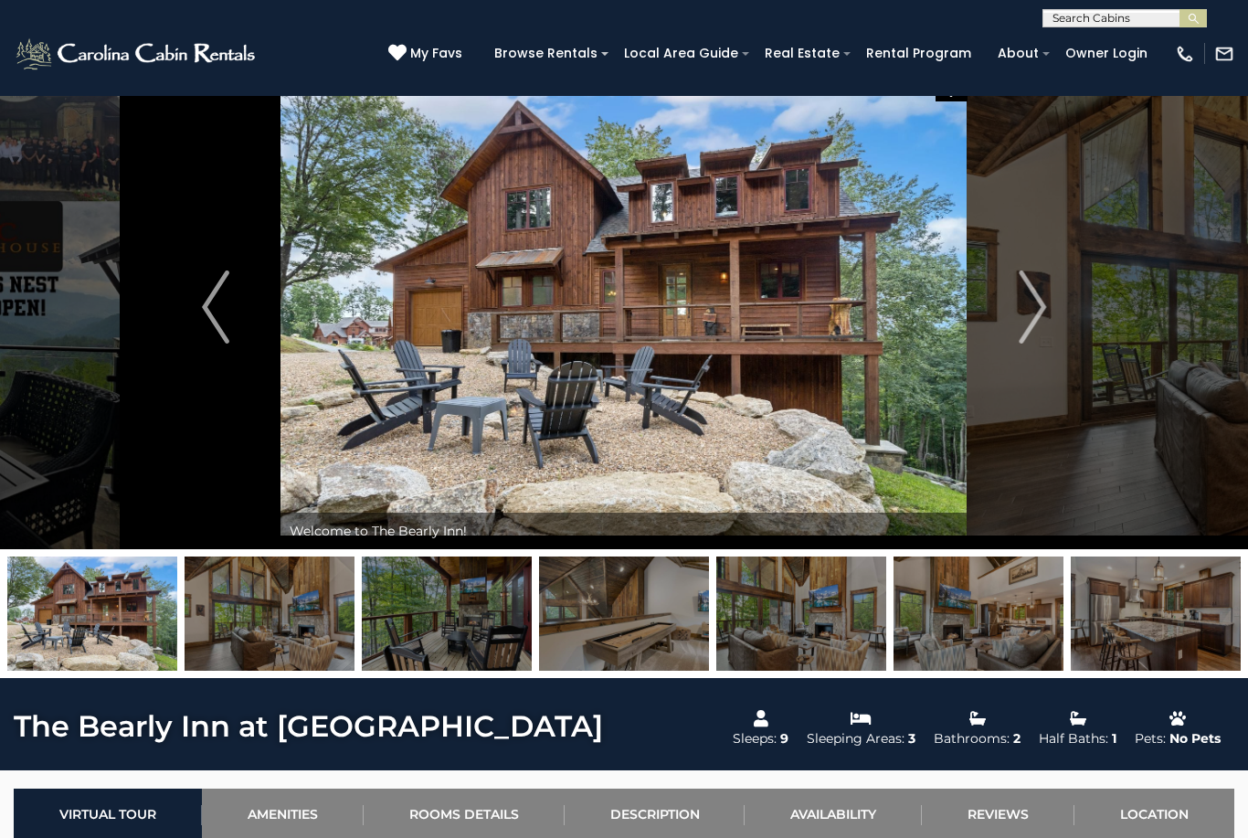
scroll to position [0, 0]
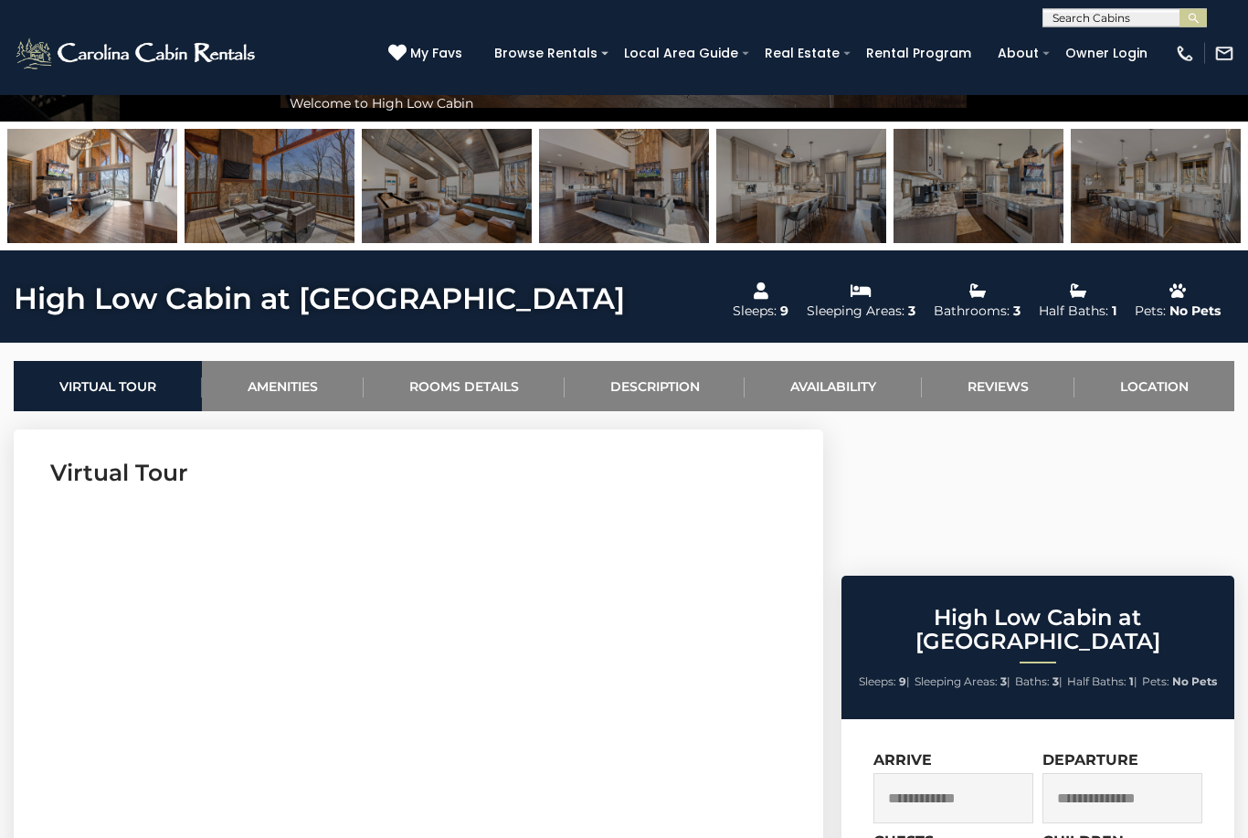
scroll to position [472, 0]
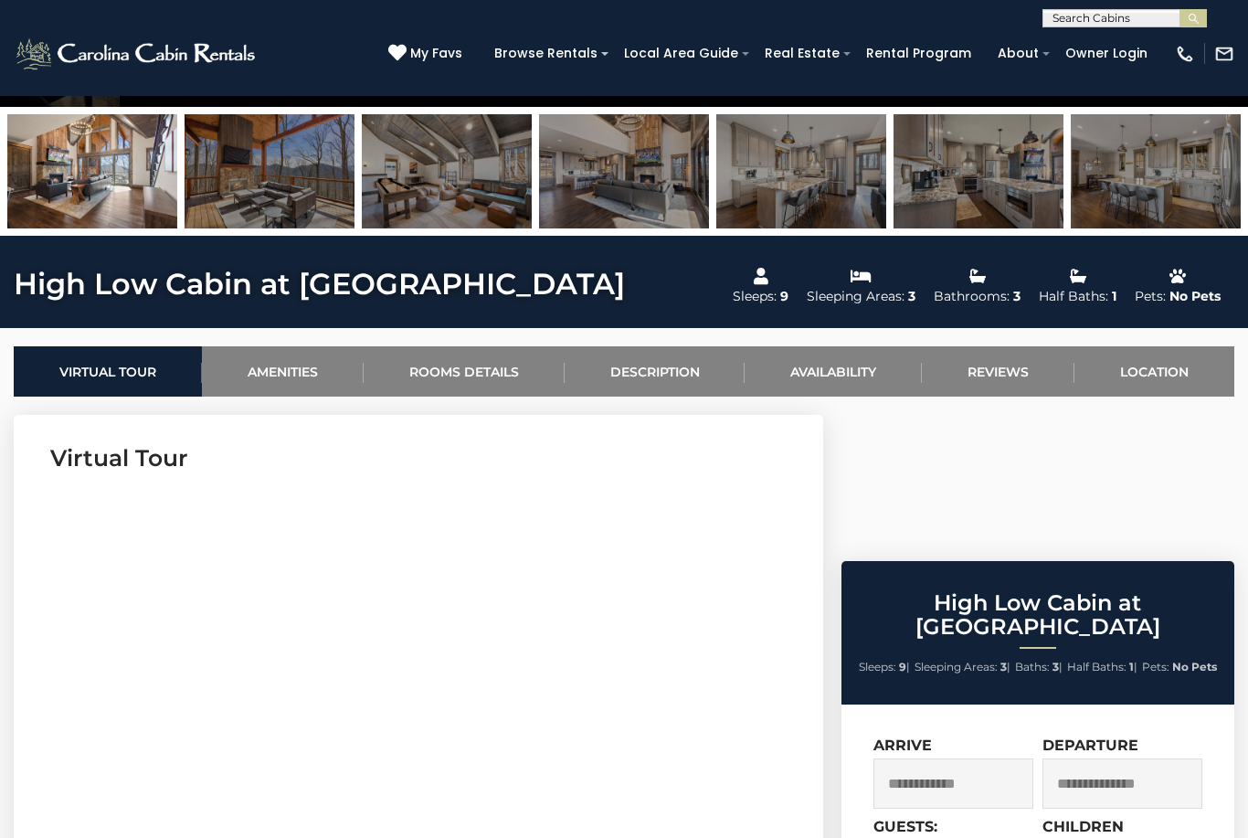
click at [965, 758] on input "text" at bounding box center [953, 783] width 160 height 50
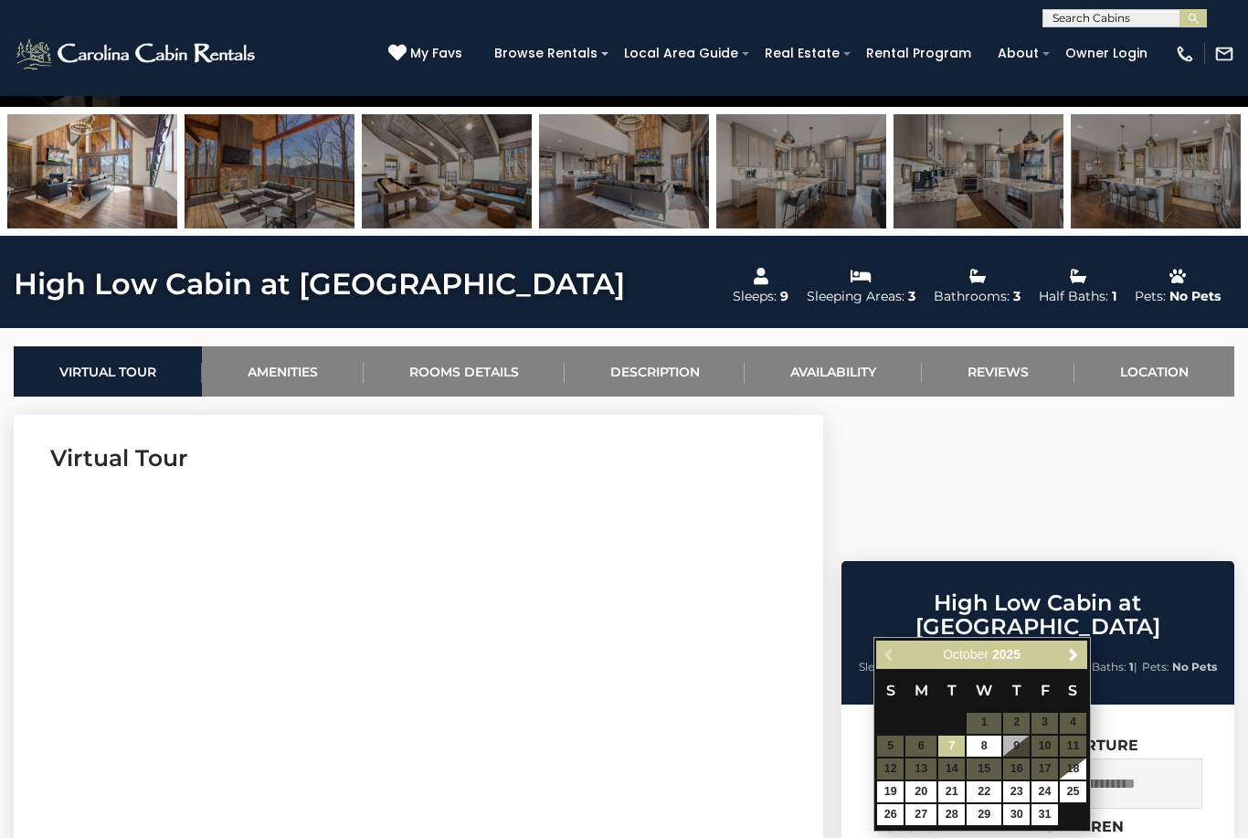
click at [1025, 758] on input "text" at bounding box center [953, 783] width 160 height 50
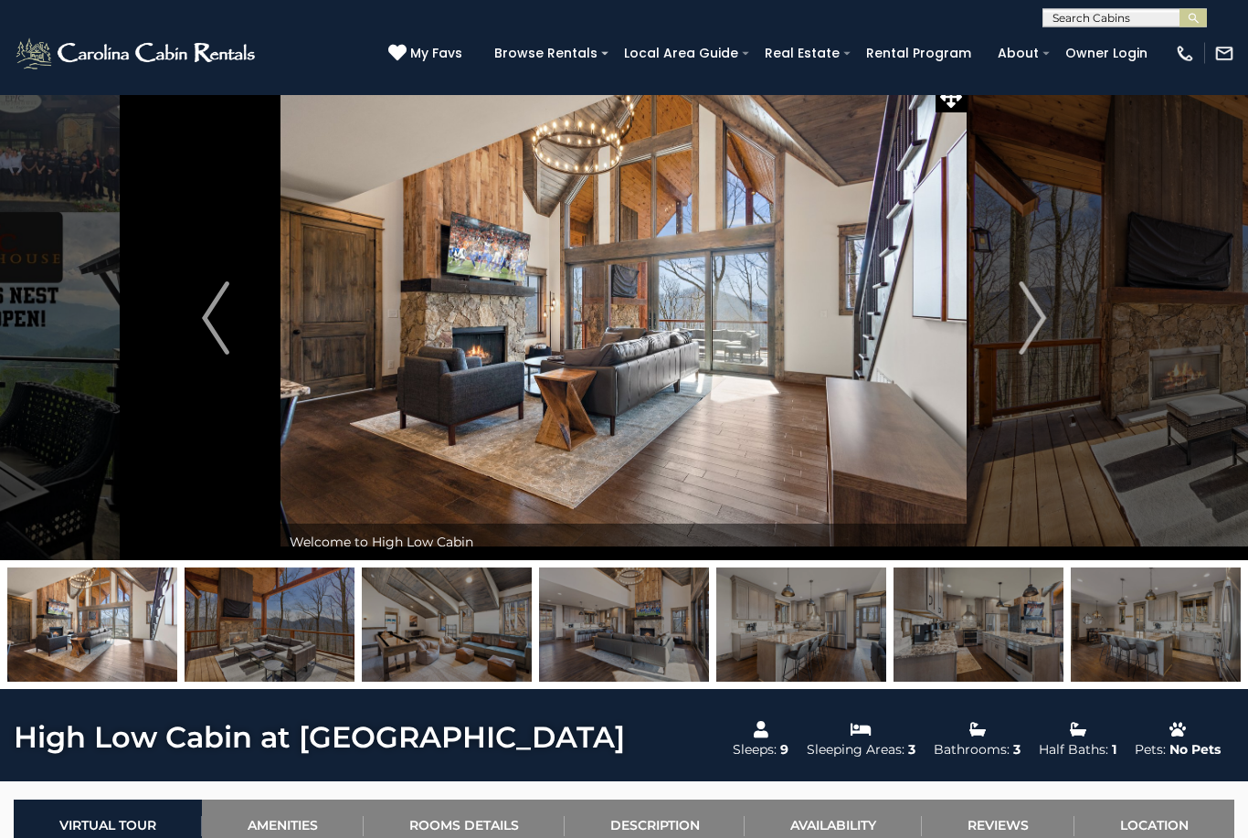
scroll to position [0, 0]
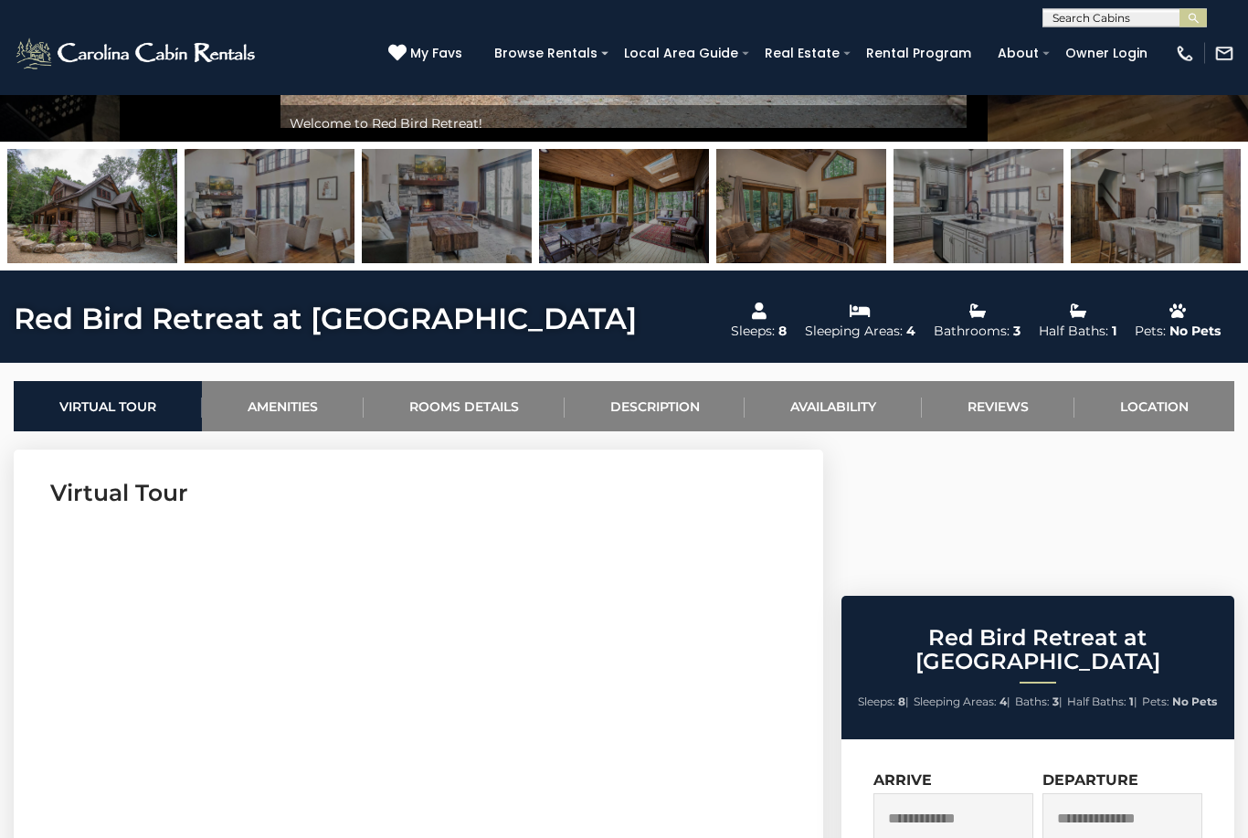
click at [978, 794] on input "text" at bounding box center [953, 819] width 160 height 50
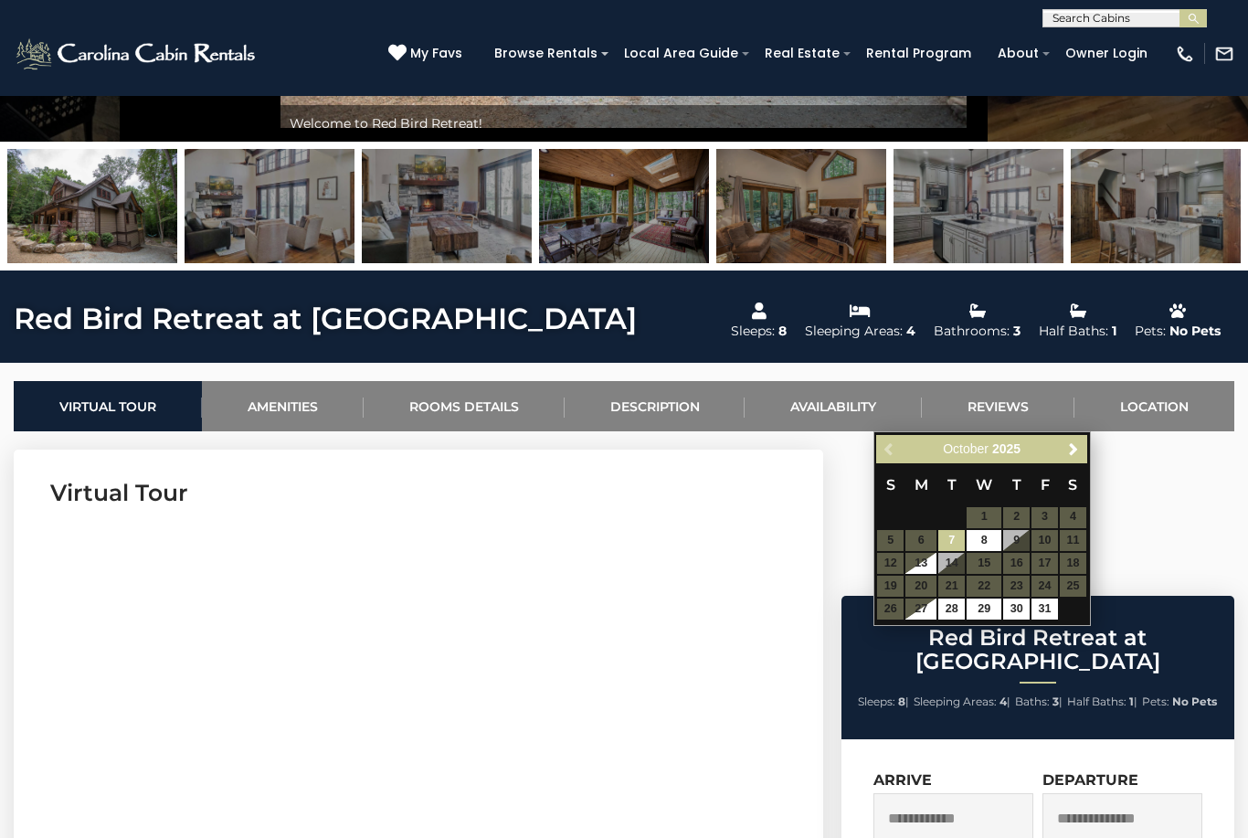
click at [1087, 793] on input "text" at bounding box center [1122, 818] width 160 height 50
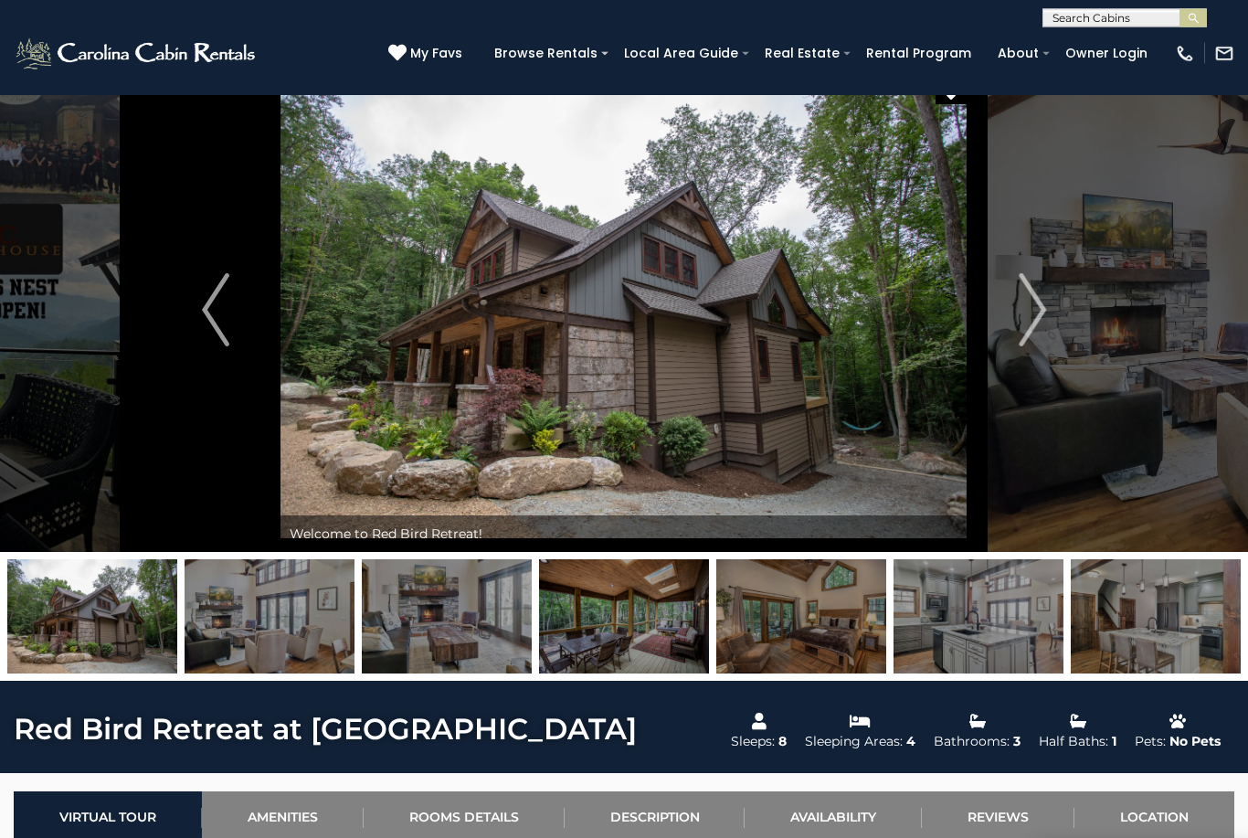
scroll to position [0, 0]
